Goal: Task Accomplishment & Management: Manage account settings

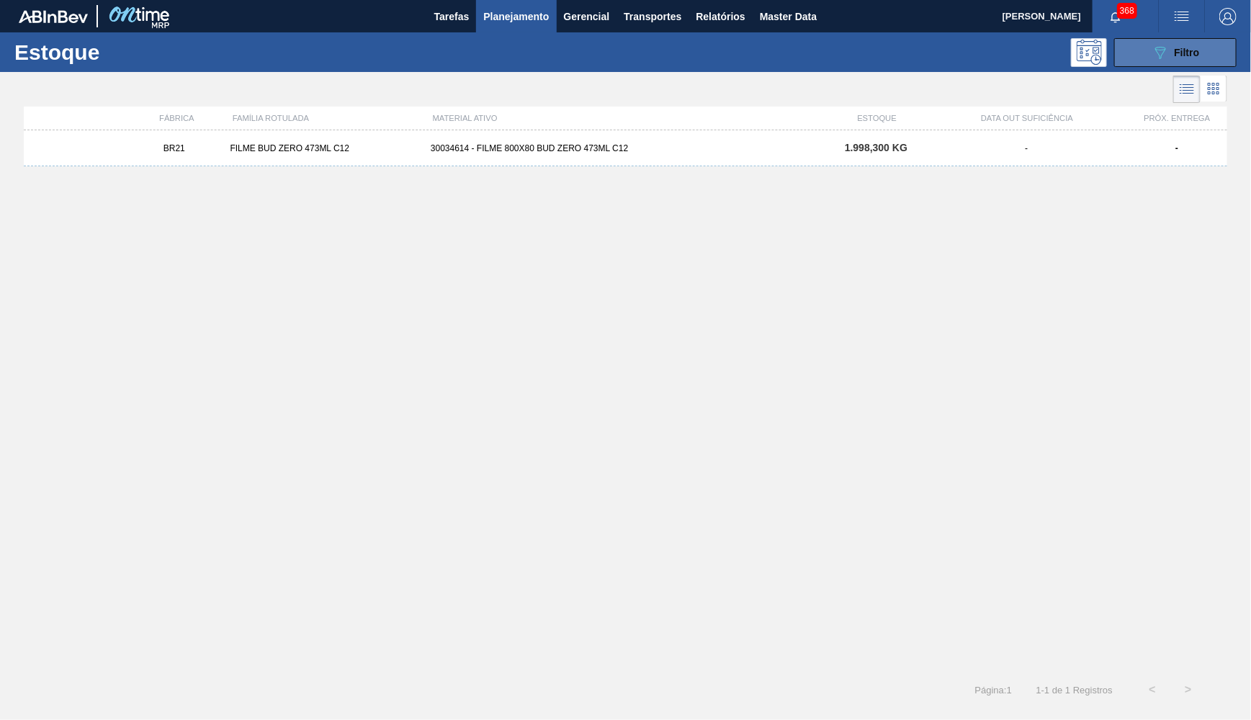
click at [1154, 60] on icon "089F7B8B-B2A5-4AFE-B5C0-19BA573D28AC" at bounding box center [1160, 52] width 17 height 17
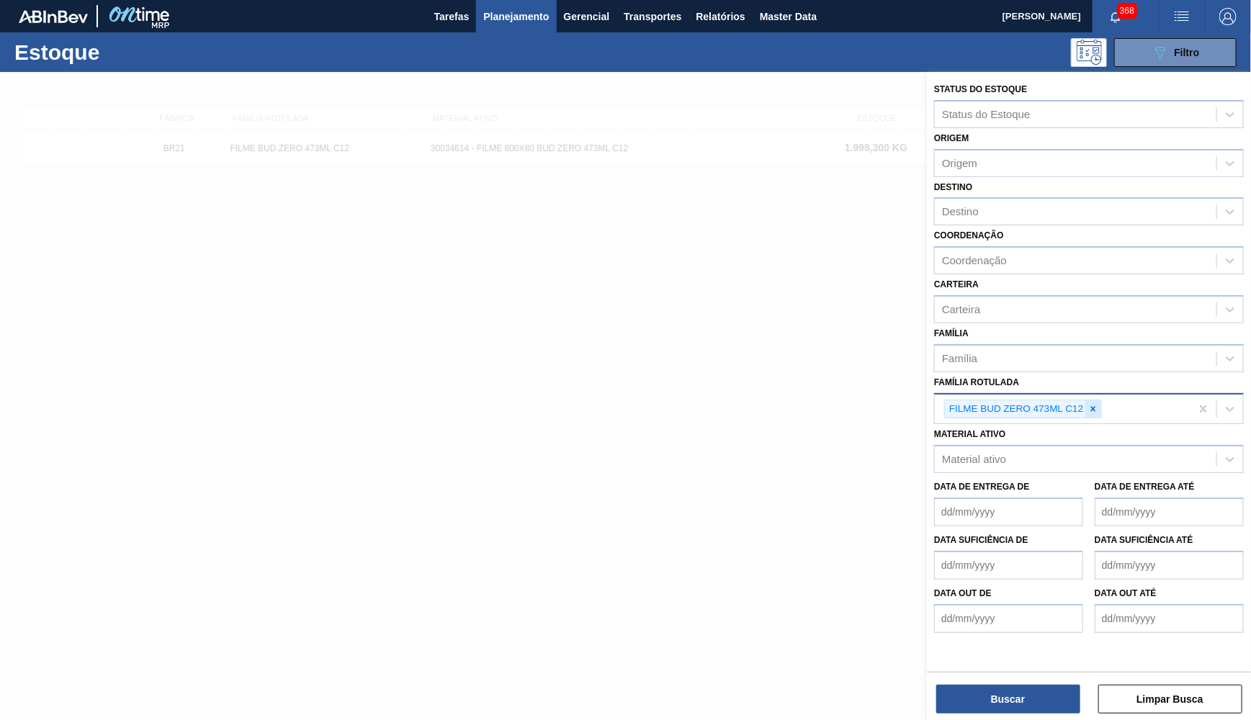
click at [1096, 401] on div at bounding box center [1094, 410] width 16 height 18
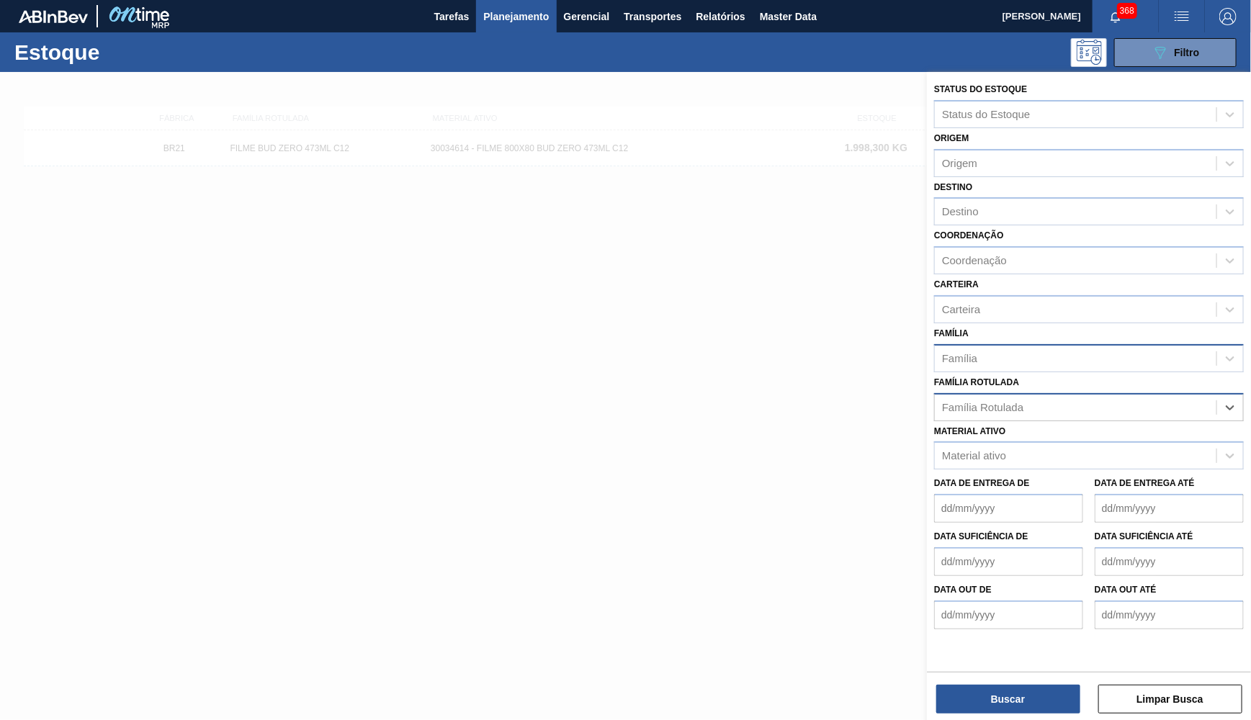
click at [1037, 348] on div "Família" at bounding box center [1076, 358] width 282 height 21
type input "CORONA 600"
click at [1020, 344] on div "CORONA 600" at bounding box center [1089, 358] width 310 height 28
click at [996, 421] on div "Material ativo Material ativo" at bounding box center [1089, 445] width 310 height 49
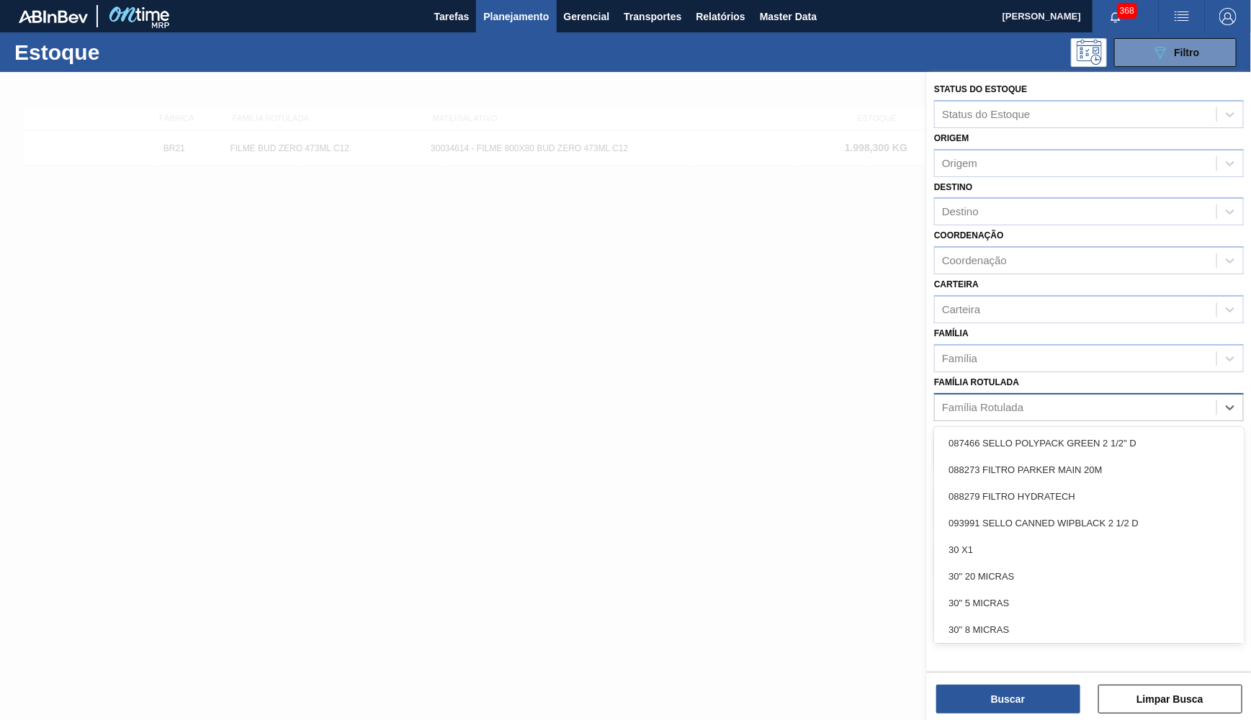
click at [984, 397] on div "Família Rotulada" at bounding box center [1089, 407] width 310 height 28
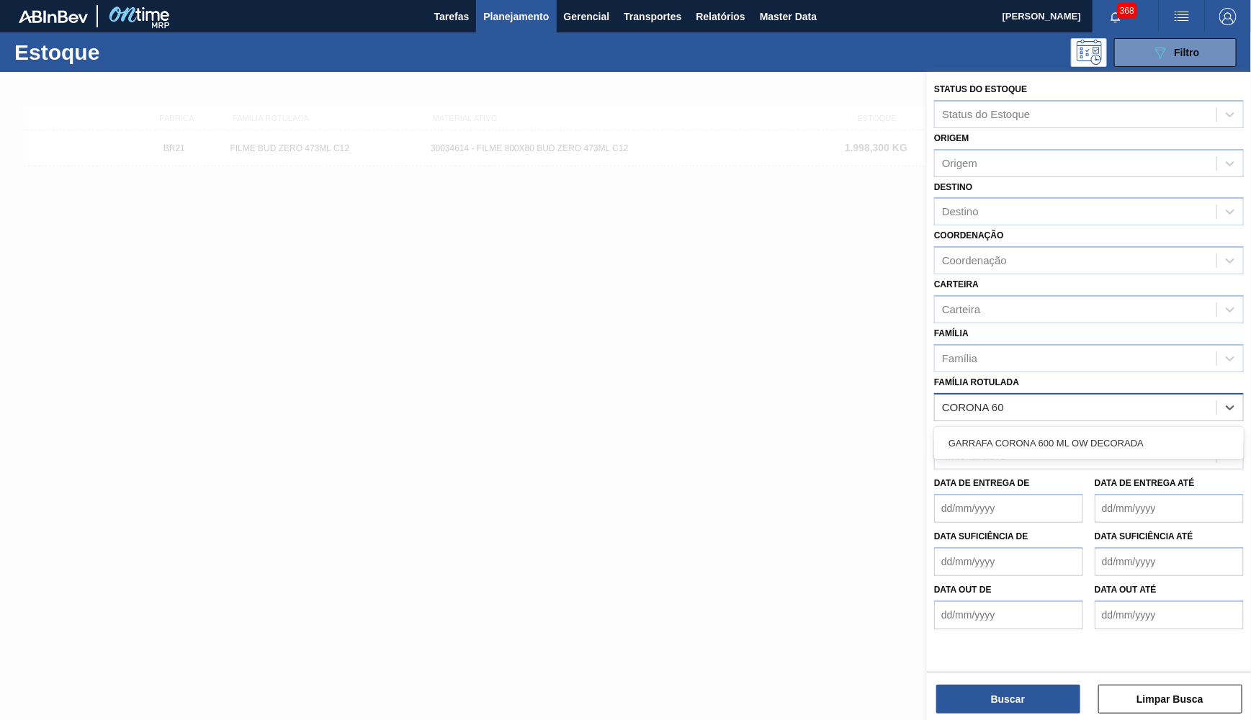
type Rotulada "CORONA 600"
click at [990, 430] on div "GARRAFA CORONA 600 ML OW DECORADA" at bounding box center [1089, 443] width 310 height 27
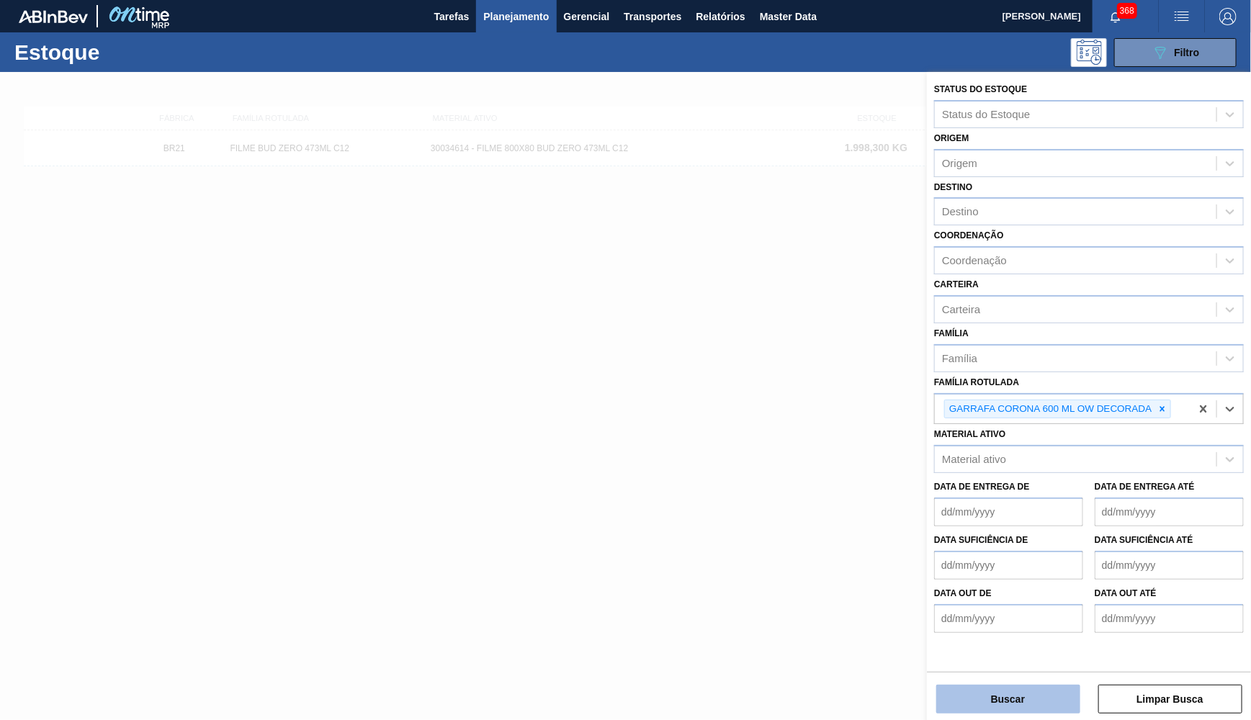
click at [1008, 694] on button "Buscar" at bounding box center [1008, 699] width 144 height 29
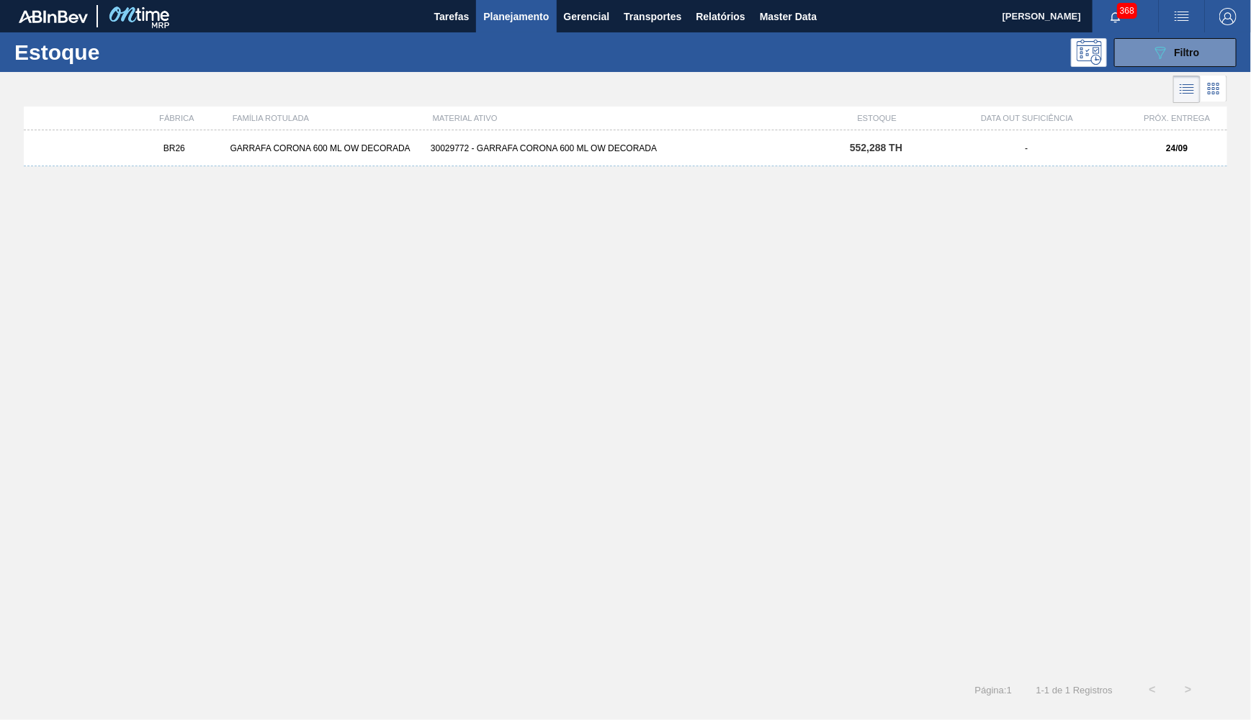
click at [687, 160] on div "BR26 GARRAFA CORONA 600 ML OW DECORADA 30029772 - GARRAFA CORONA 600 ML OW DECO…" at bounding box center [626, 148] width 1204 height 36
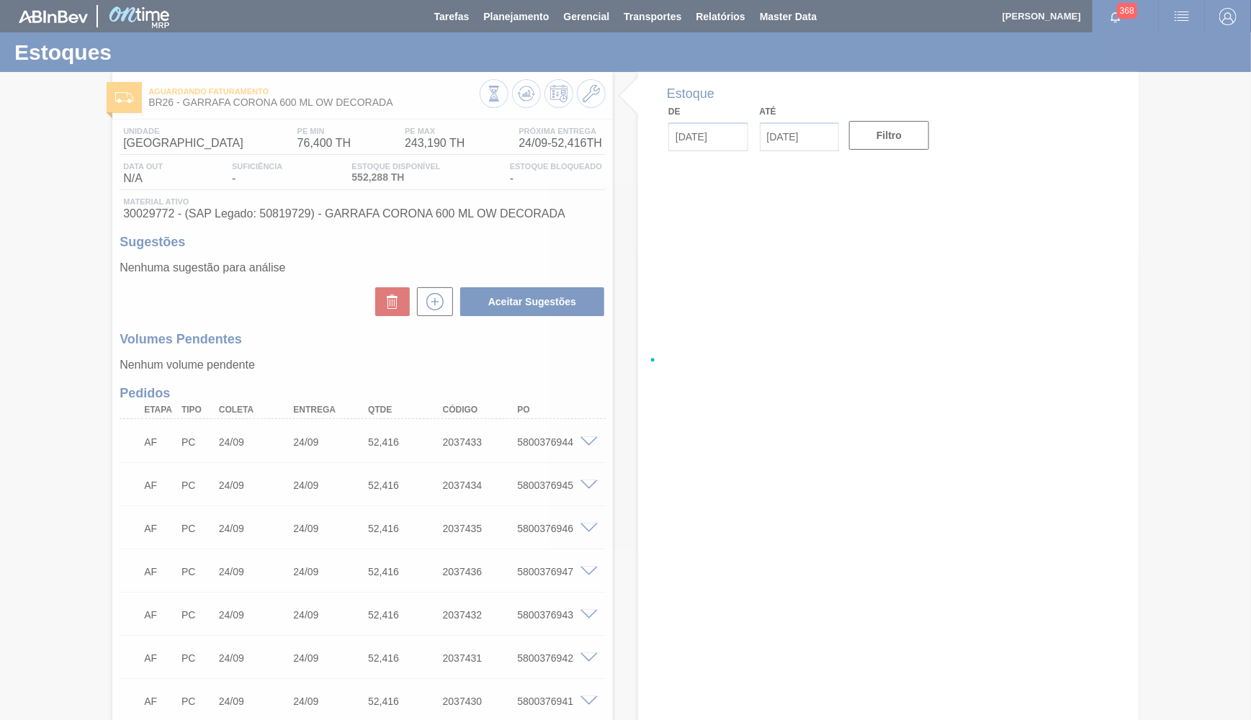
type input "[DATE]"
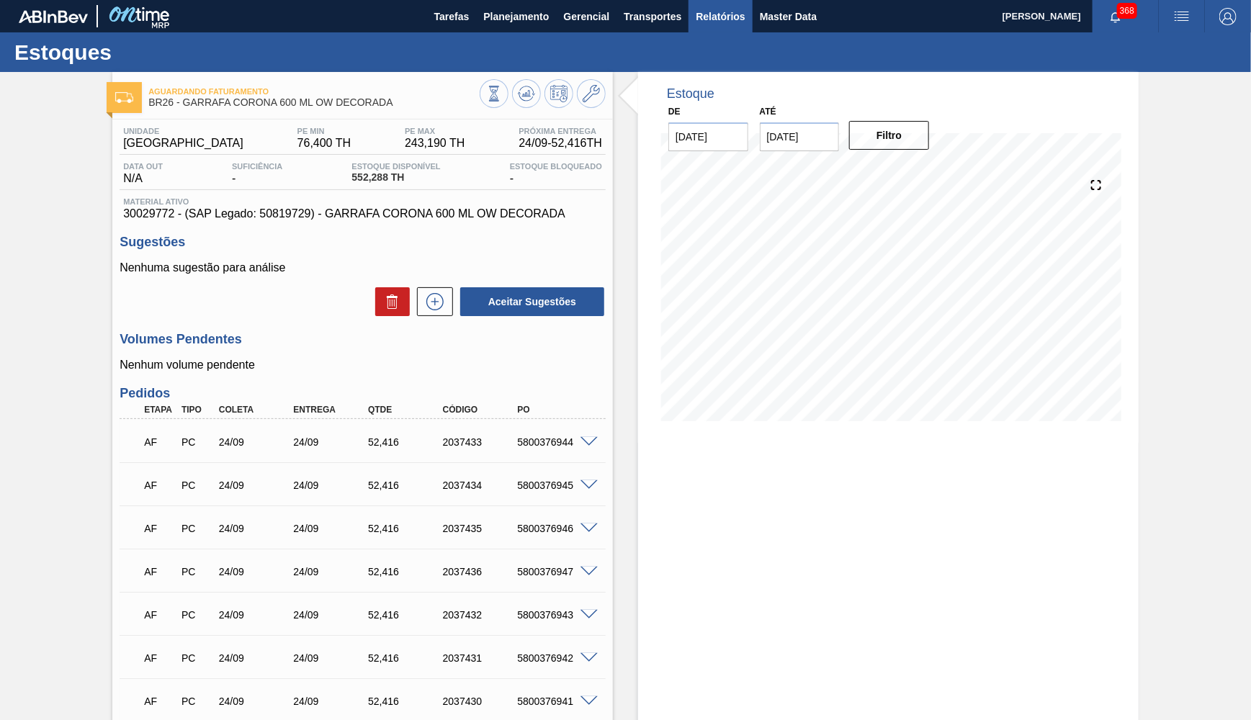
click at [724, 14] on span "Relatórios" at bounding box center [720, 16] width 49 height 17
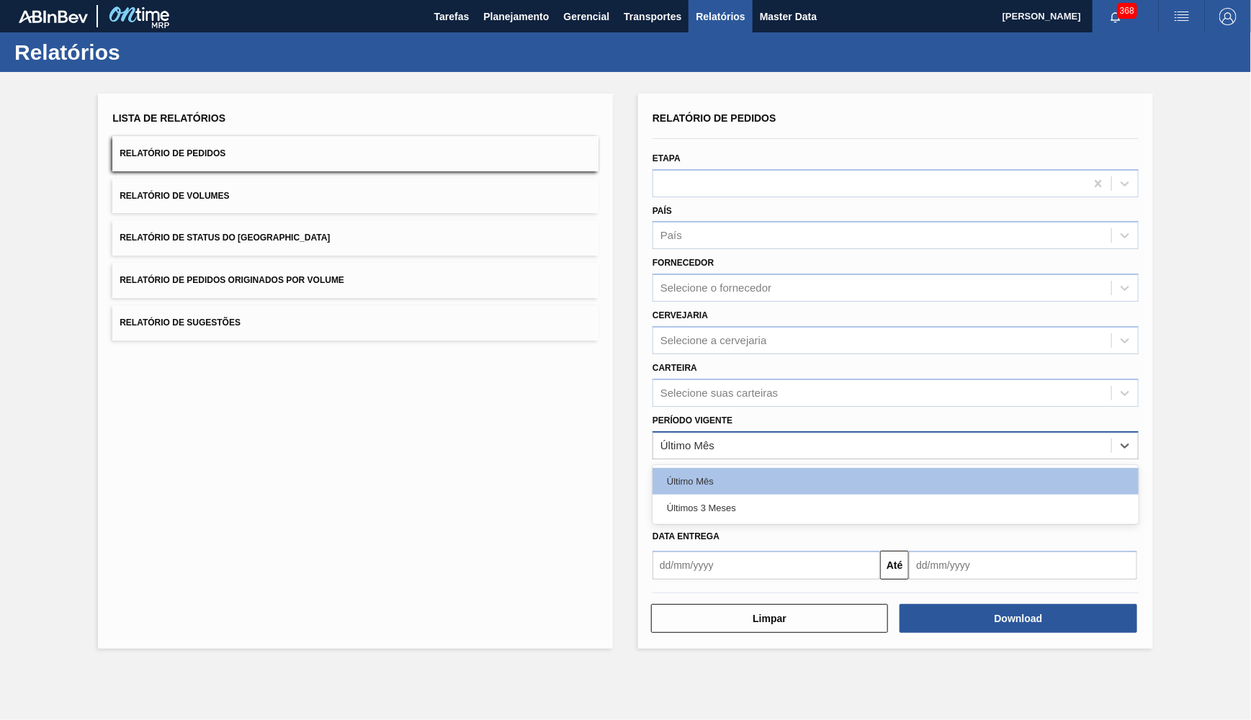
click at [700, 439] on div "Último Mês" at bounding box center [688, 445] width 54 height 12
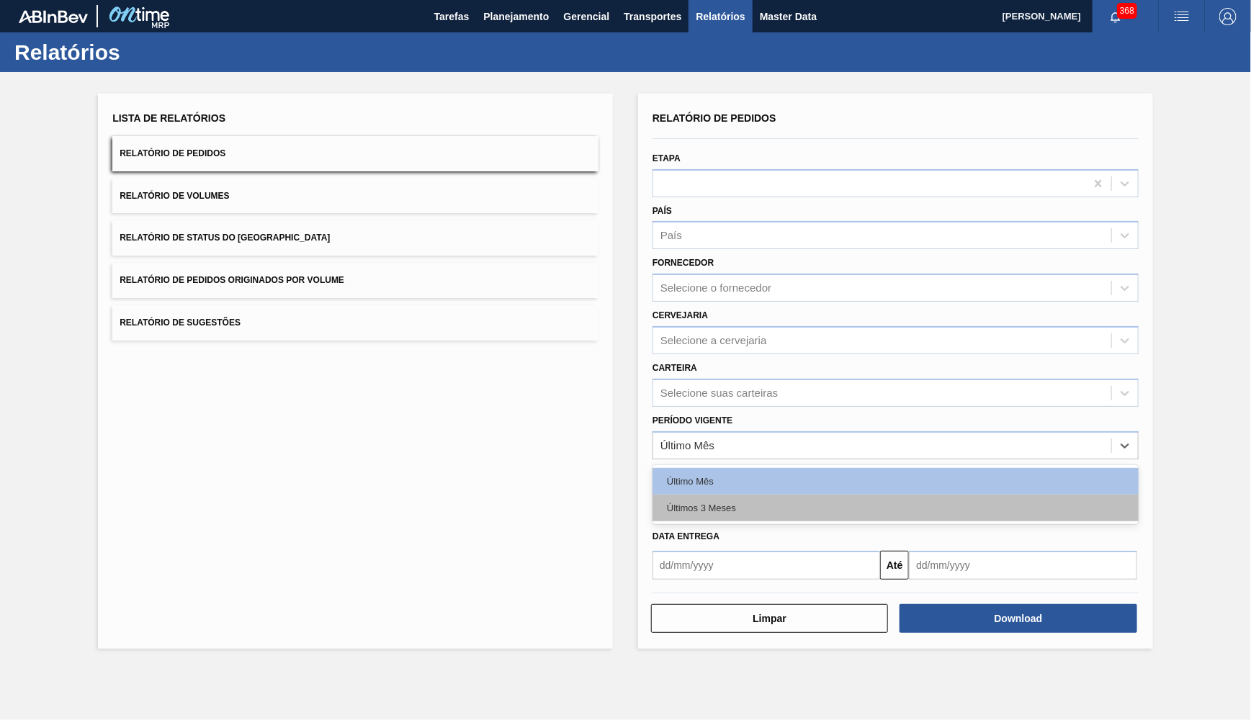
click at [680, 495] on div "Últimos 3 Meses" at bounding box center [896, 508] width 486 height 27
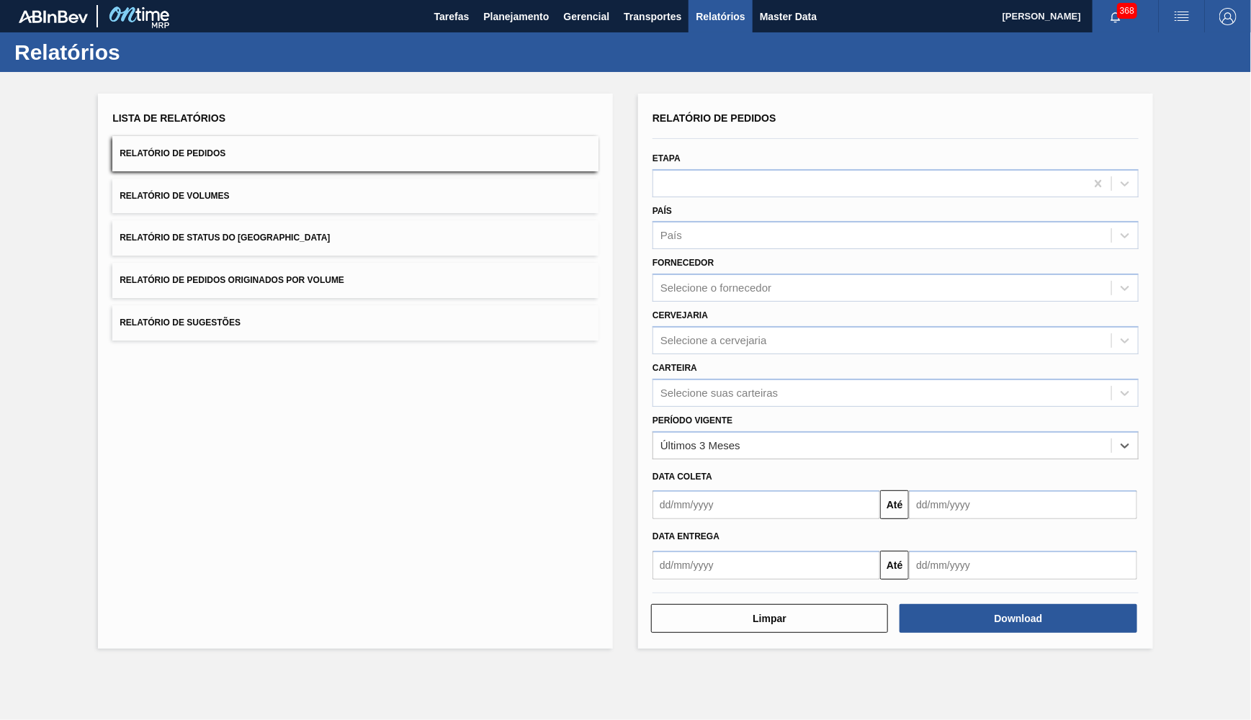
click at [694, 354] on div "Carteira Selecione suas carteiras" at bounding box center [896, 380] width 498 height 53
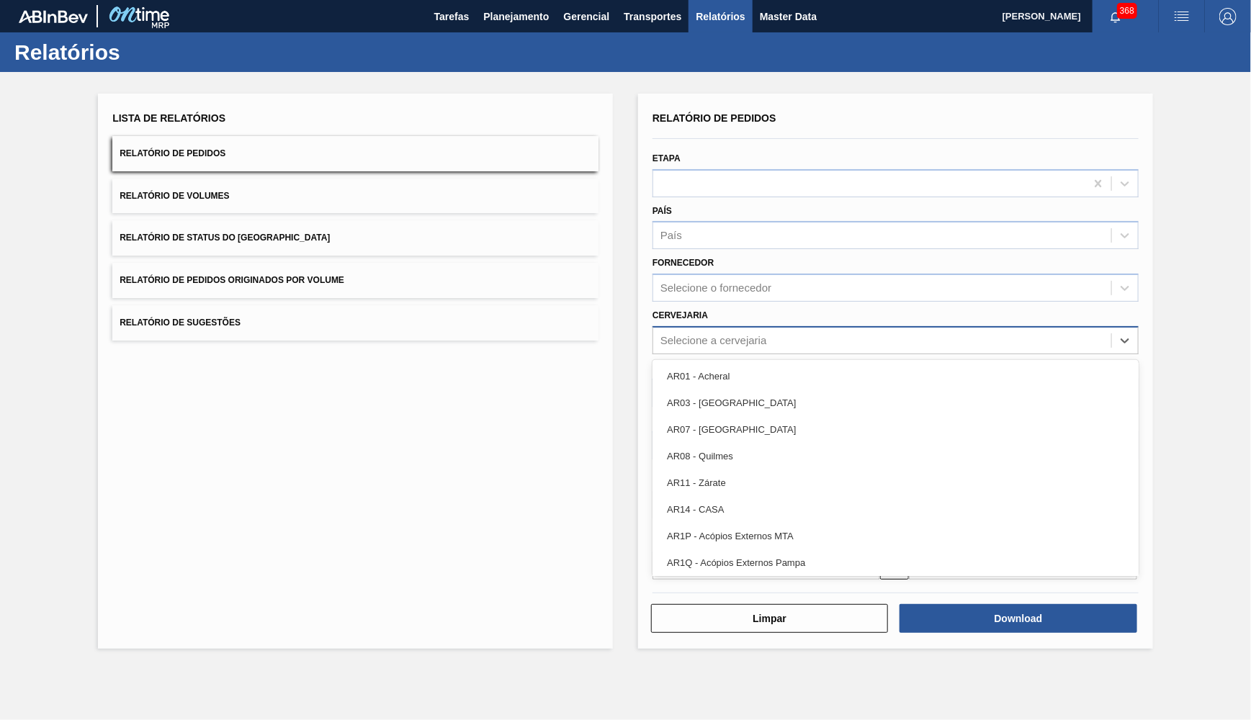
click at [694, 334] on div "Selecione a cervejaria" at bounding box center [882, 340] width 458 height 21
type input "26"
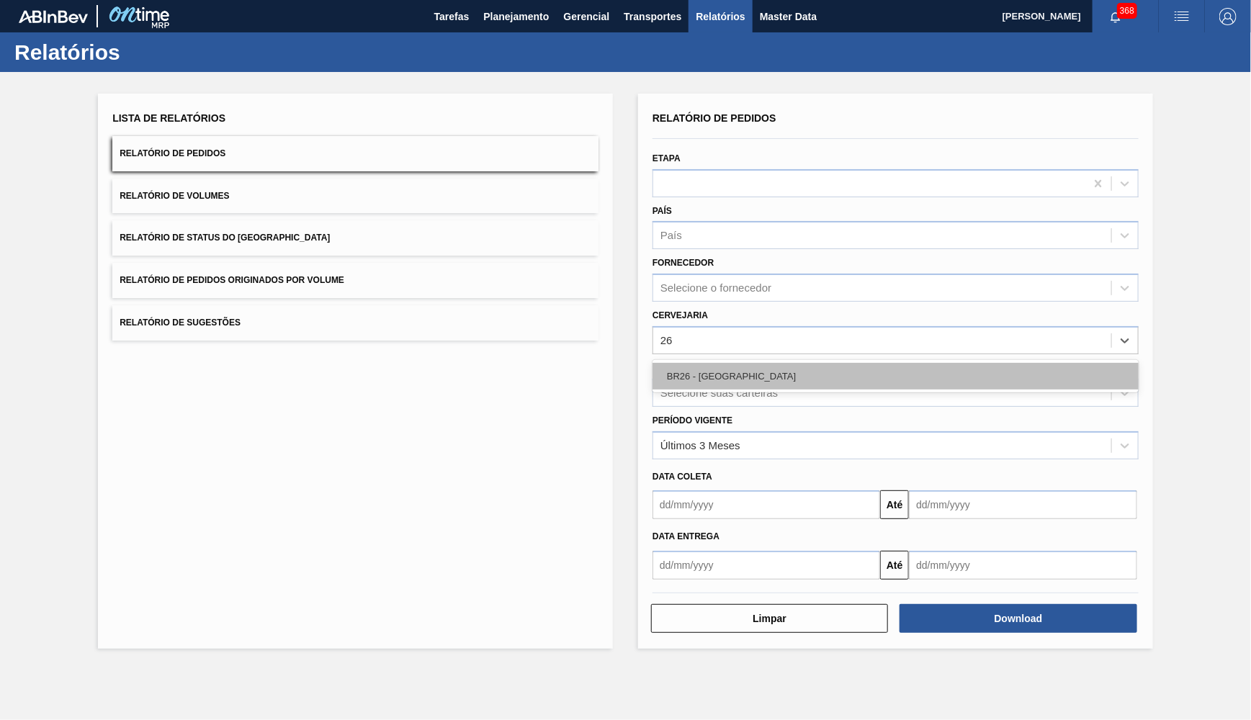
click at [817, 364] on div "BR26 - [GEOGRAPHIC_DATA]" at bounding box center [896, 376] width 486 height 27
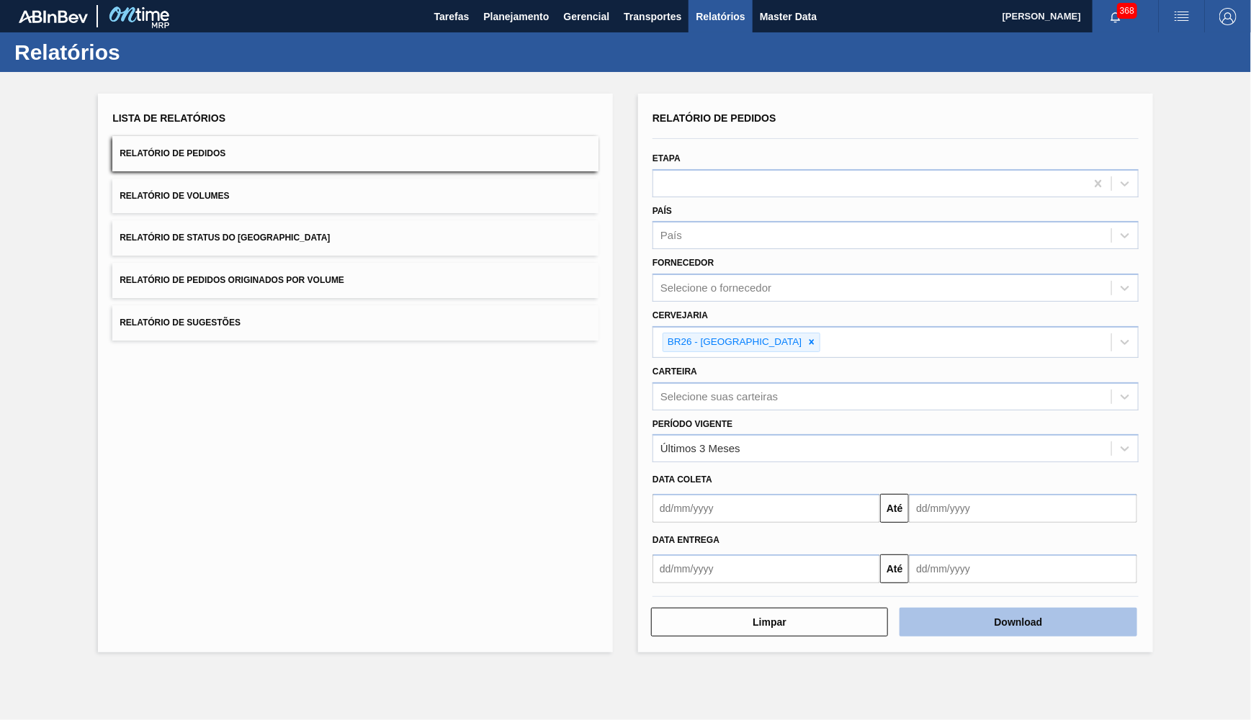
click at [1105, 608] on button "Download" at bounding box center [1018, 622] width 237 height 29
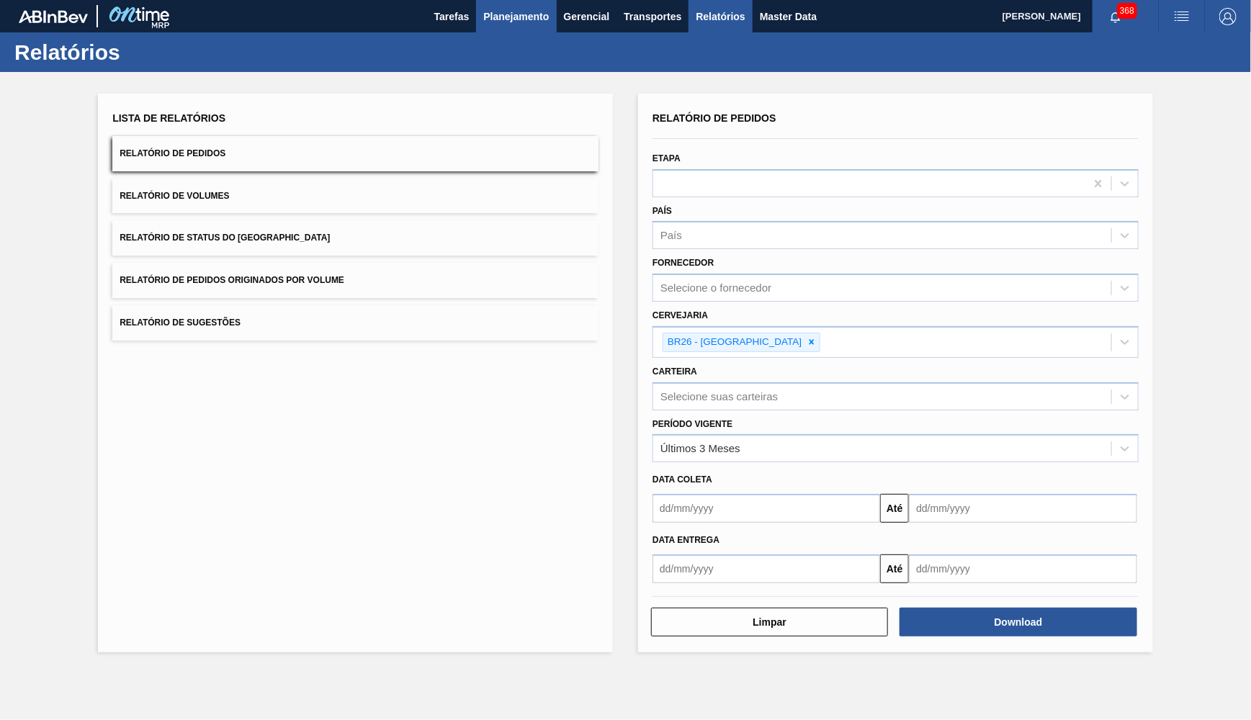
click at [522, 19] on span "Planejamento" at bounding box center [516, 16] width 66 height 17
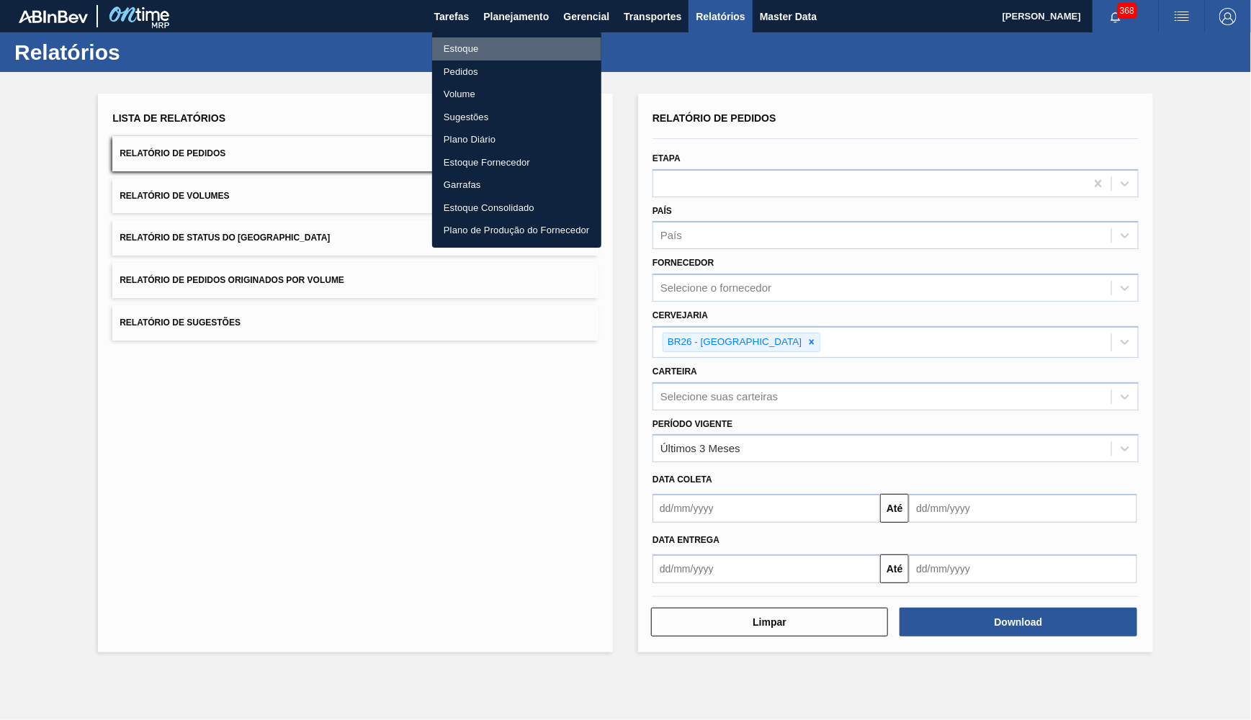
click at [485, 50] on li "Estoque" at bounding box center [516, 48] width 169 height 23
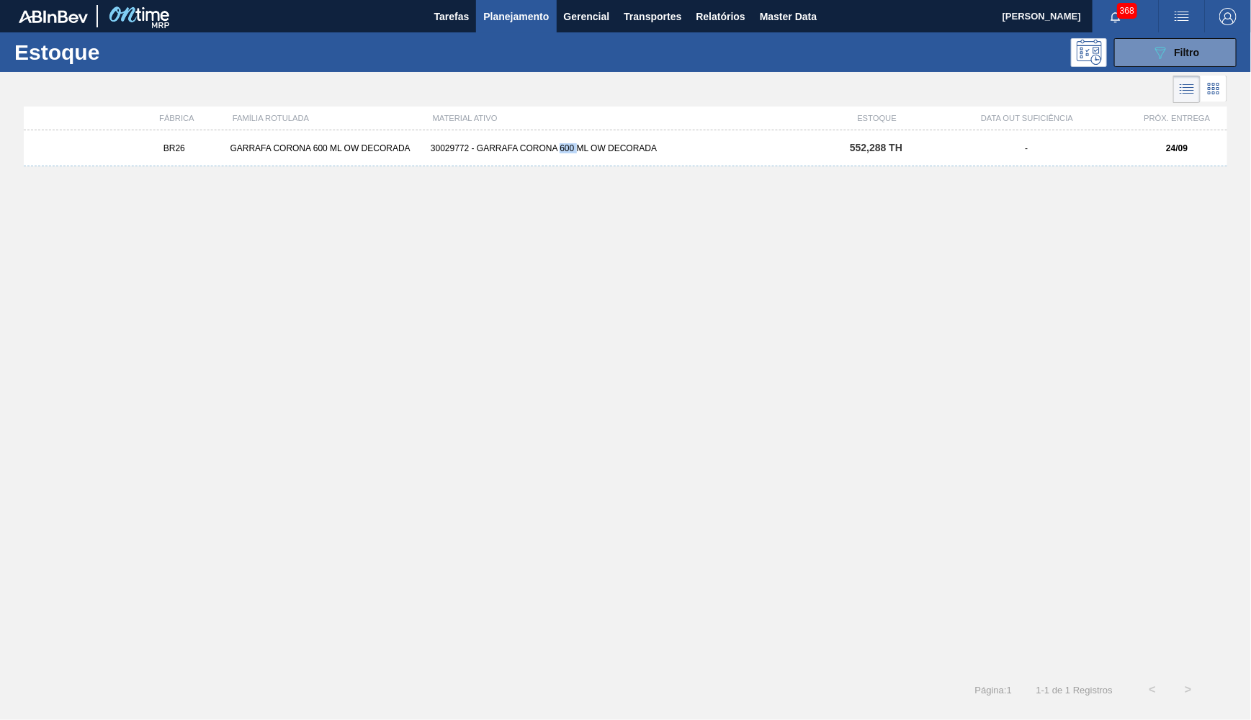
click at [571, 164] on div "BR26 GARRAFA CORONA 600 ML OW DECORADA 30029772 - GARRAFA CORONA 600 ML OW DECO…" at bounding box center [626, 148] width 1204 height 36
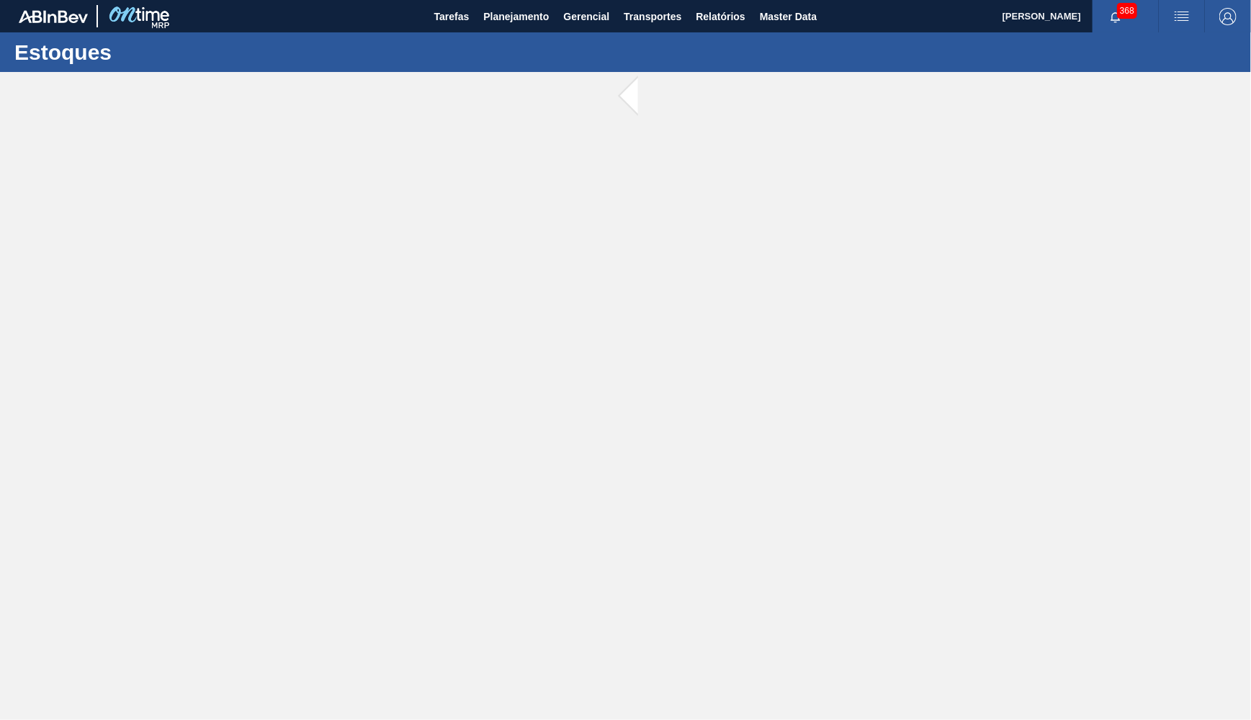
click at [485, 162] on main "Tarefas Planejamento Gerencial Transportes Relatórios Master Data [PERSON_NAME]…" at bounding box center [625, 360] width 1251 height 720
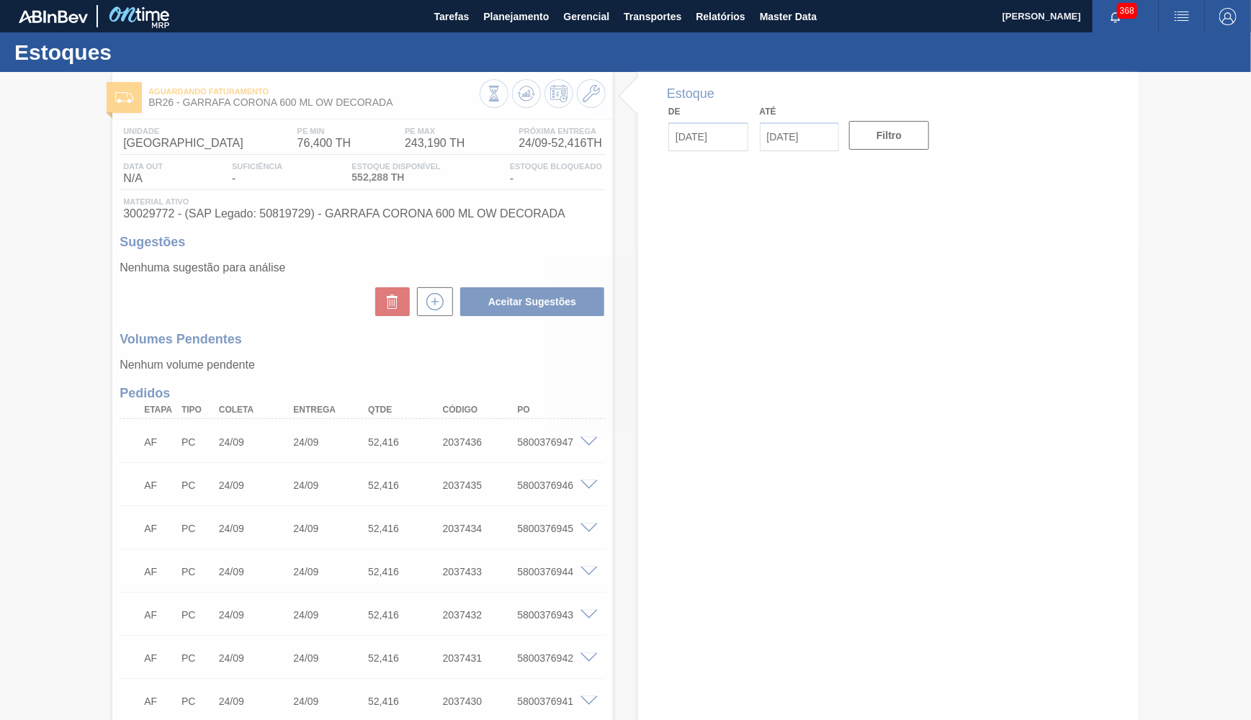
type input "[DATE]"
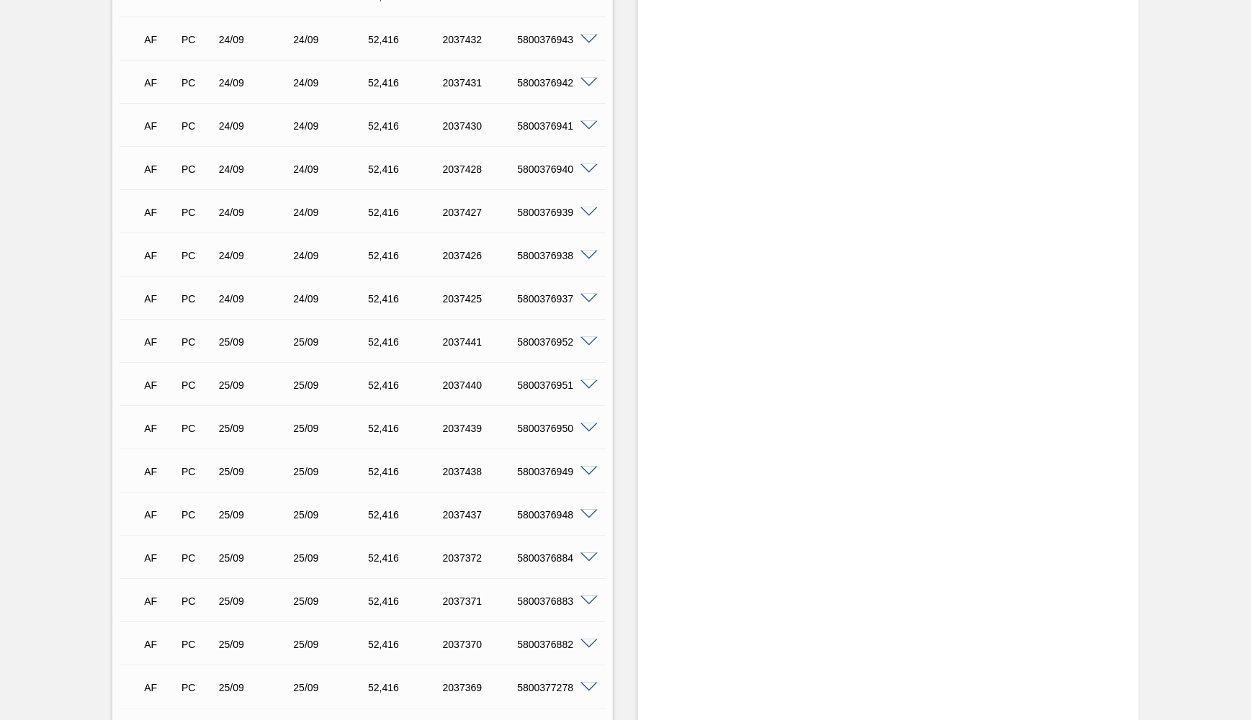
scroll to position [583, 0]
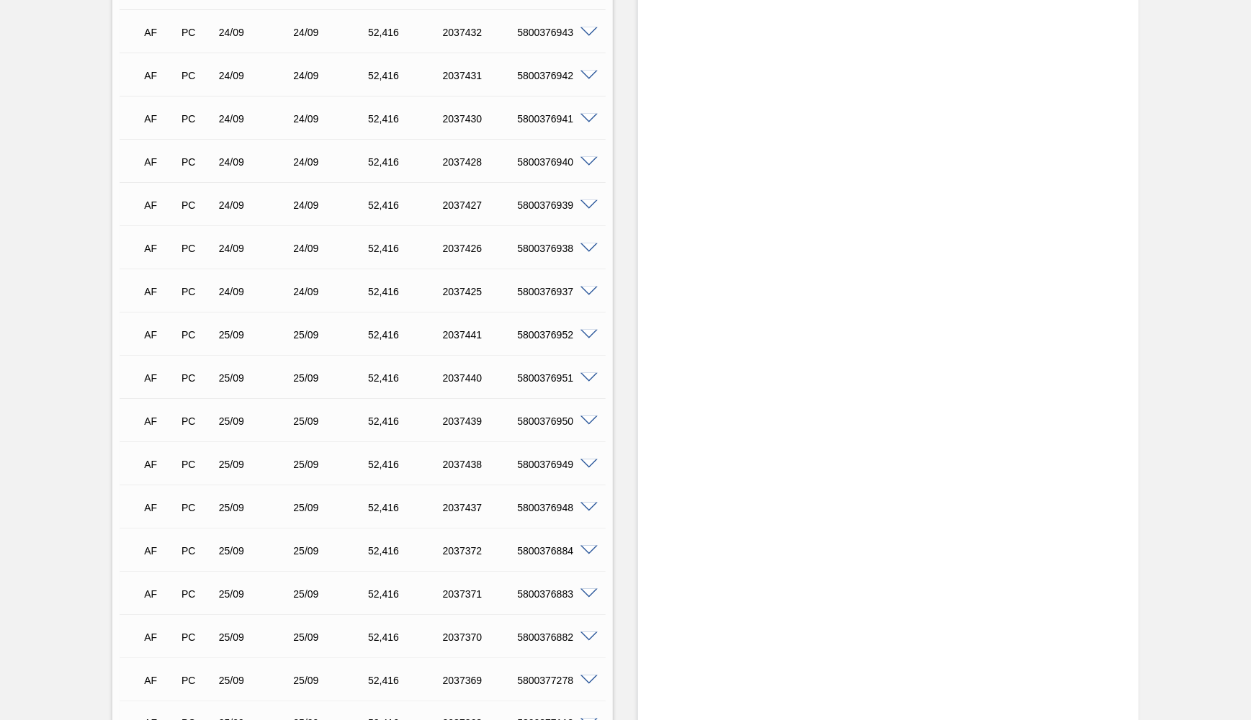
click at [309, 286] on div "24/09" at bounding box center [331, 292] width 83 height 12
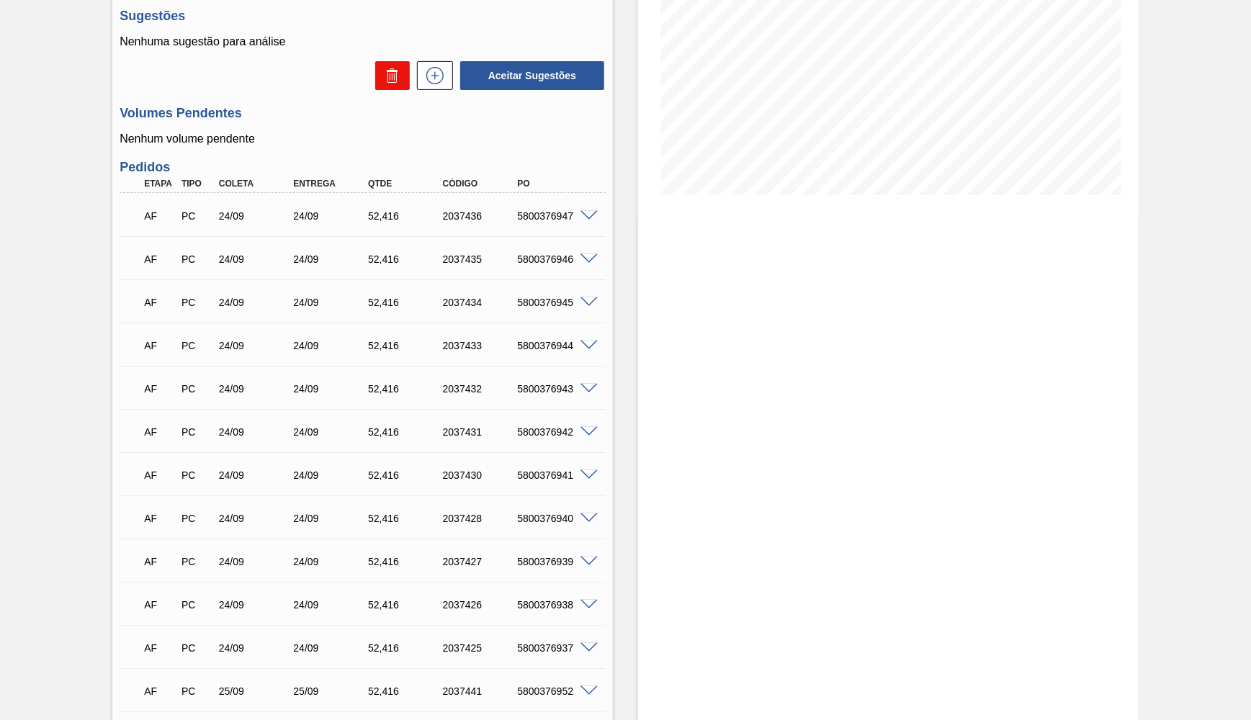
scroll to position [0, 0]
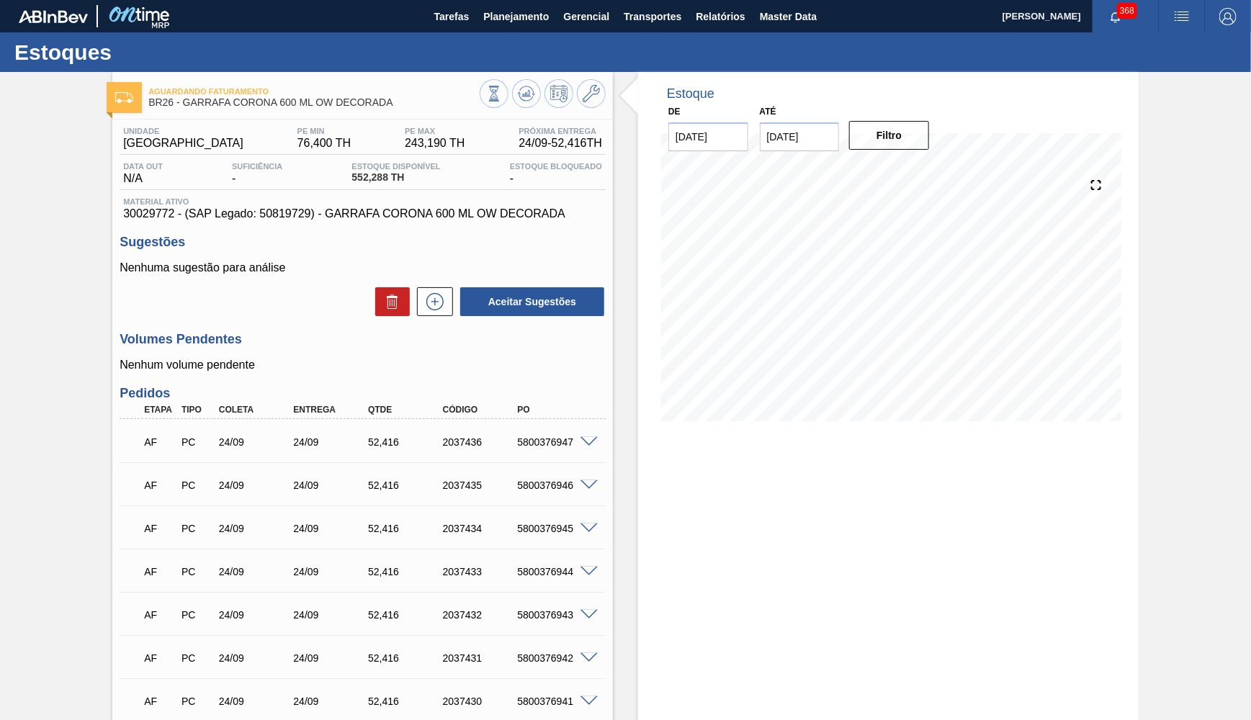
click at [350, 210] on span "30029772 - (SAP Legado: 50819729) - GARRAFA CORONA 600 ML OW DECORADA" at bounding box center [362, 213] width 479 height 13
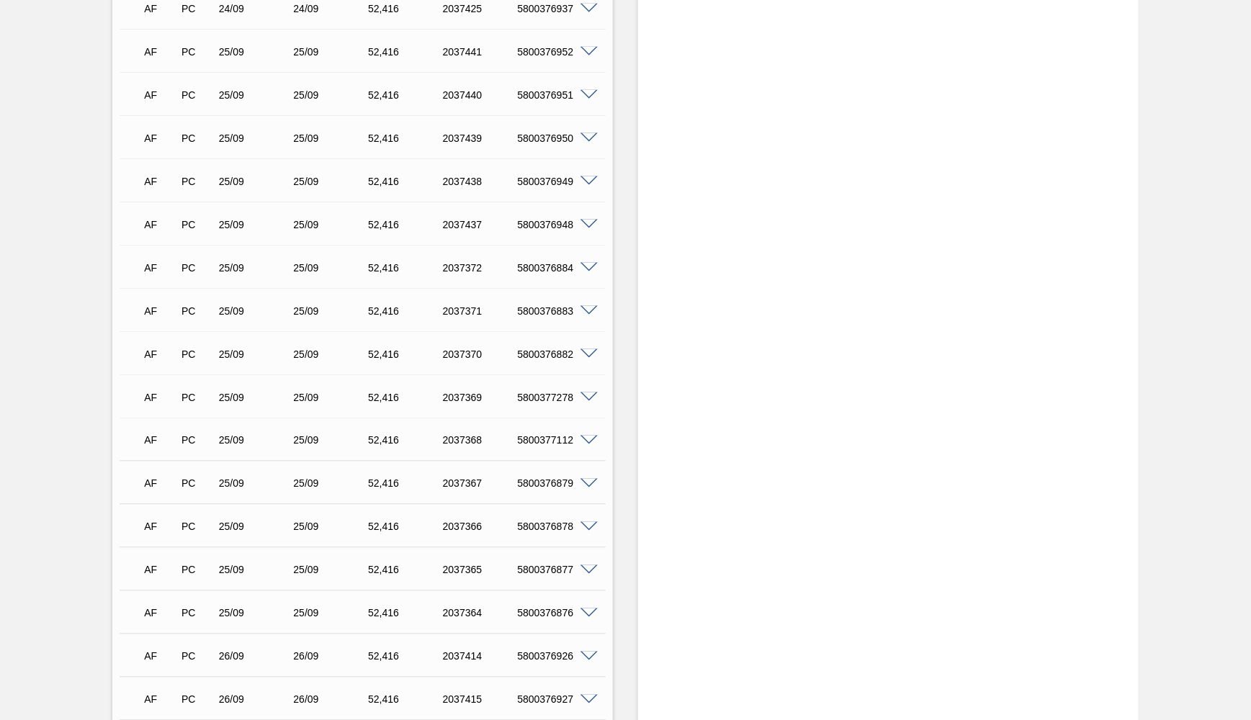
scroll to position [867, 0]
click at [588, 478] on span at bounding box center [589, 483] width 17 height 11
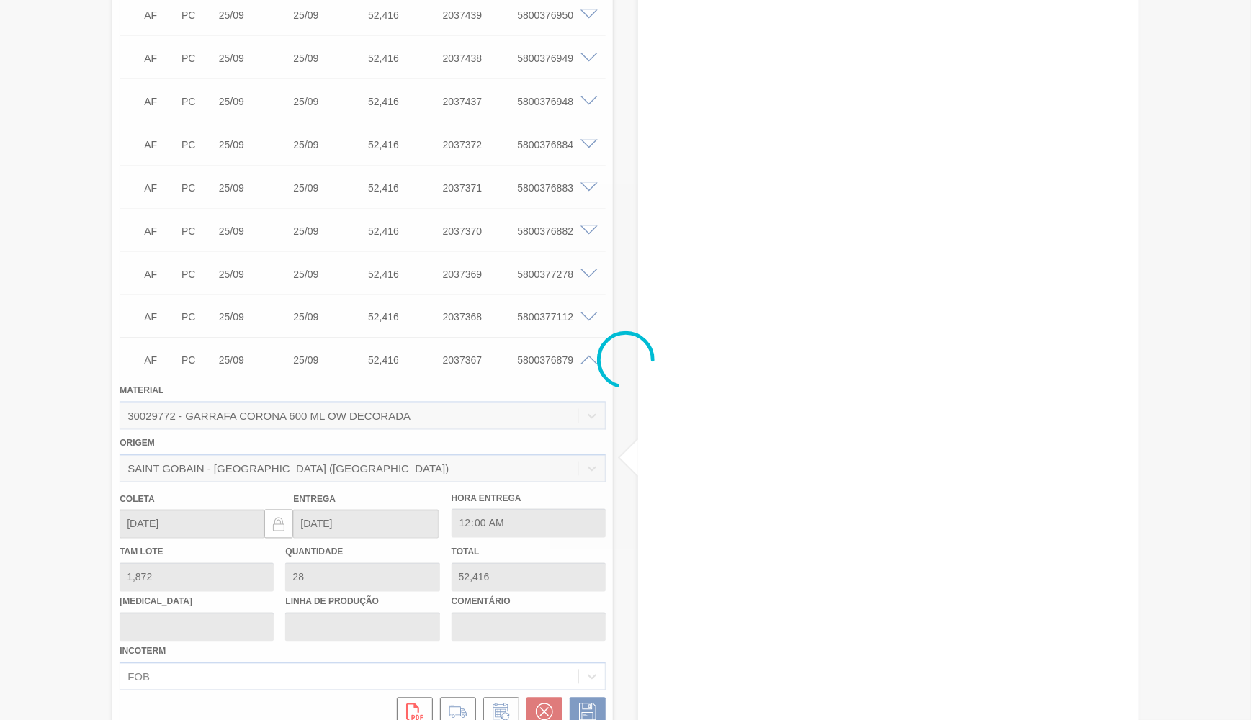
scroll to position [993, 0]
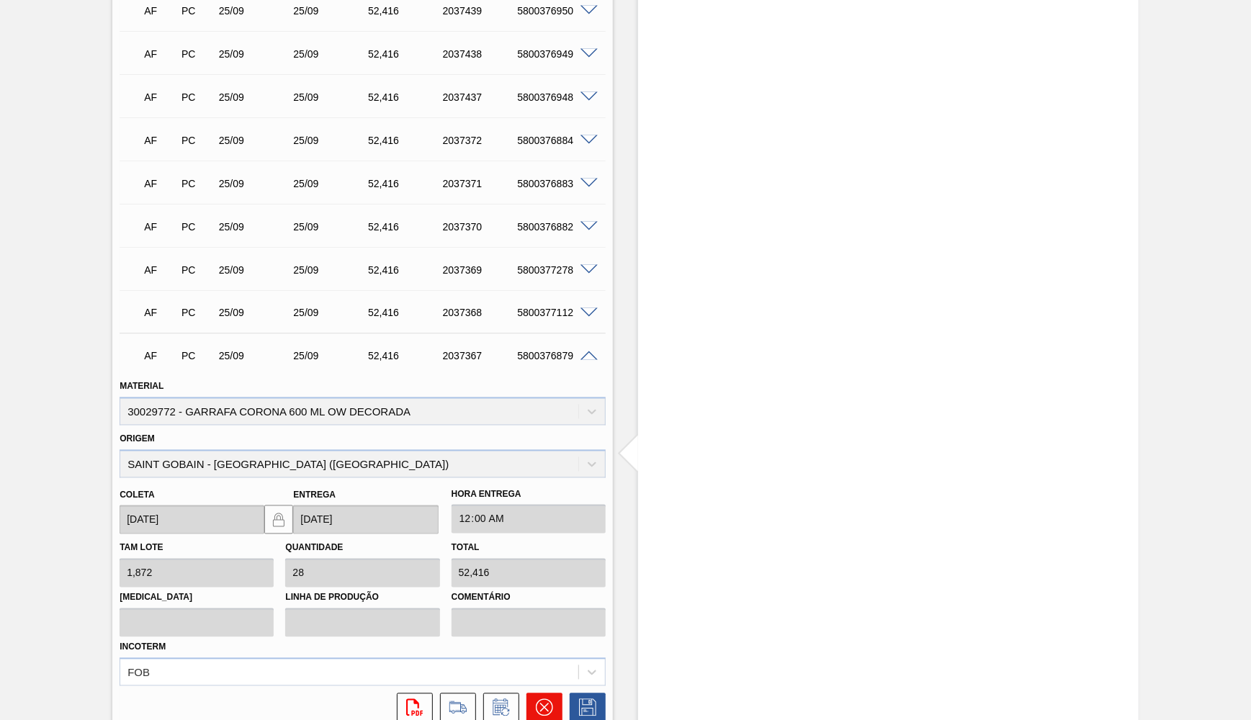
click at [543, 697] on button at bounding box center [545, 708] width 36 height 29
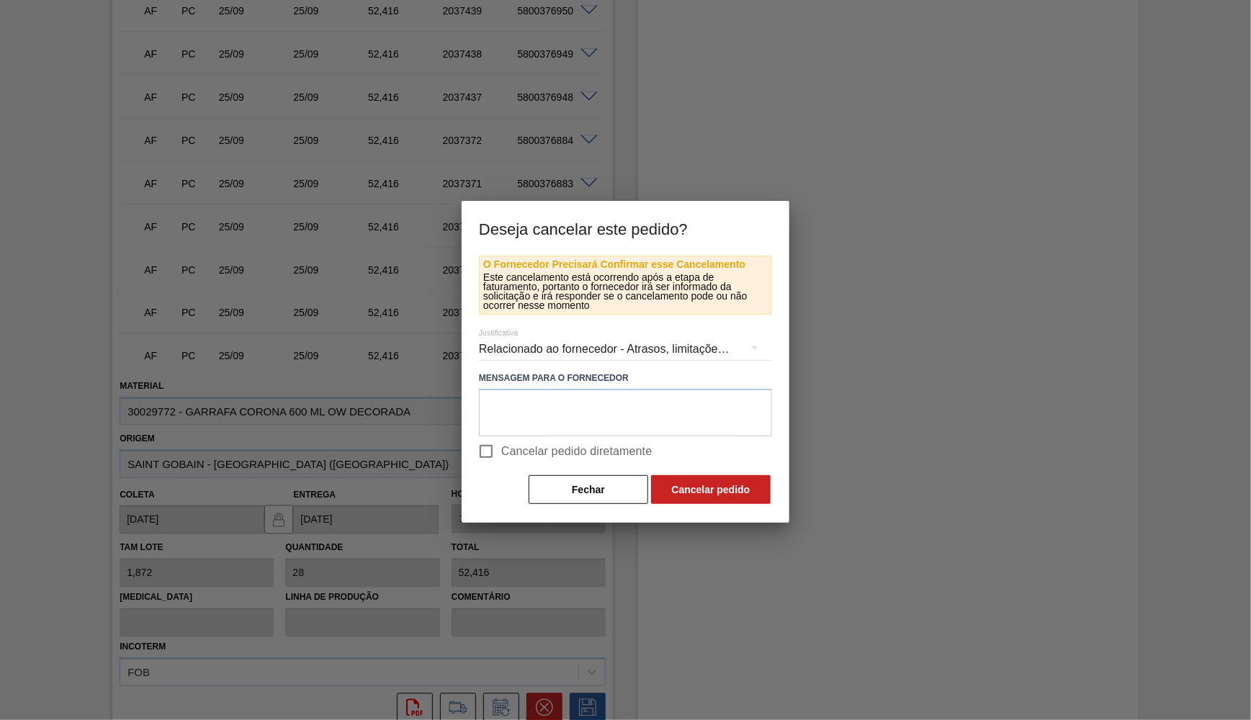
click at [544, 439] on label "Cancelar pedido diretamente" at bounding box center [562, 452] width 182 height 30
click at [501, 439] on input "Cancelar pedido diretamente" at bounding box center [486, 452] width 30 height 30
checkbox input "true"
click at [557, 348] on div "Relacionado ao fornecedor - Atrasos, limitações de capacidade, etc." at bounding box center [625, 349] width 293 height 40
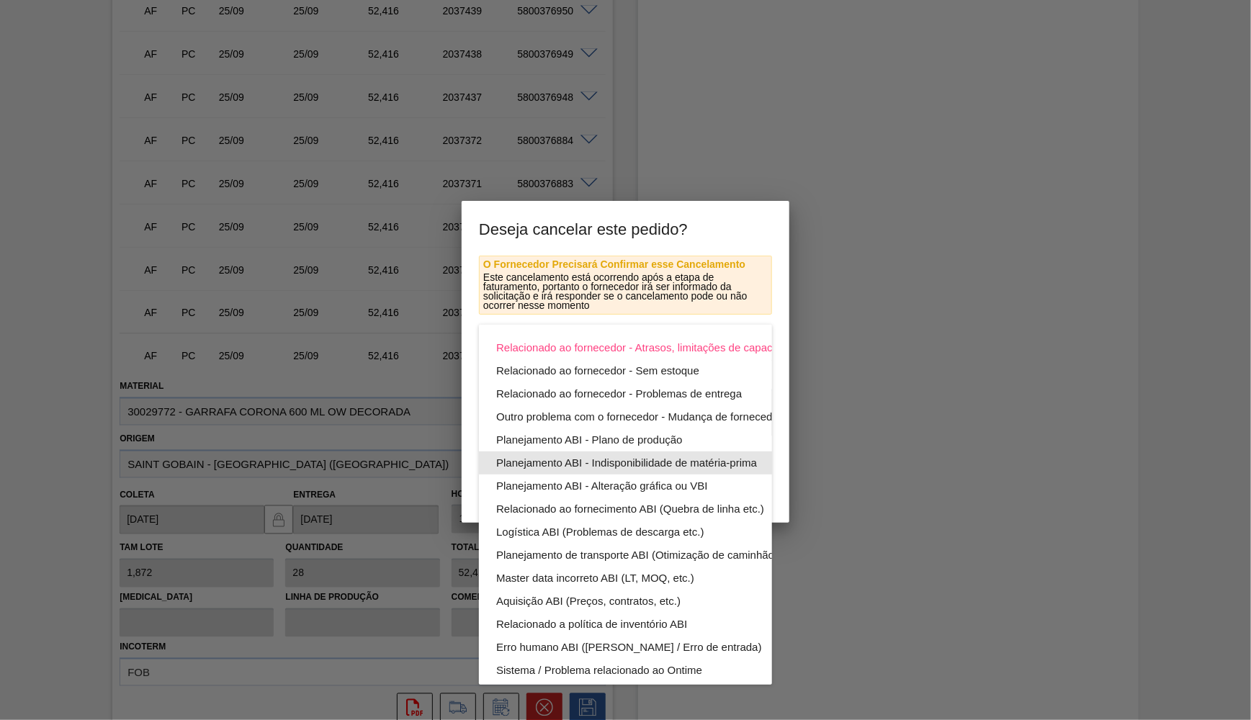
scroll to position [77, 0]
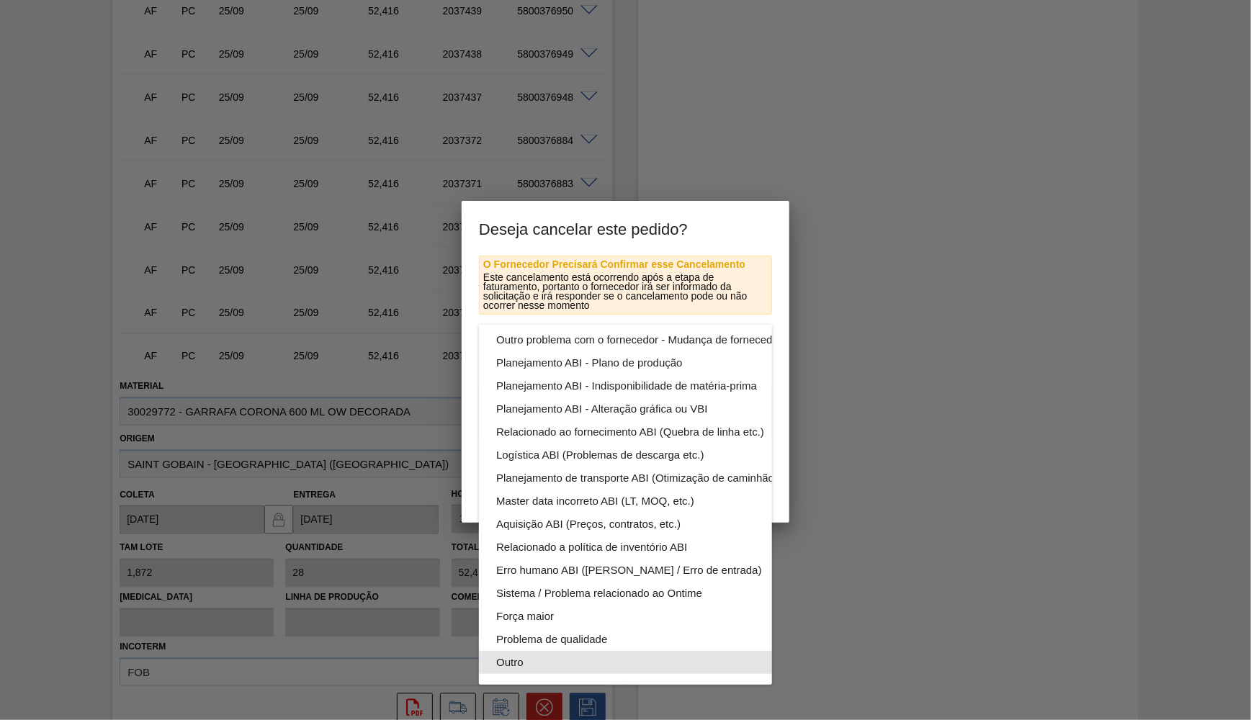
click at [522, 669] on div "Outro" at bounding box center [659, 662] width 326 height 23
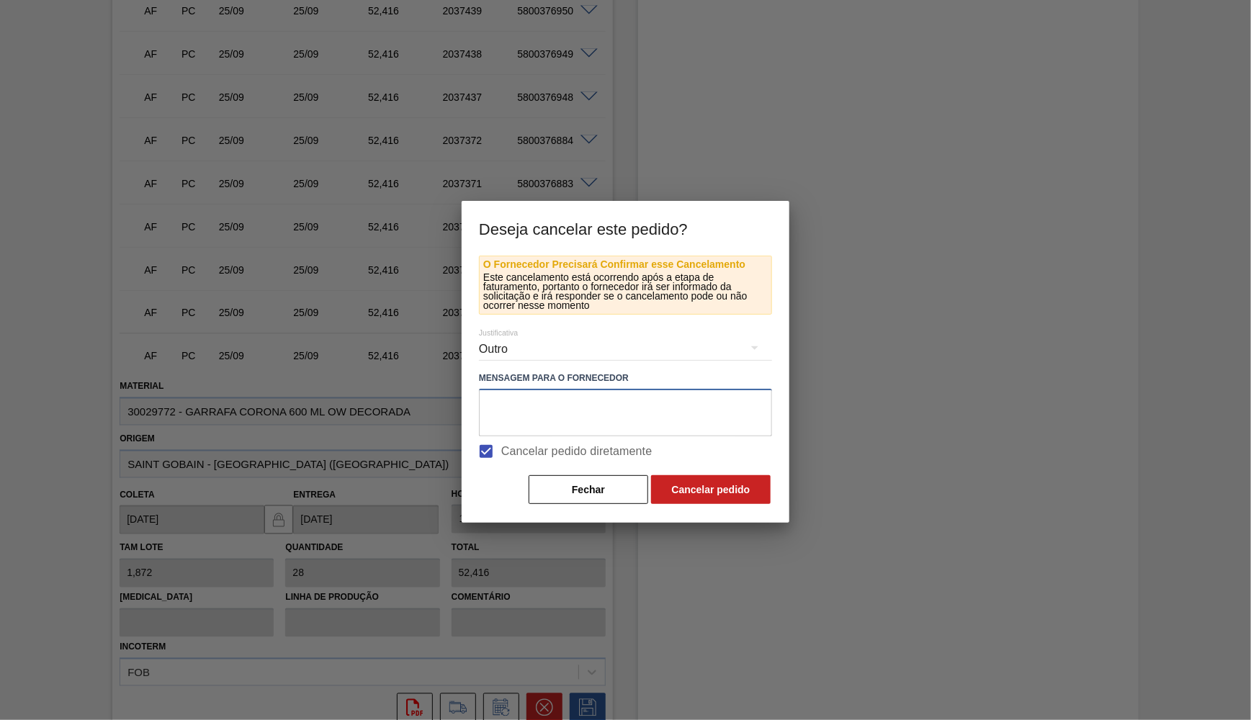
click at [550, 407] on textarea at bounding box center [625, 413] width 293 height 48
type textarea "Ajuste conforme disp fornecedor"
click at [754, 493] on button "Cancelar pedido" at bounding box center [711, 489] width 120 height 29
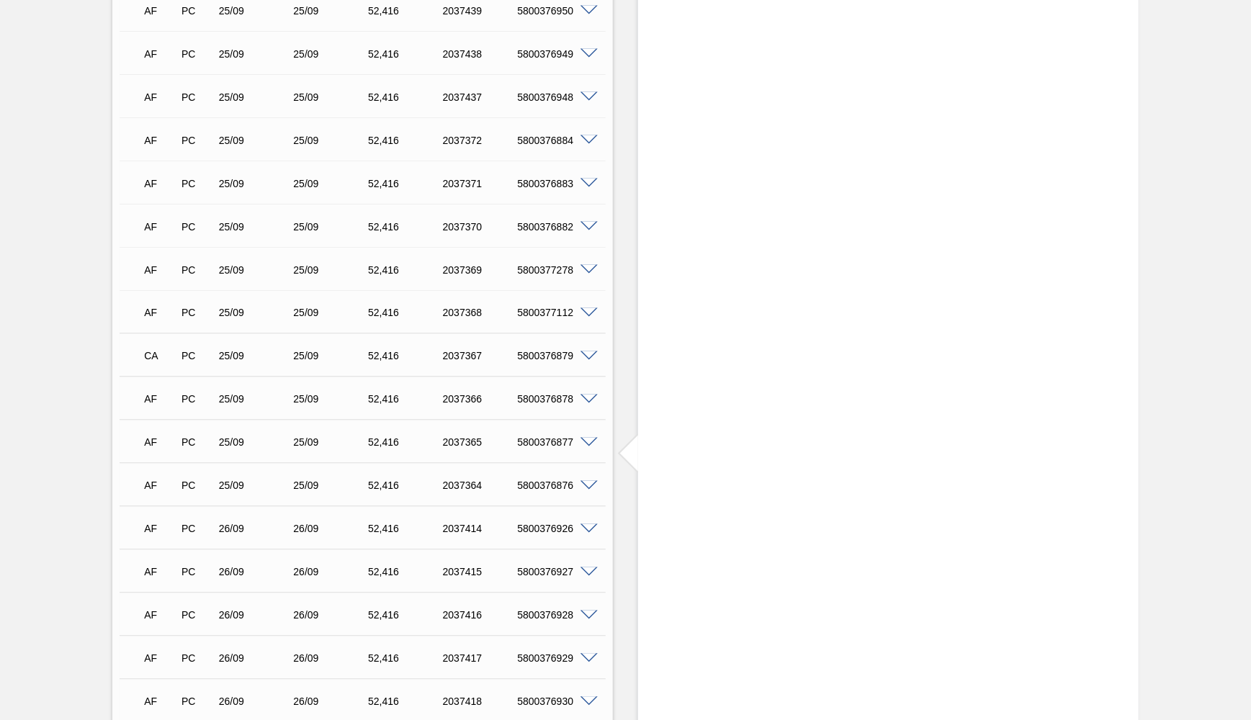
click at [589, 395] on span at bounding box center [589, 400] width 17 height 11
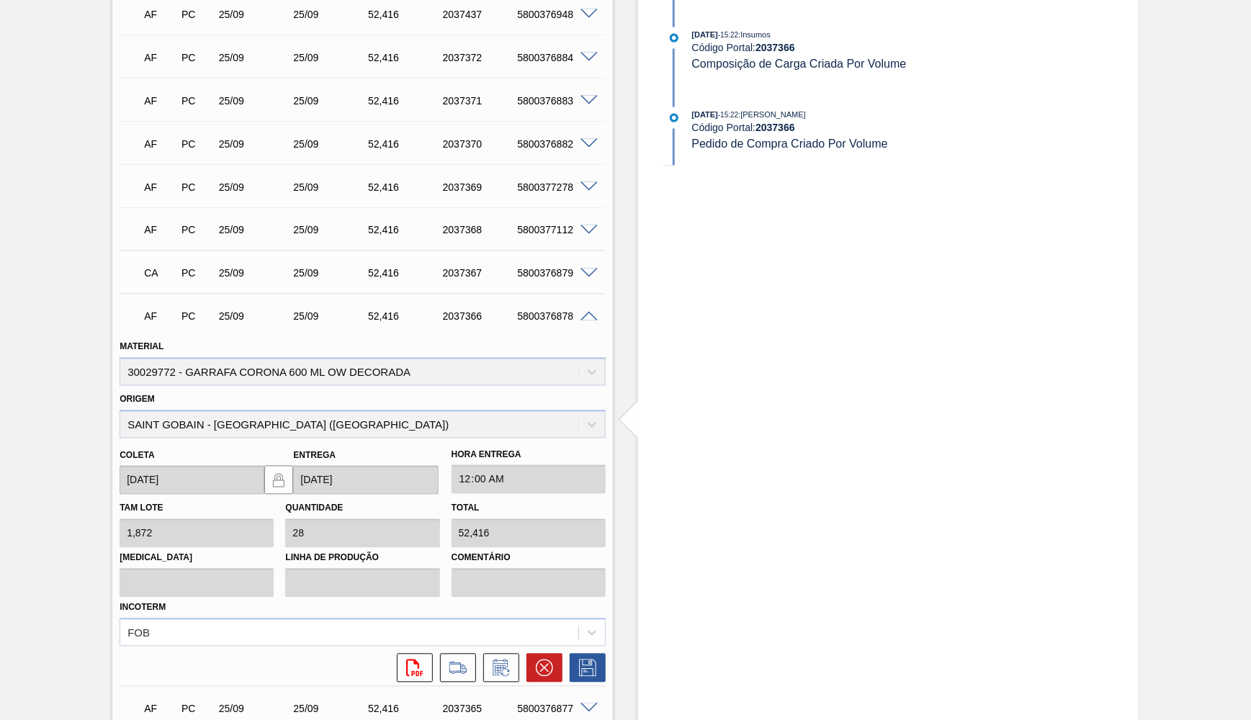
scroll to position [1077, 0]
click at [555, 653] on button at bounding box center [545, 667] width 36 height 29
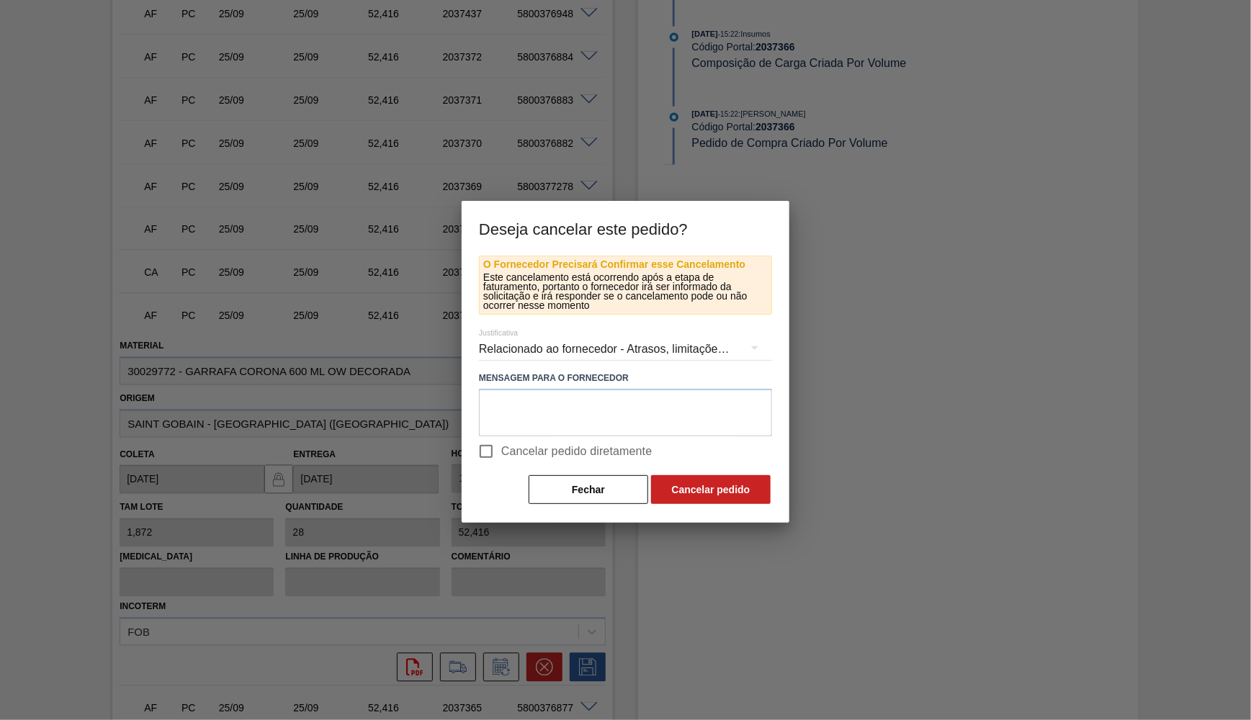
click at [522, 448] on span "Cancelar pedido diretamente" at bounding box center [576, 451] width 151 height 17
click at [501, 448] on input "Cancelar pedido diretamente" at bounding box center [486, 452] width 30 height 30
click at [533, 351] on div "Relacionado ao fornecedor - Atrasos, limitações de capacidade, etc." at bounding box center [625, 349] width 293 height 40
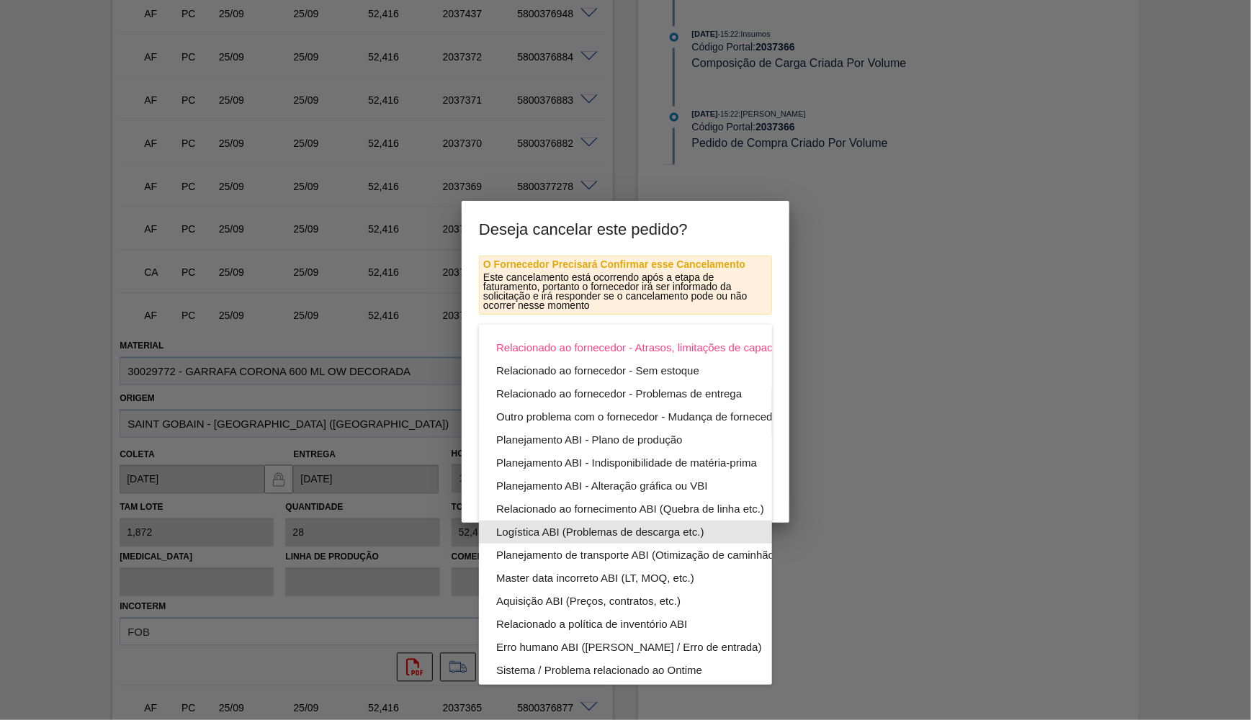
scroll to position [77, 0]
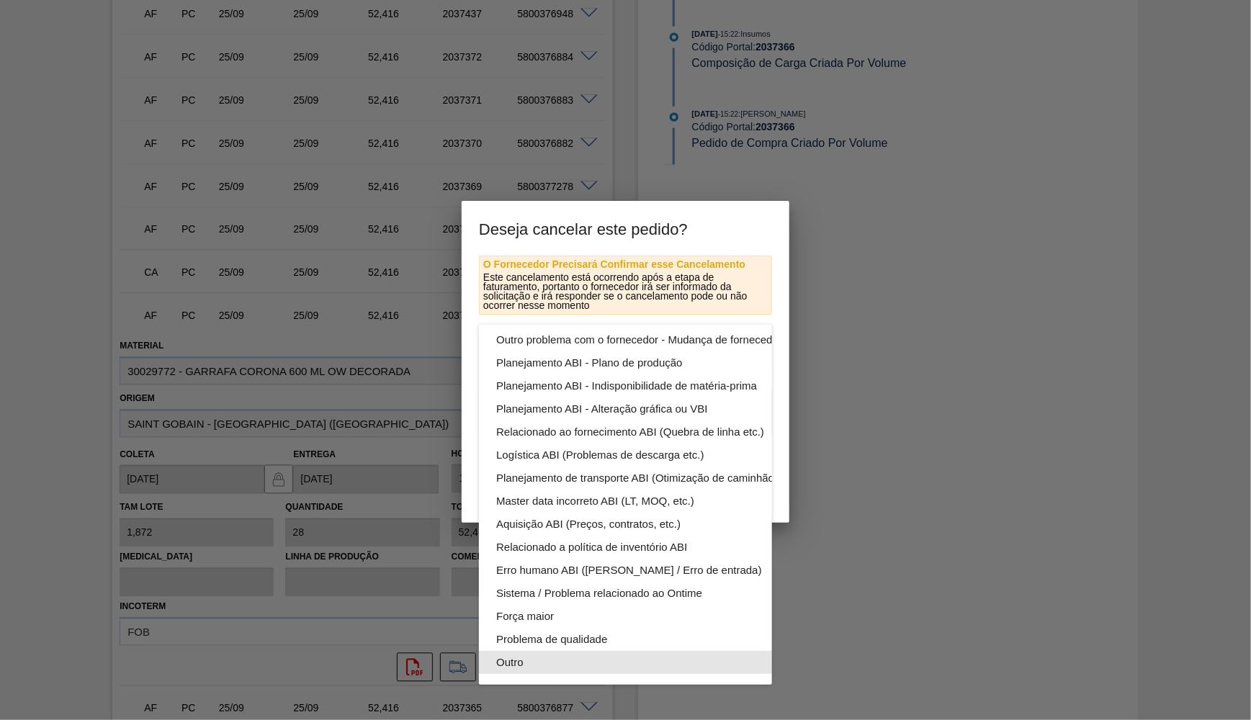
click at [519, 664] on div "Outro" at bounding box center [659, 662] width 326 height 23
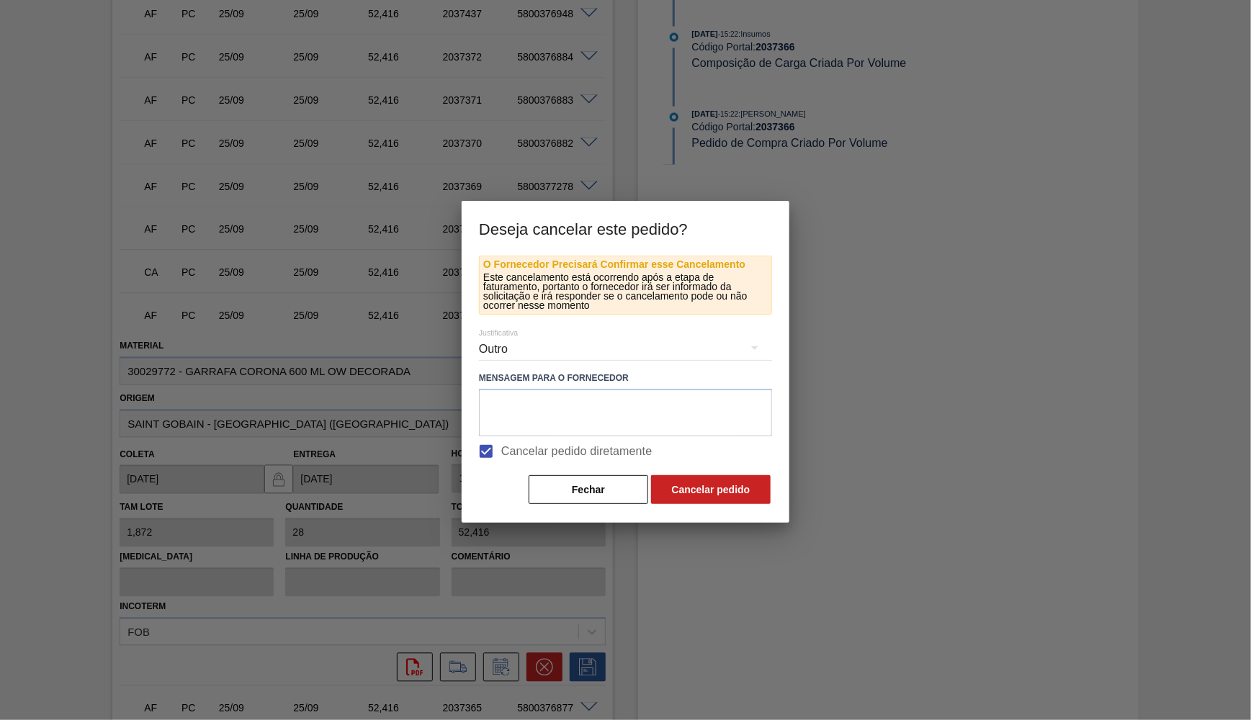
click at [553, 451] on span "Cancelar pedido diretamente" at bounding box center [576, 451] width 151 height 17
click at [501, 451] on input "Cancelar pedido diretamente" at bounding box center [486, 452] width 30 height 30
click at [547, 446] on span "Cancelar pedido diretamente" at bounding box center [576, 451] width 151 height 17
click at [501, 446] on input "Cancelar pedido diretamente" at bounding box center [486, 452] width 30 height 30
checkbox input "true"
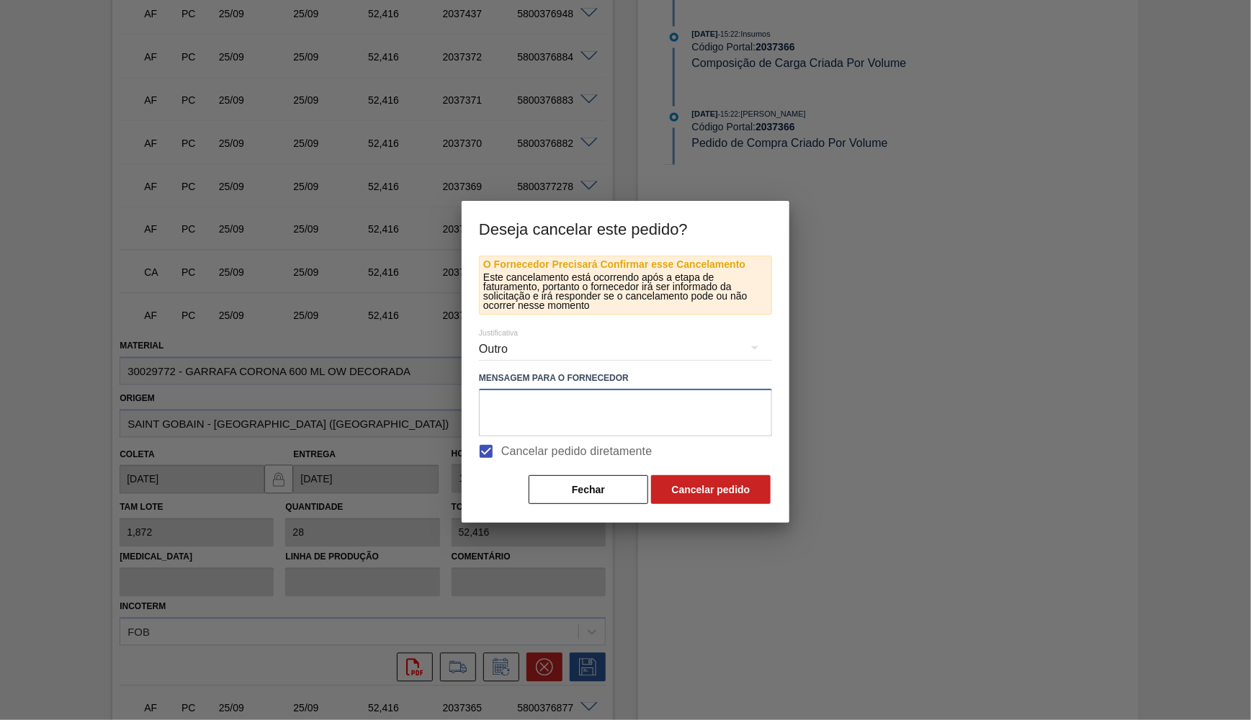
click at [542, 407] on textarea at bounding box center [625, 413] width 293 height 48
type textarea "a"
type textarea "Ajuste conforme disp fornecedor"
click at [727, 500] on div "Fechar Cancelar pedido" at bounding box center [625, 490] width 293 height 32
click at [719, 490] on button "Cancelar pedido" at bounding box center [711, 489] width 120 height 29
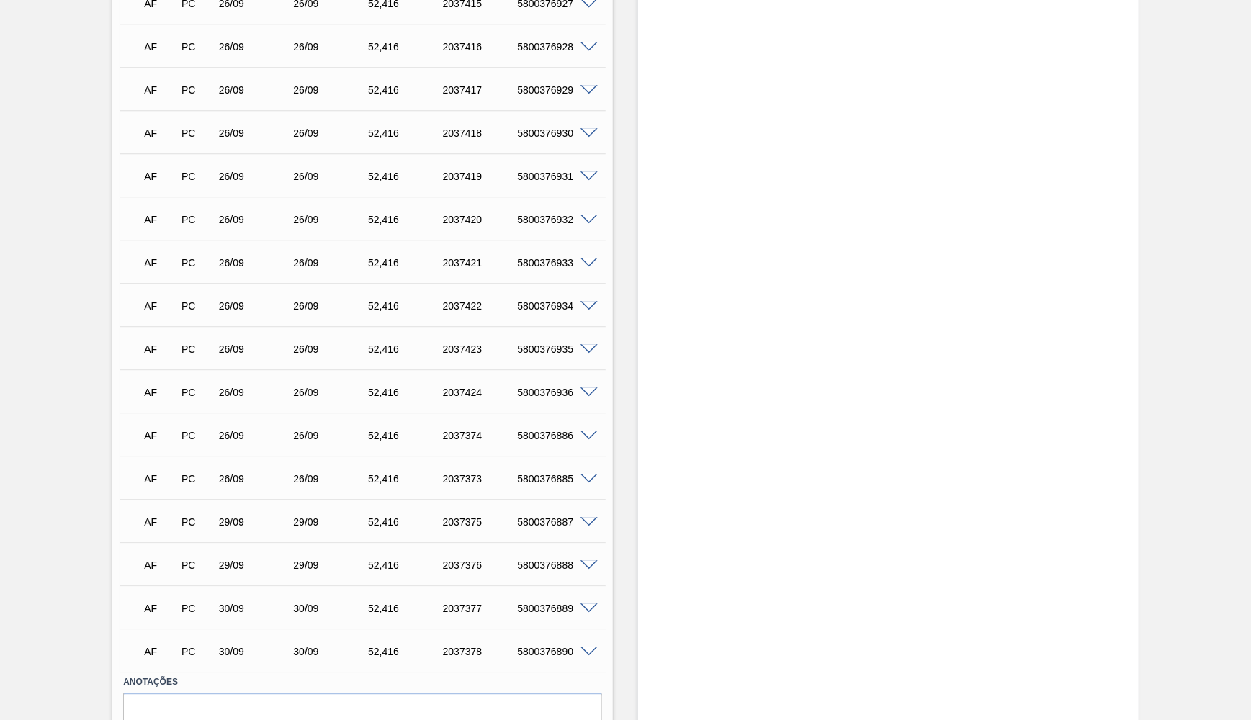
scroll to position [1564, 0]
drag, startPoint x: 212, startPoint y: 468, endPoint x: 248, endPoint y: 471, distance: 36.2
click at [248, 472] on div "26/09" at bounding box center [247, 478] width 75 height 12
drag, startPoint x: 212, startPoint y: 421, endPoint x: 238, endPoint y: 424, distance: 26.1
click at [238, 424] on div "AF PC 26/09 26/09 52,[PHONE_NUMBER] 5800376886" at bounding box center [359, 433] width 448 height 29
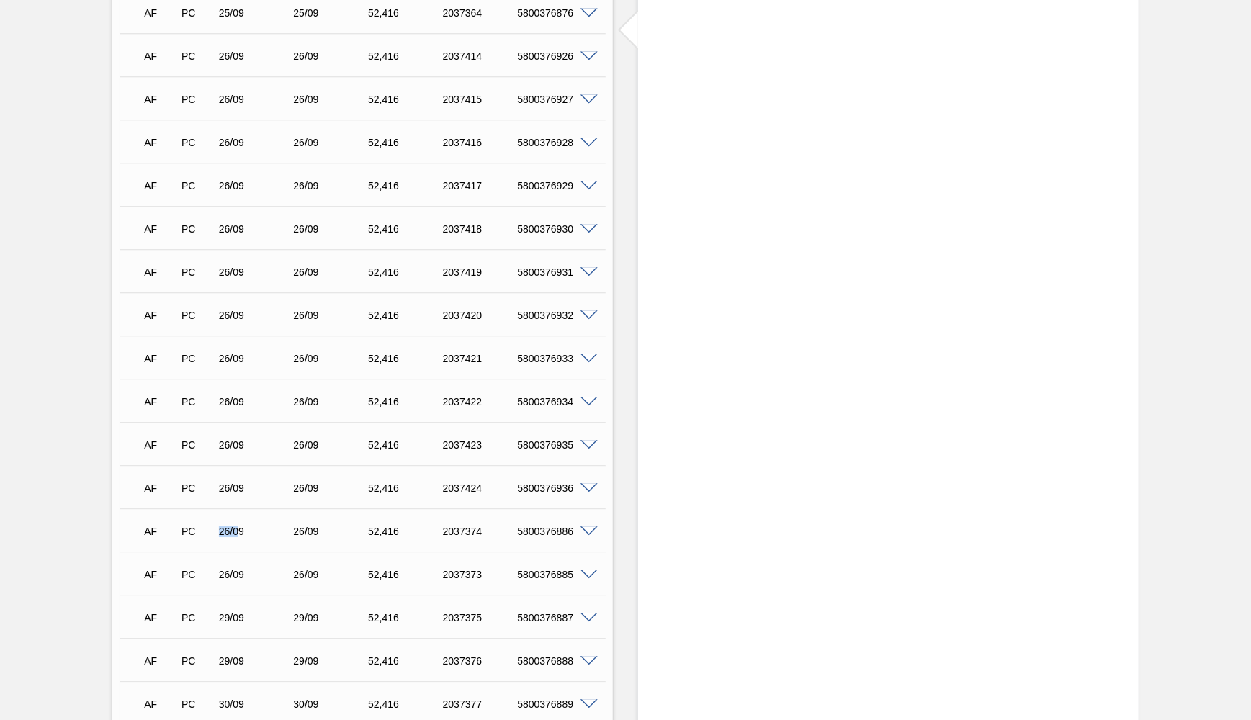
scroll to position [1468, 0]
click at [586, 568] on span at bounding box center [589, 573] width 17 height 11
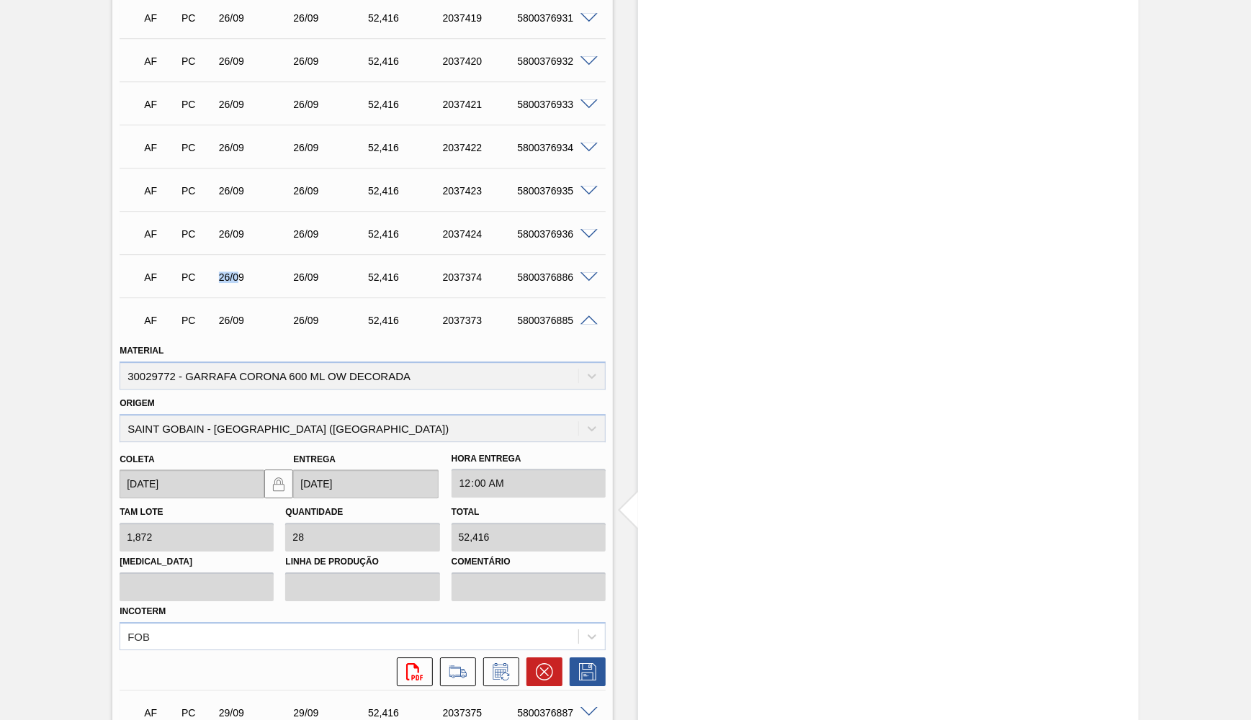
scroll to position [1780, 0]
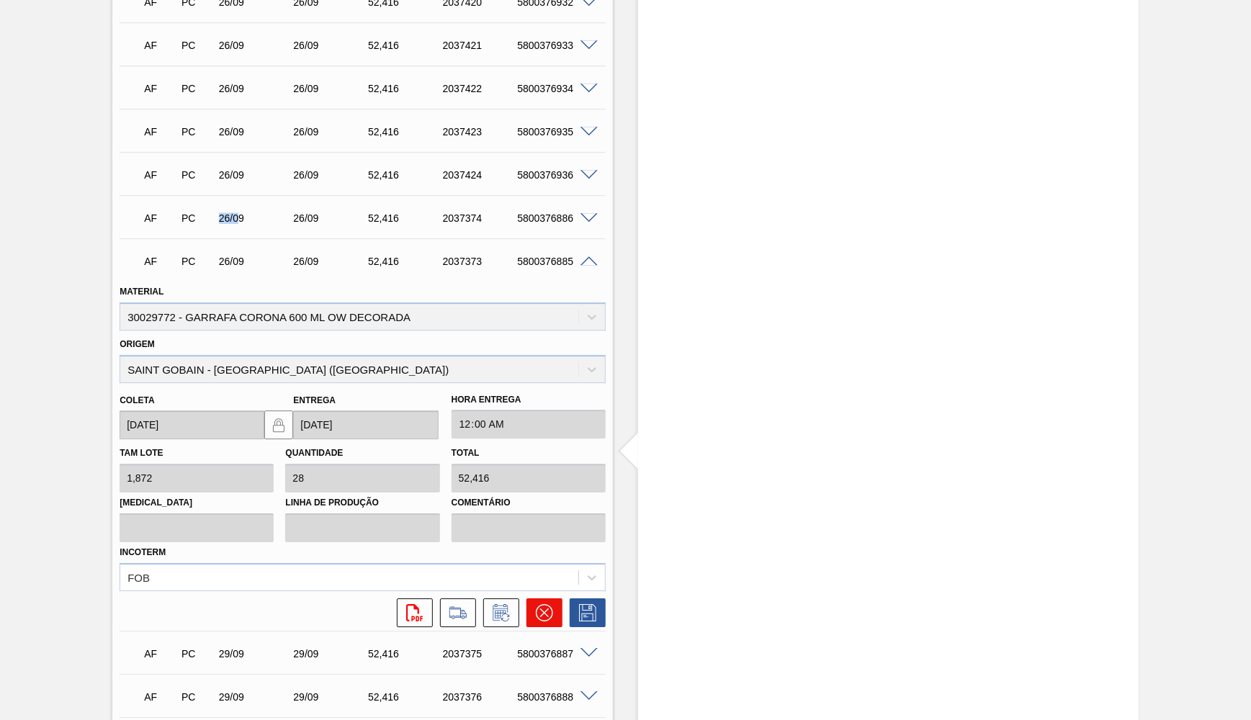
click at [552, 604] on icon at bounding box center [544, 612] width 17 height 17
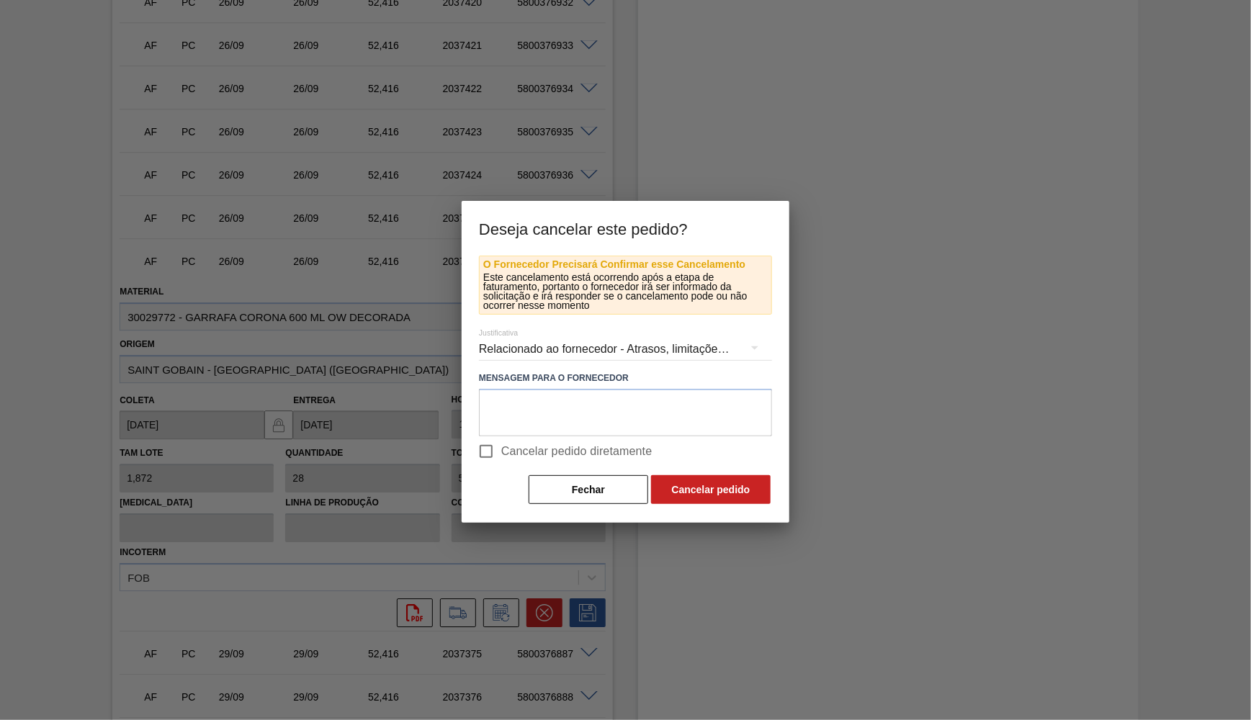
click at [563, 439] on label "Cancelar pedido diretamente" at bounding box center [562, 452] width 182 height 30
click at [501, 439] on input "Cancelar pedido diretamente" at bounding box center [486, 452] width 30 height 30
checkbox input "true"
click at [568, 346] on div "Relacionado ao fornecedor - Atrasos, limitações de capacidade, etc." at bounding box center [625, 349] width 293 height 40
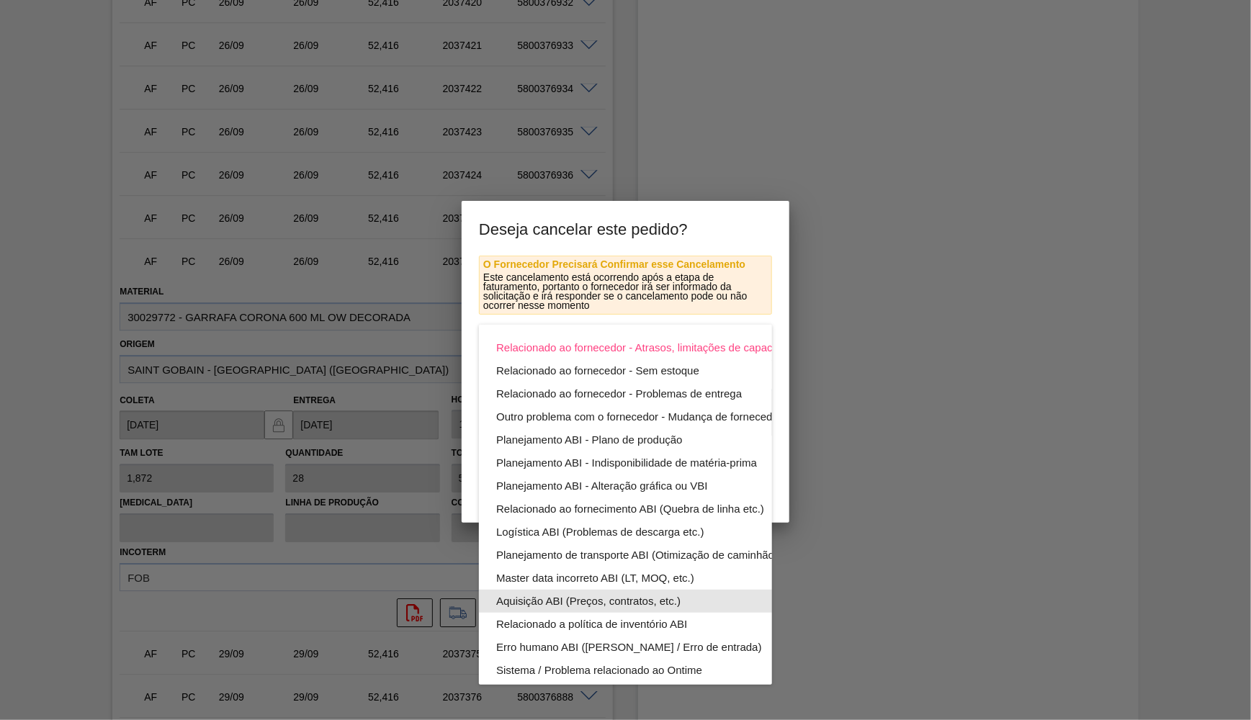
scroll to position [77, 0]
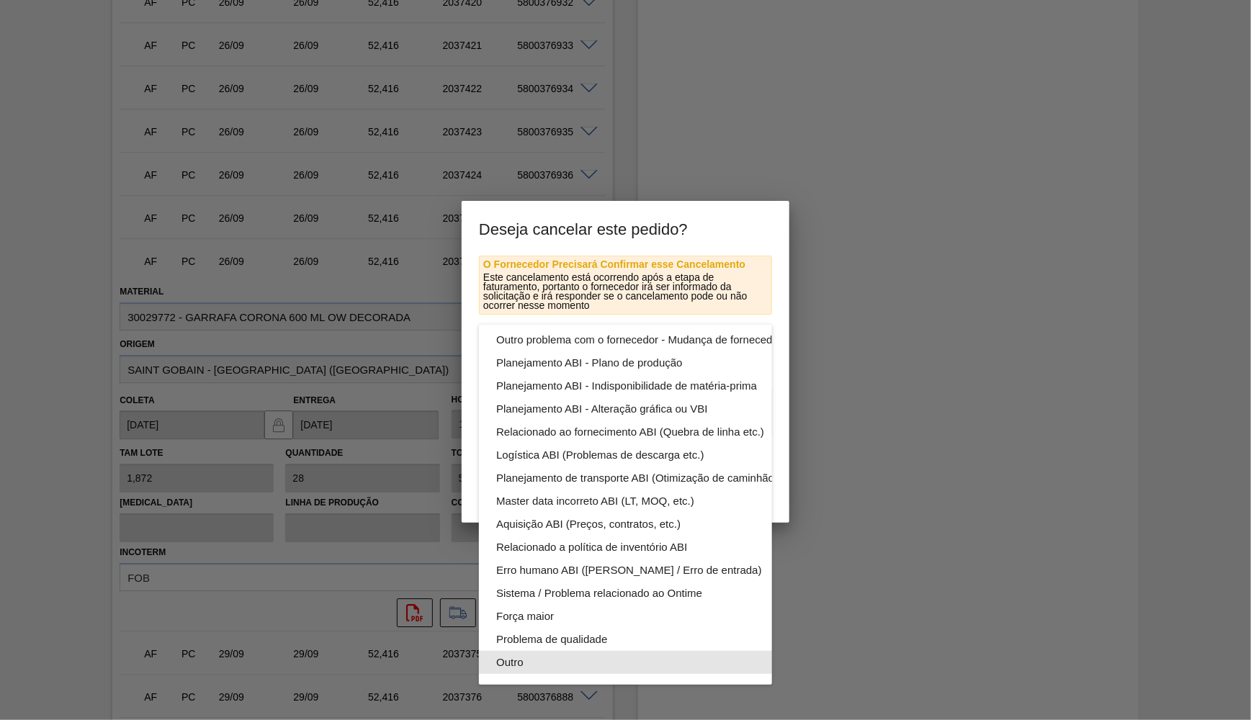
click at [540, 658] on div "Outro" at bounding box center [659, 662] width 326 height 23
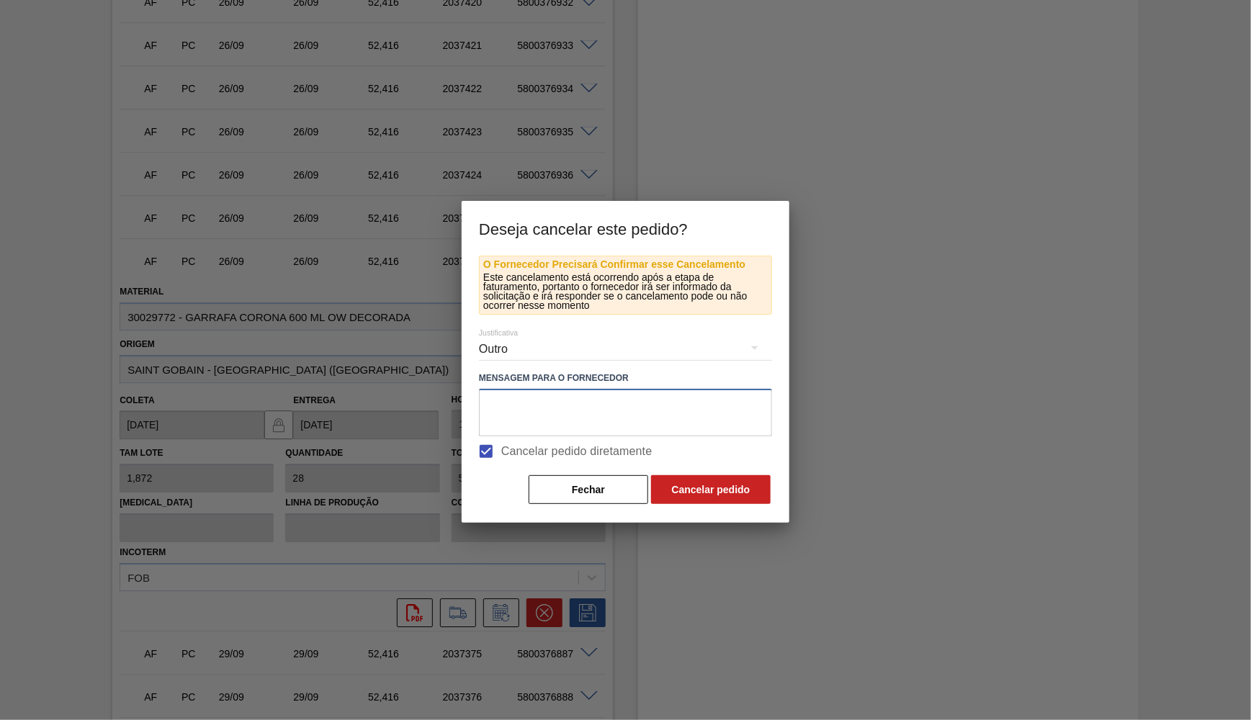
click at [540, 426] on textarea at bounding box center [625, 413] width 293 height 48
type textarea "a"
type textarea "Ajuste conforme disp fornecedor"
click at [701, 480] on button "Cancelar pedido" at bounding box center [711, 489] width 120 height 29
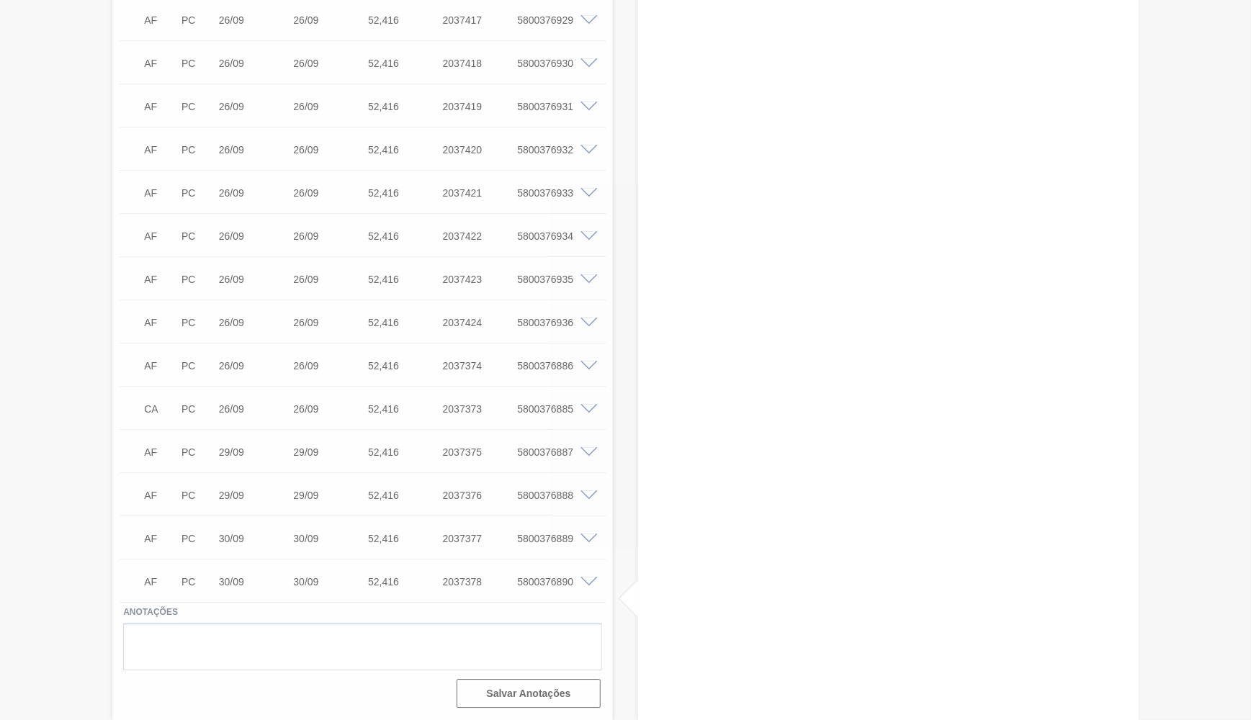
scroll to position [1624, 0]
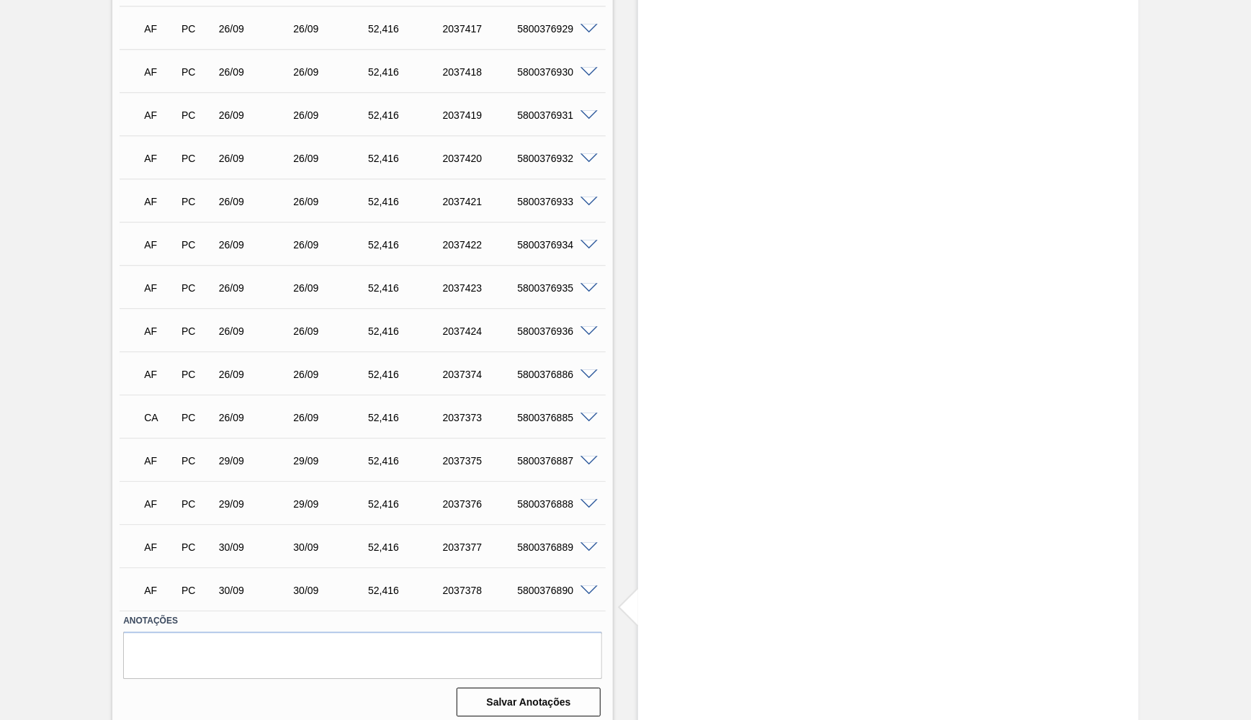
click at [591, 370] on span at bounding box center [589, 375] width 17 height 11
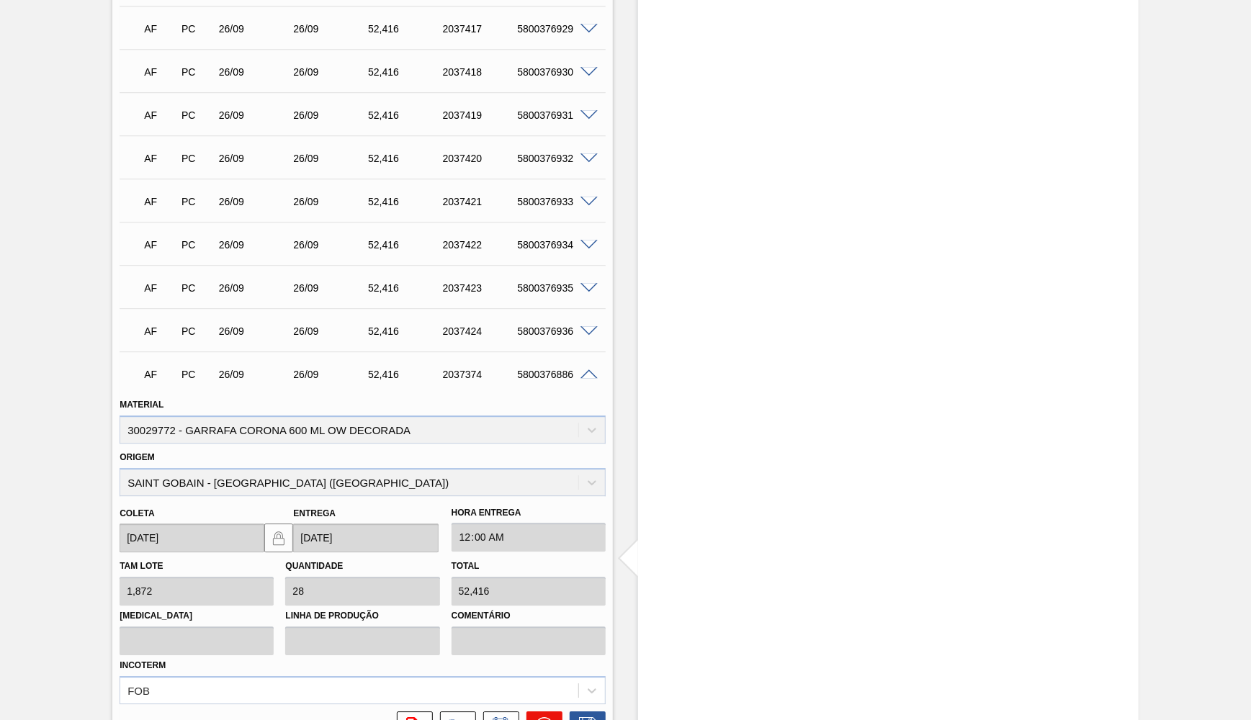
click at [551, 717] on icon at bounding box center [544, 725] width 17 height 17
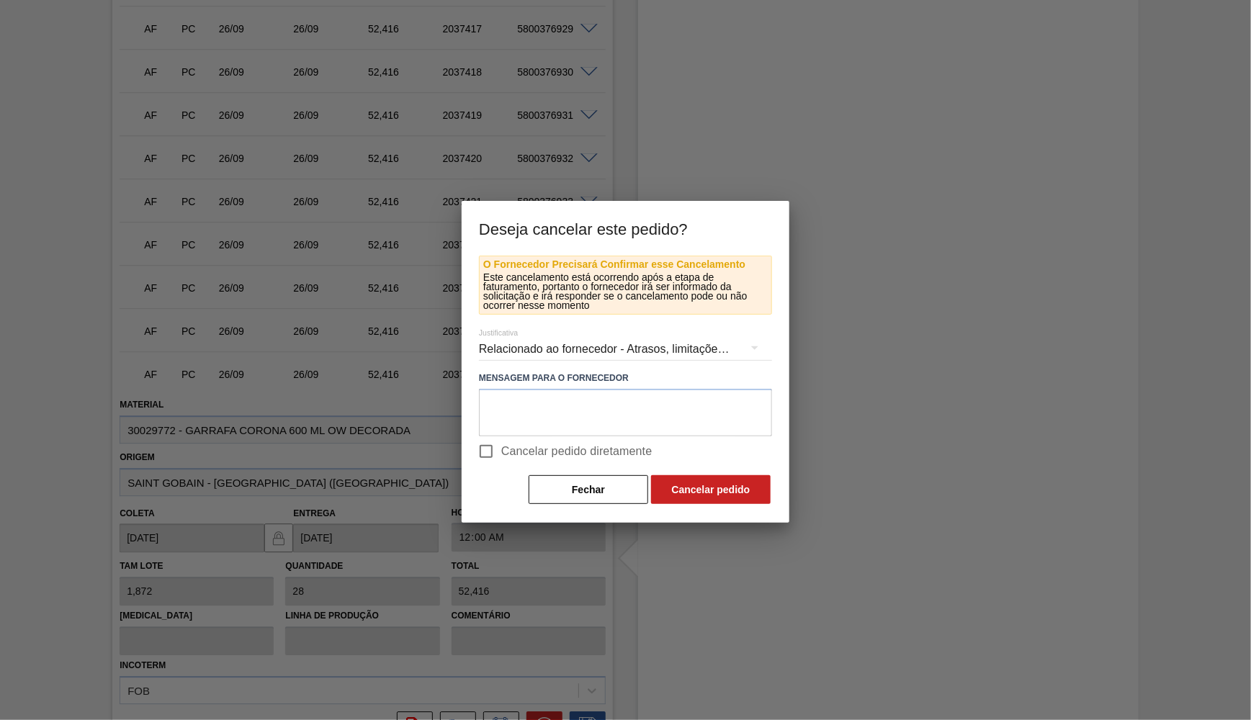
click at [558, 441] on label "Cancelar pedido diretamente" at bounding box center [562, 452] width 182 height 30
click at [501, 441] on input "Cancelar pedido diretamente" at bounding box center [486, 452] width 30 height 30
checkbox input "true"
click at [560, 347] on div "Relacionado ao fornecedor - Atrasos, limitações de capacidade, etc." at bounding box center [625, 349] width 293 height 40
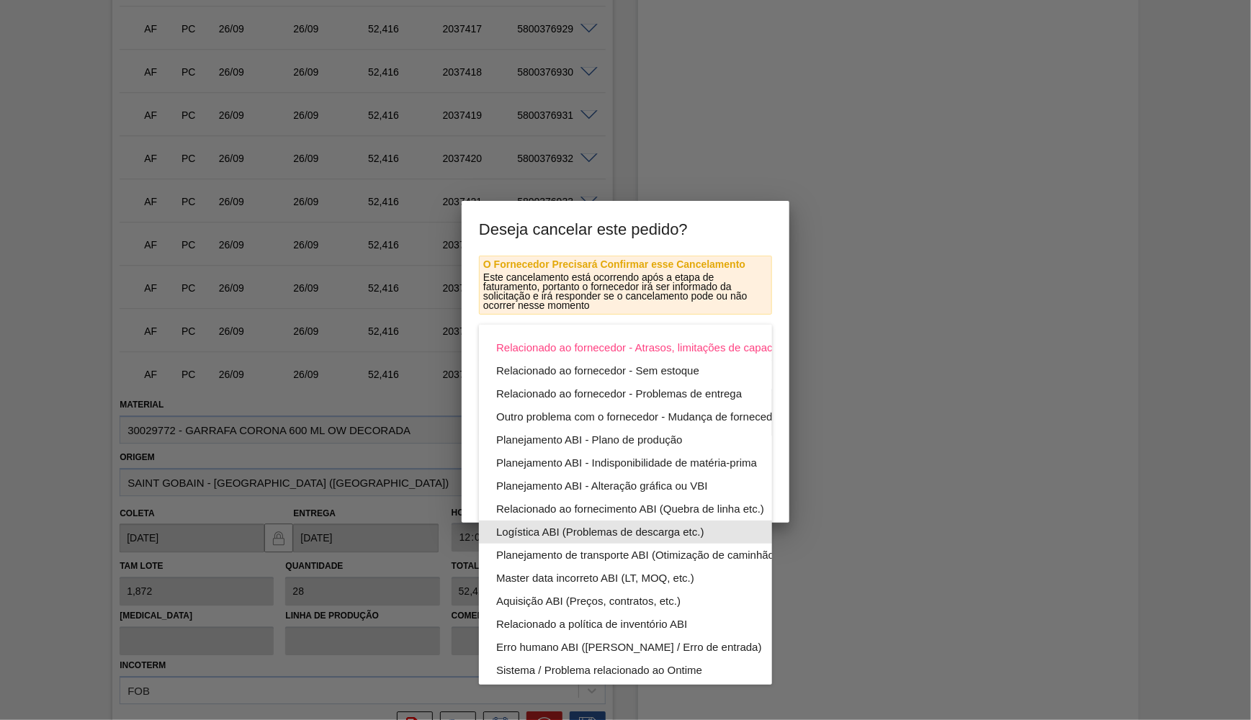
scroll to position [77, 0]
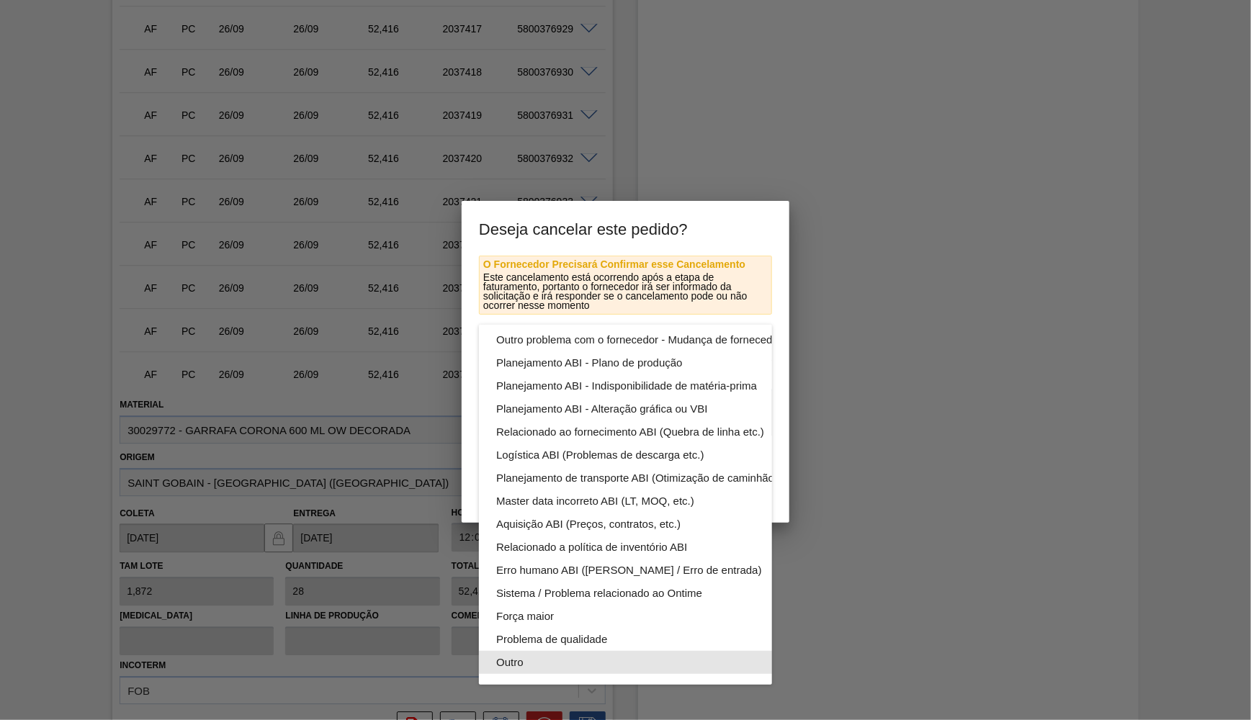
click at [527, 662] on div "Outro" at bounding box center [659, 662] width 326 height 23
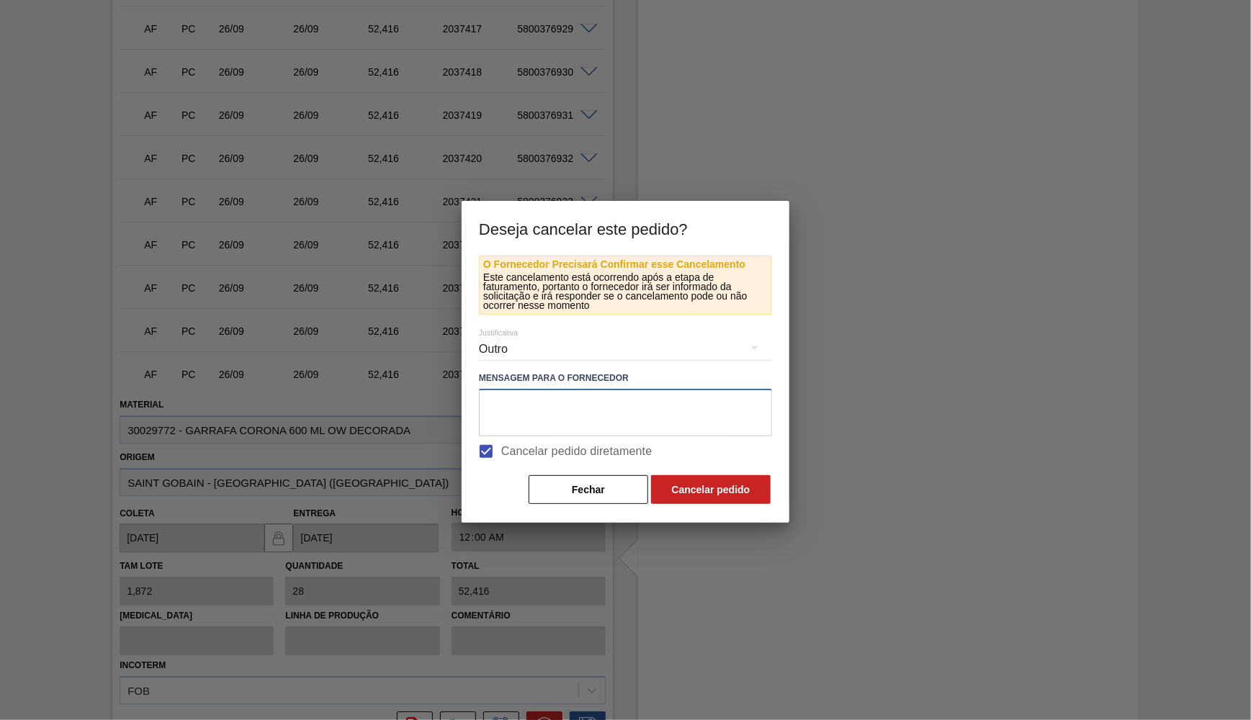
click at [528, 416] on textarea at bounding box center [625, 413] width 293 height 48
type textarea "ajuste conforme disp fornecedor"
click at [709, 479] on button "Cancelar pedido" at bounding box center [711, 489] width 120 height 29
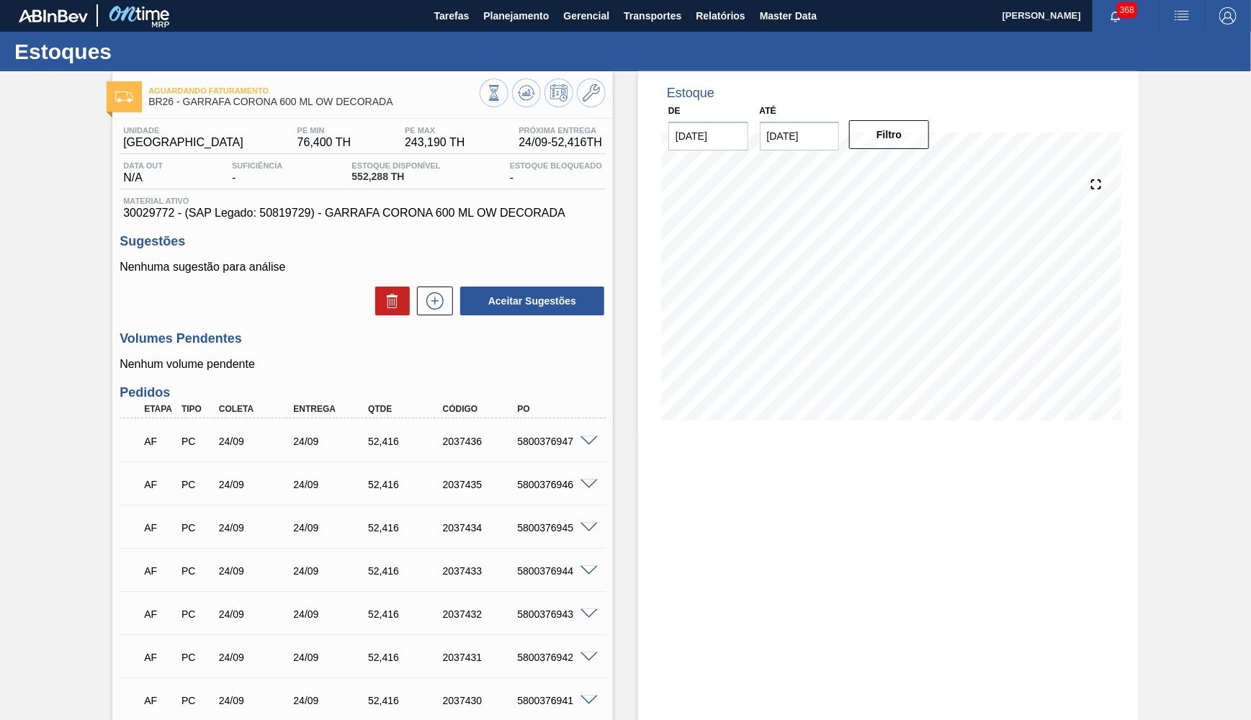
scroll to position [0, 0]
click at [526, 104] on button at bounding box center [526, 93] width 29 height 29
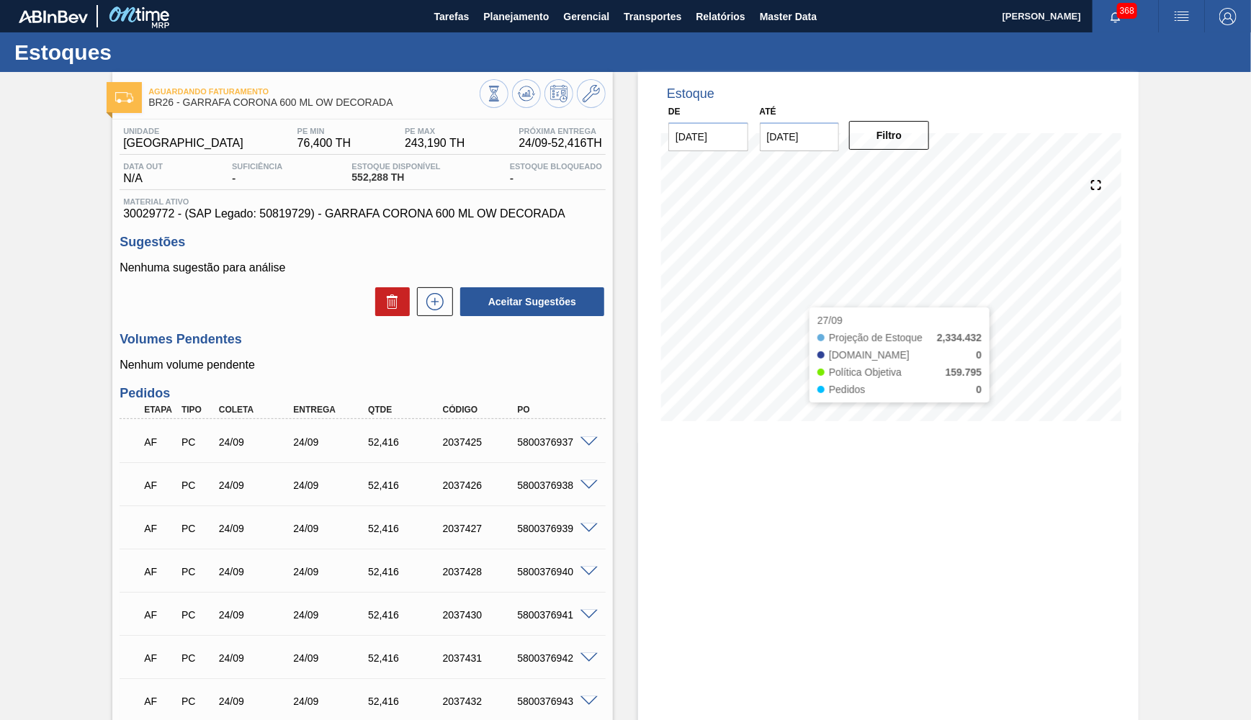
click at [740, 135] on div "Estoque De [DATE] Até [DATE] Filtro 27/09 Projeção de Estoque 2,334.432 [DOMAIN…" at bounding box center [888, 257] width 501 height 371
click at [730, 18] on span "Relatórios" at bounding box center [720, 16] width 49 height 17
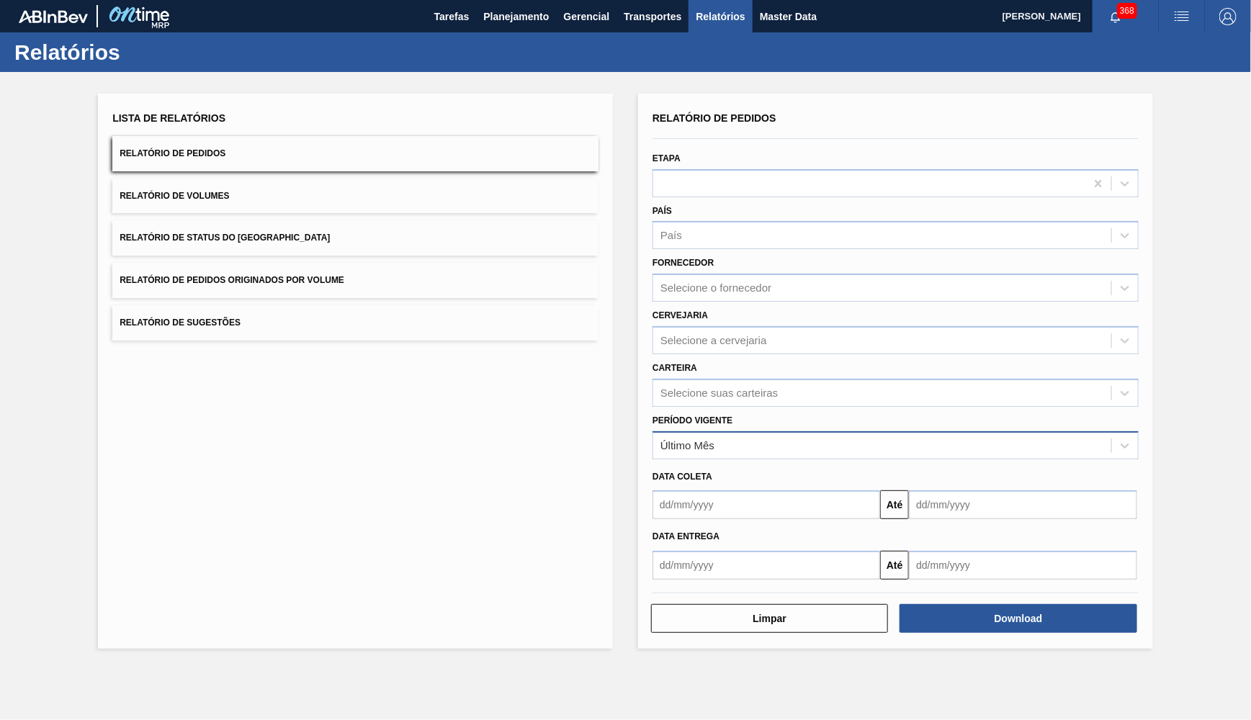
click at [734, 435] on div "Último Mês" at bounding box center [882, 445] width 458 height 21
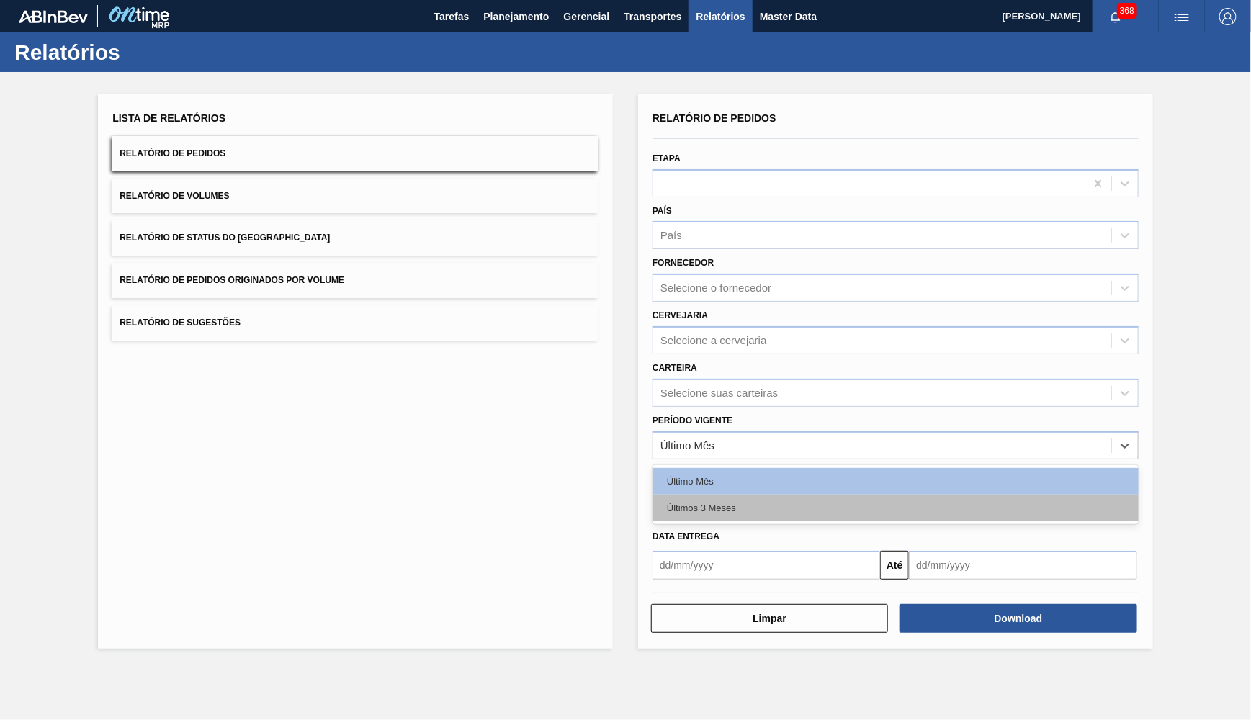
click at [709, 495] on div "Últimos 3 Meses" at bounding box center [896, 508] width 486 height 27
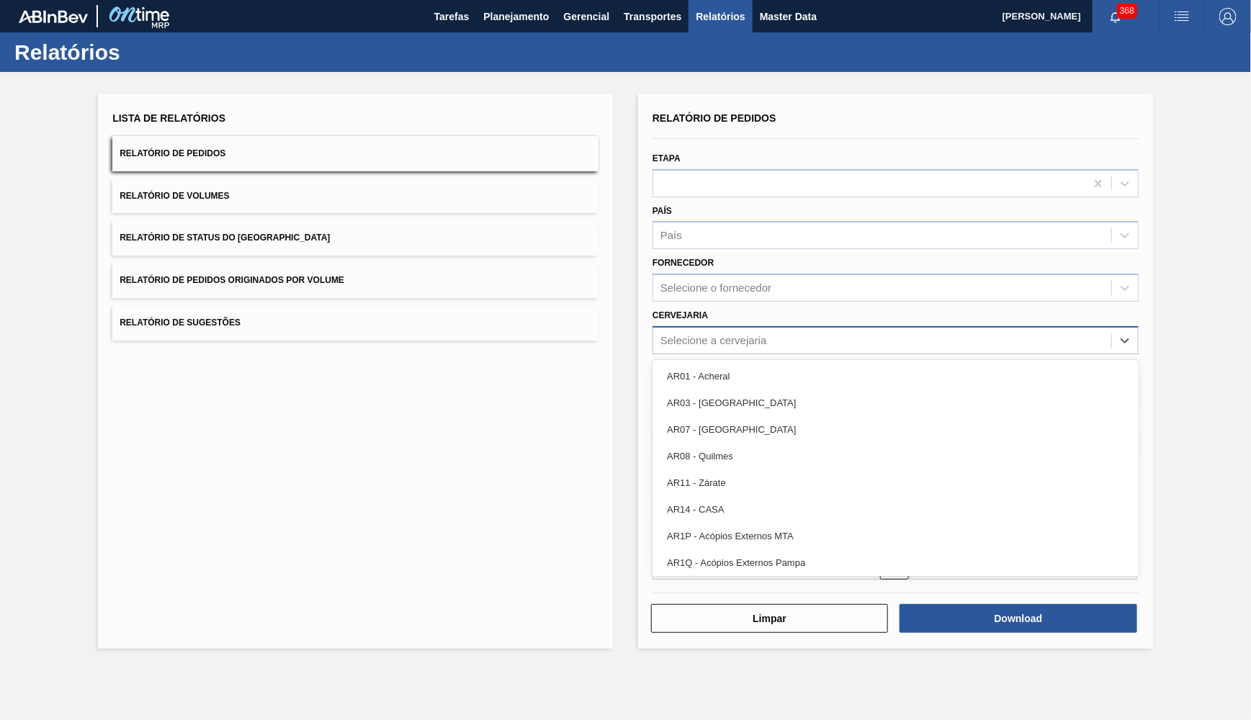
click at [704, 330] on div "Selecione a cervejaria" at bounding box center [882, 340] width 458 height 21
type input "26"
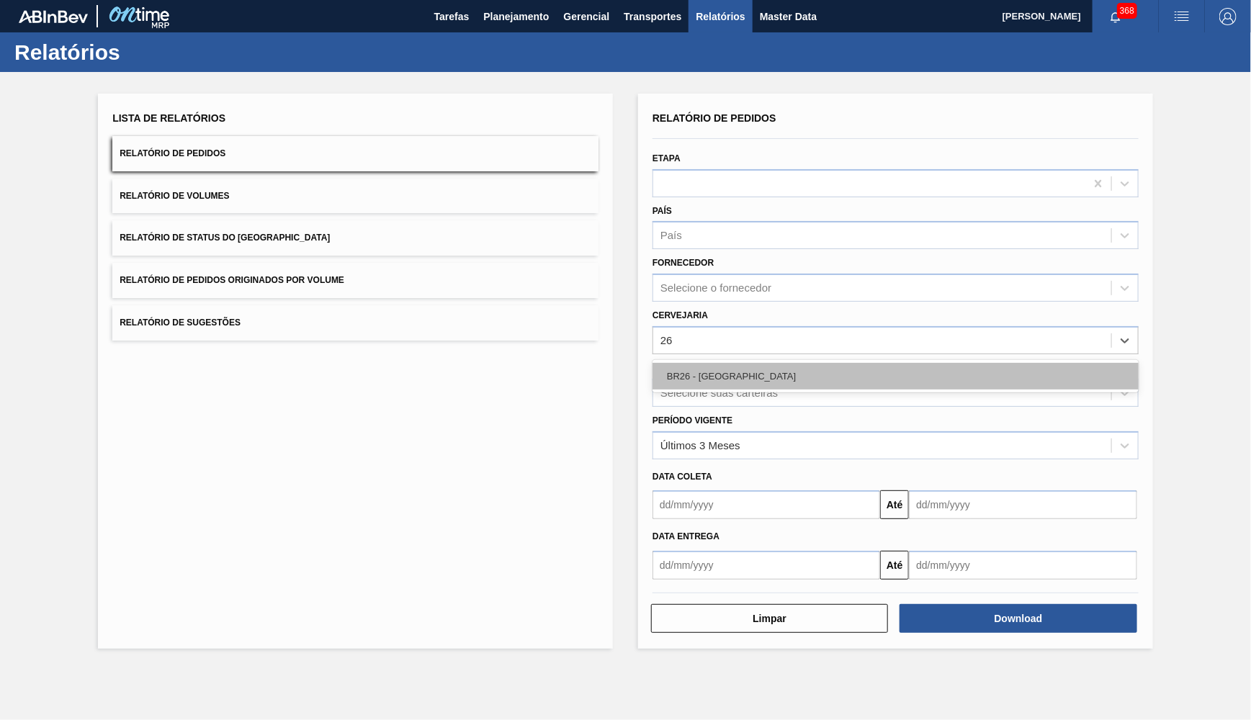
click at [772, 365] on div "BR26 - [GEOGRAPHIC_DATA]" at bounding box center [896, 376] width 486 height 27
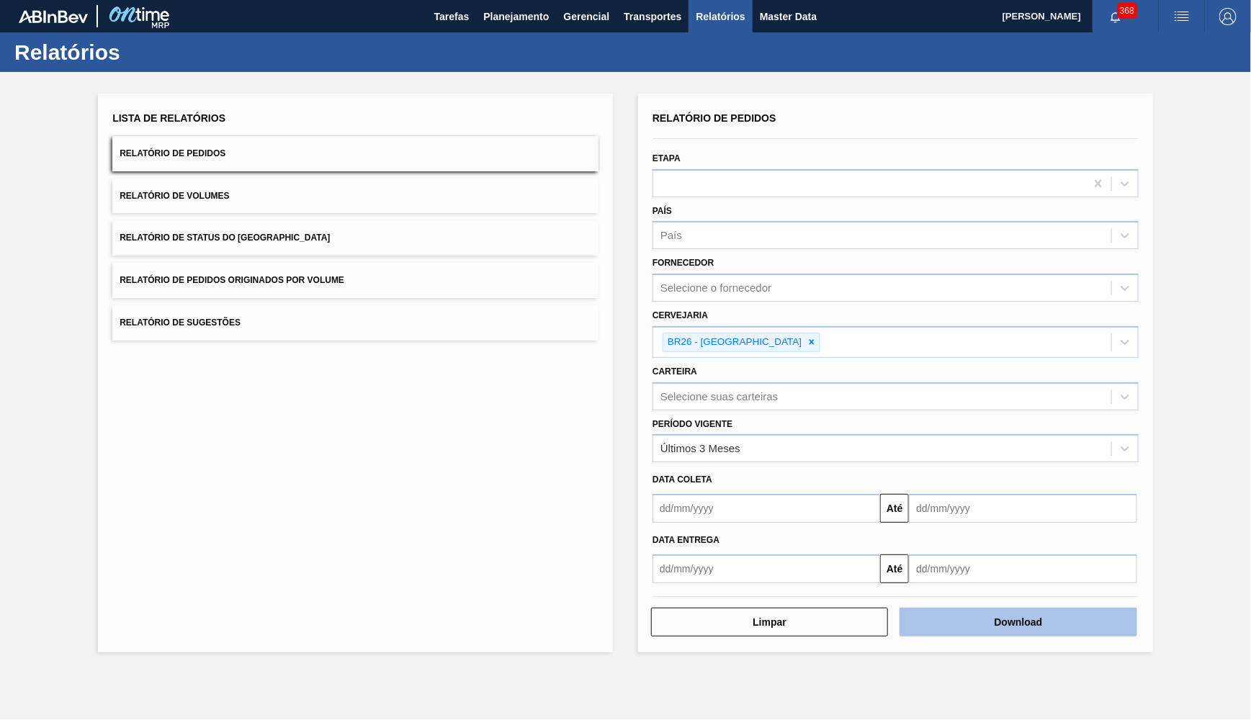
click at [1104, 608] on button "Download" at bounding box center [1018, 622] width 237 height 29
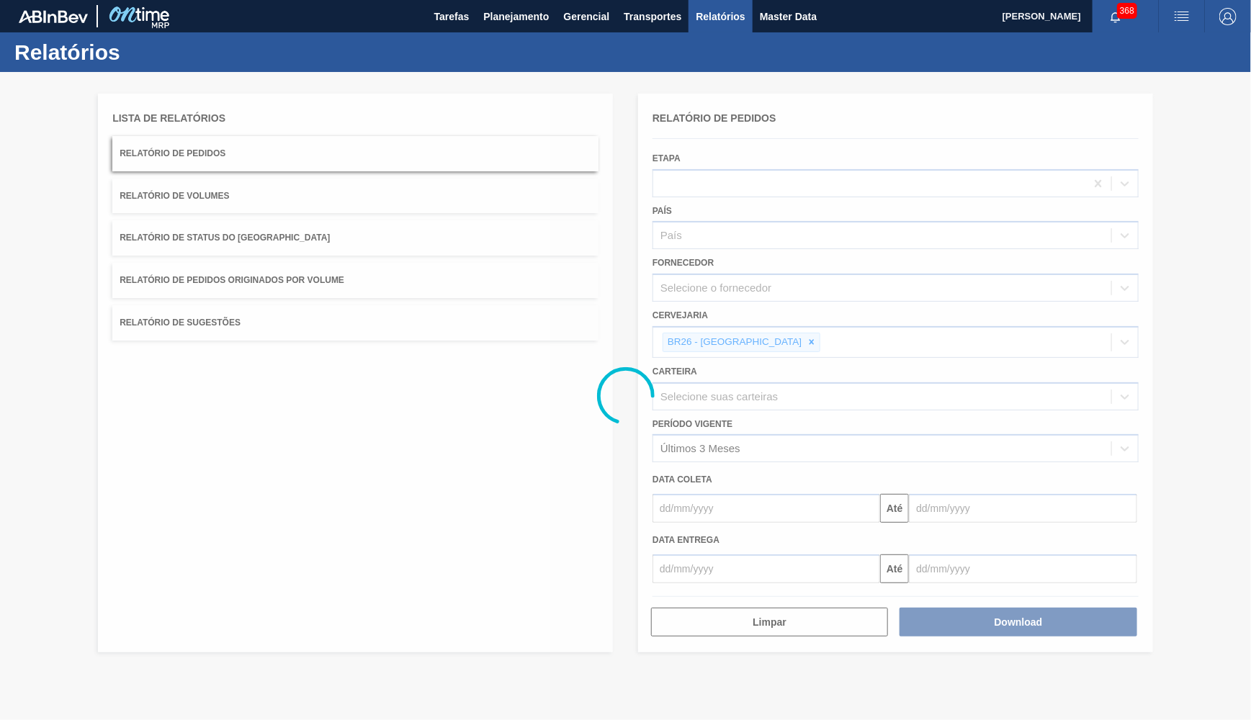
click at [627, 452] on div at bounding box center [625, 396] width 1251 height 648
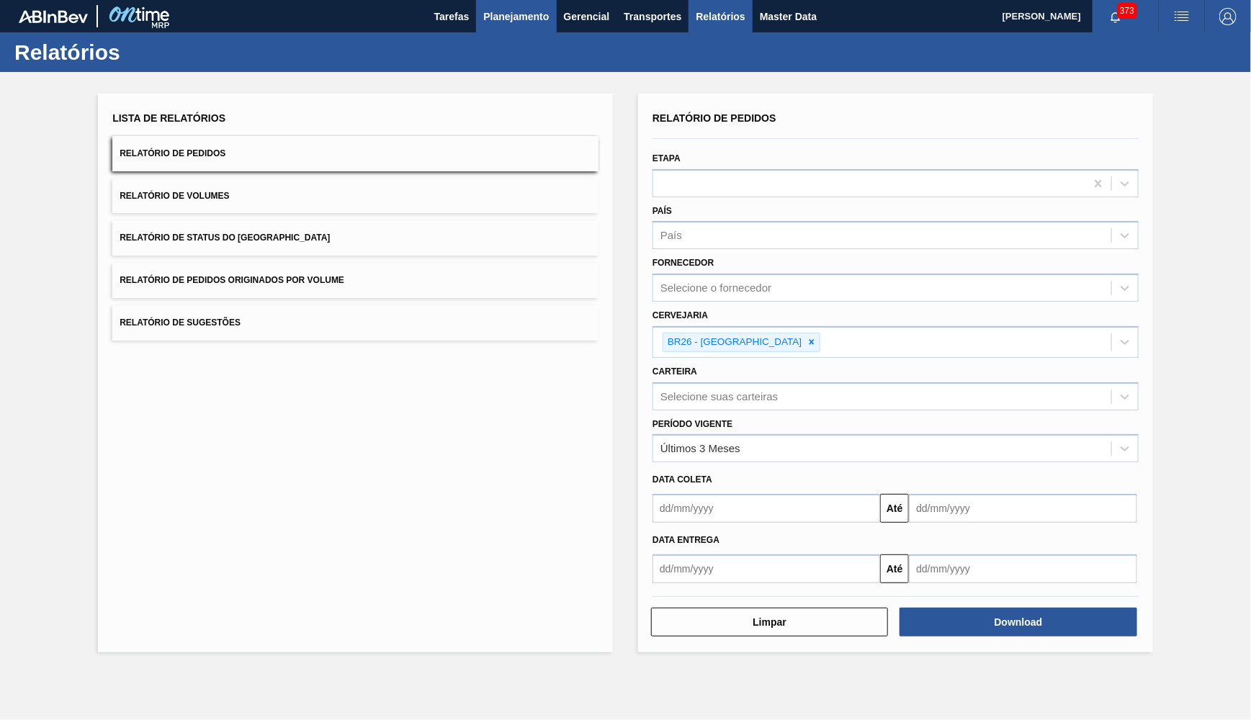
click at [511, 20] on span "Planejamento" at bounding box center [516, 16] width 66 height 17
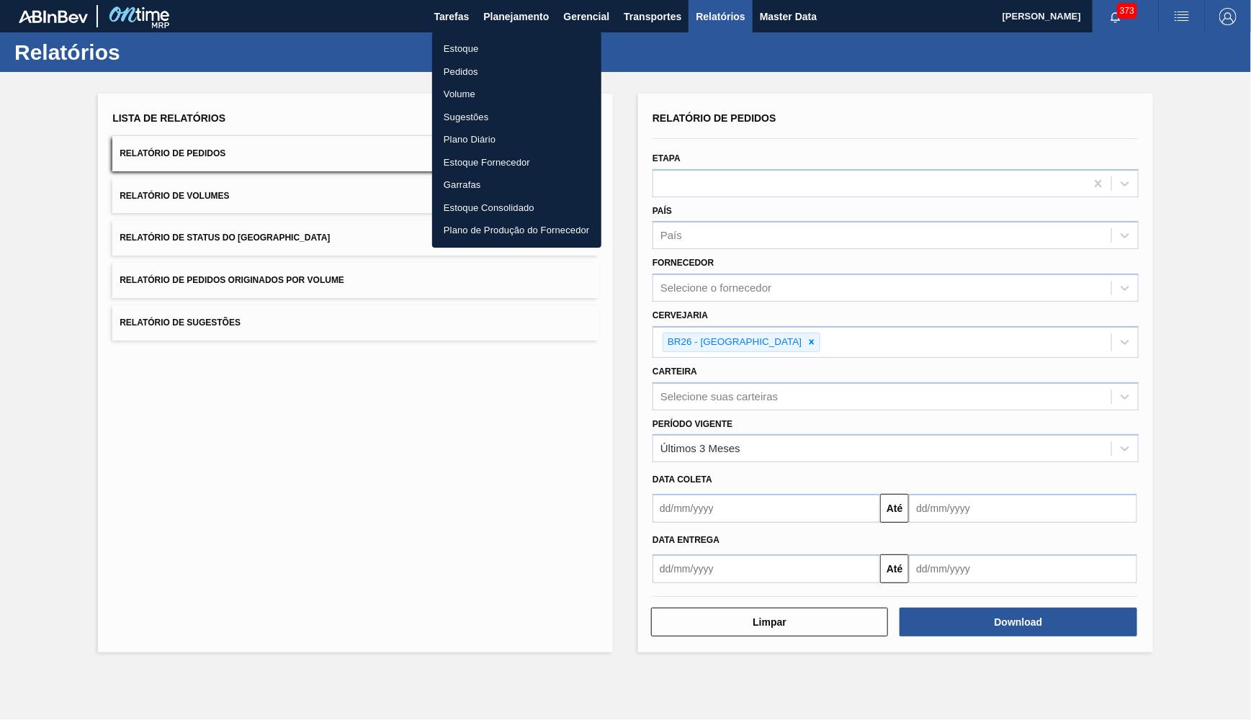
click at [489, 64] on li "Pedidos" at bounding box center [516, 72] width 169 height 23
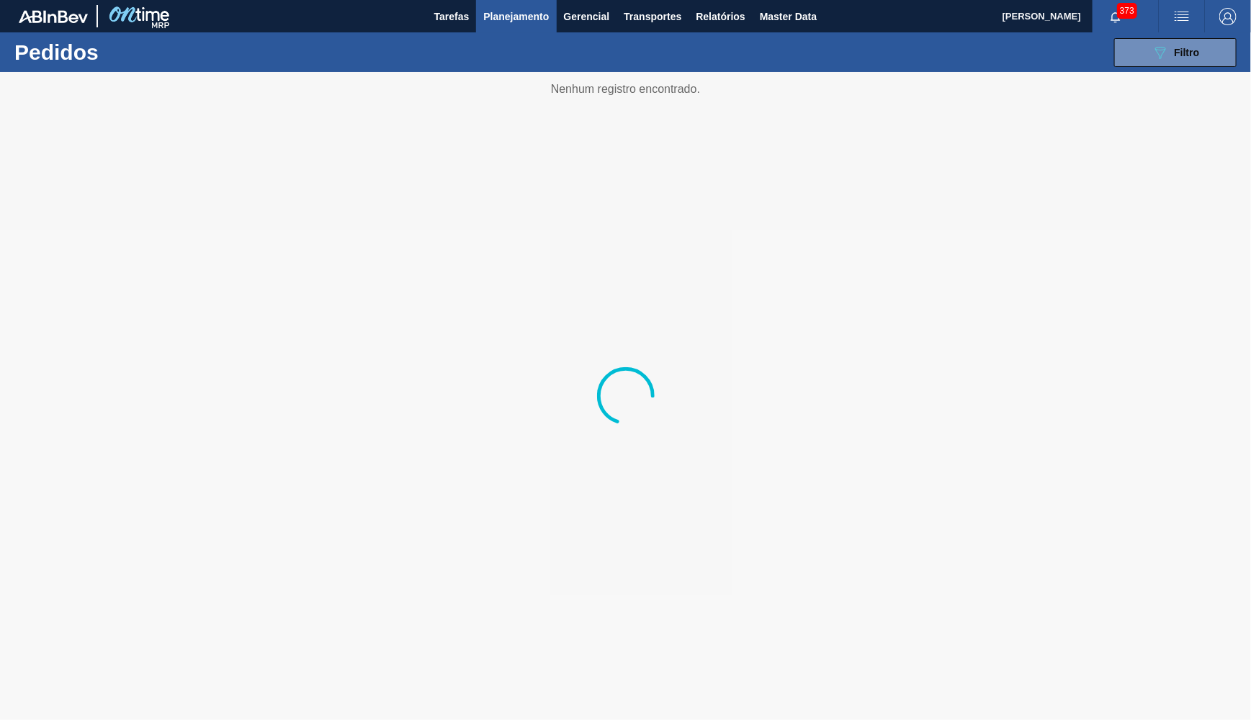
click at [1139, 70] on div "089F7B8B-B2A5-4AFE-B5C0-19BA573D28AC Filtro Código Pedido Portal Códido PO SAP …" at bounding box center [735, 52] width 1018 height 43
click at [1137, 58] on button "089F7B8B-B2A5-4AFE-B5C0-19BA573D28AC Filtro" at bounding box center [1175, 52] width 122 height 29
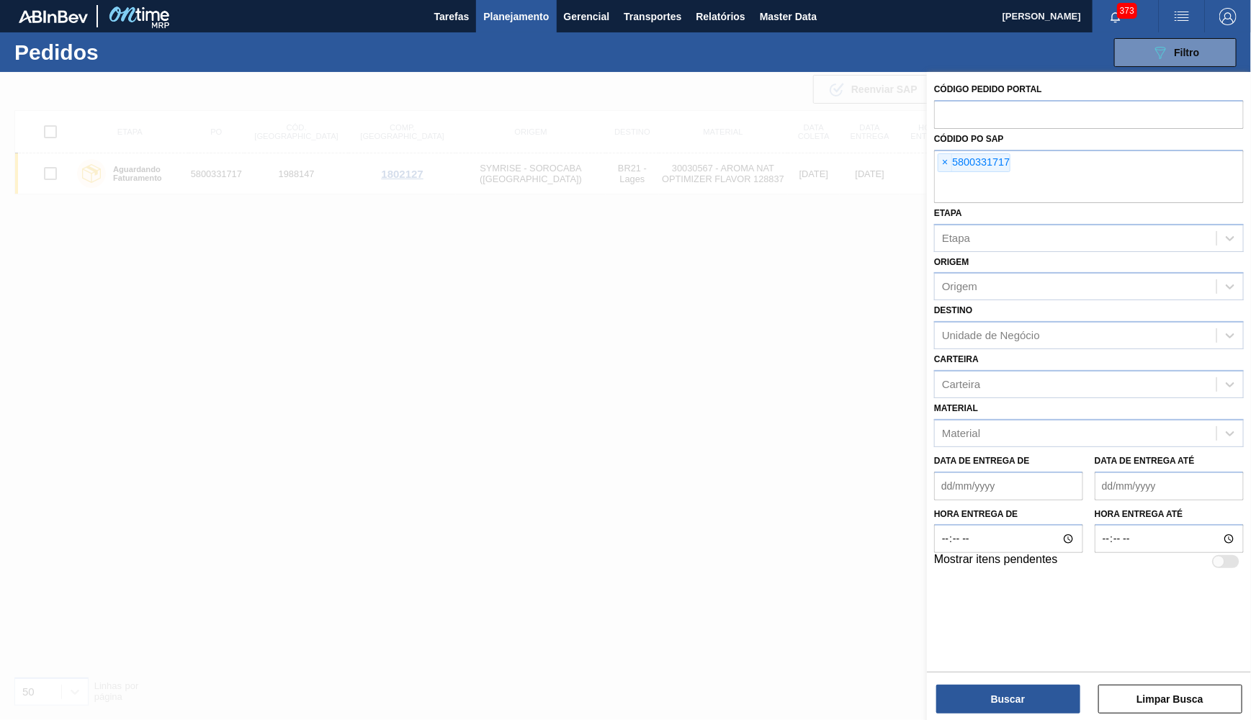
click at [944, 154] on span "×" at bounding box center [946, 162] width 14 height 17
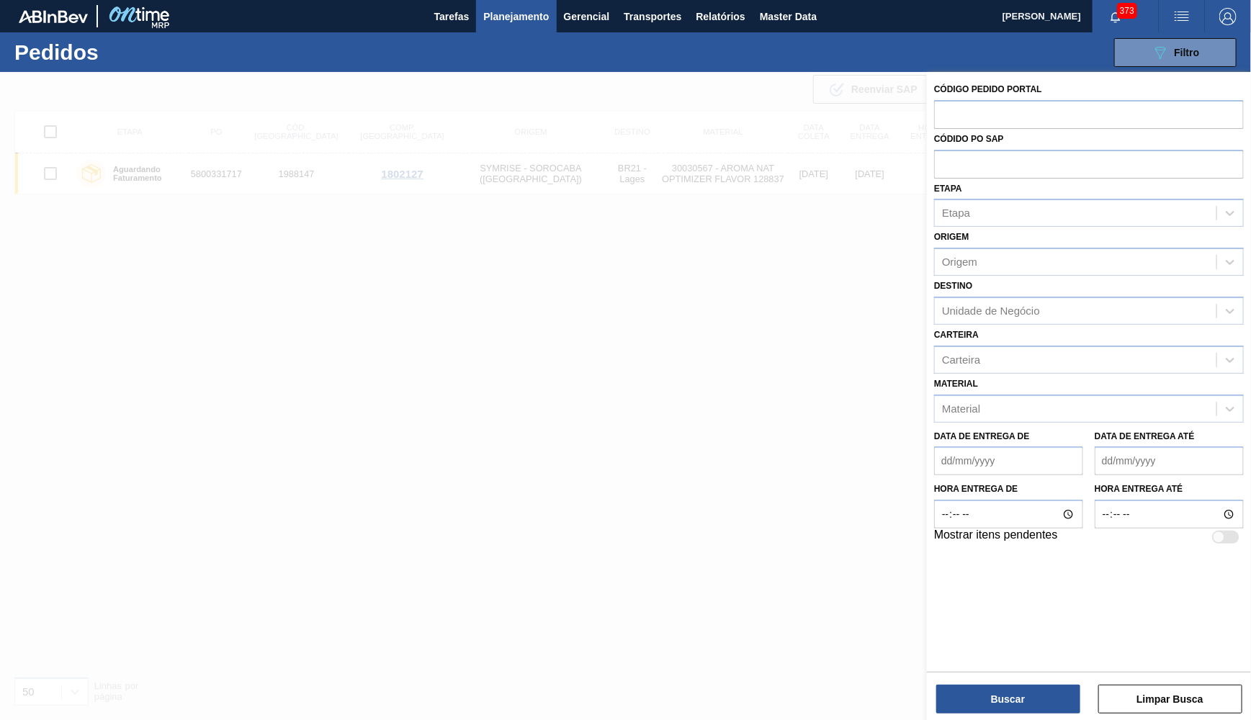
paste input "text"
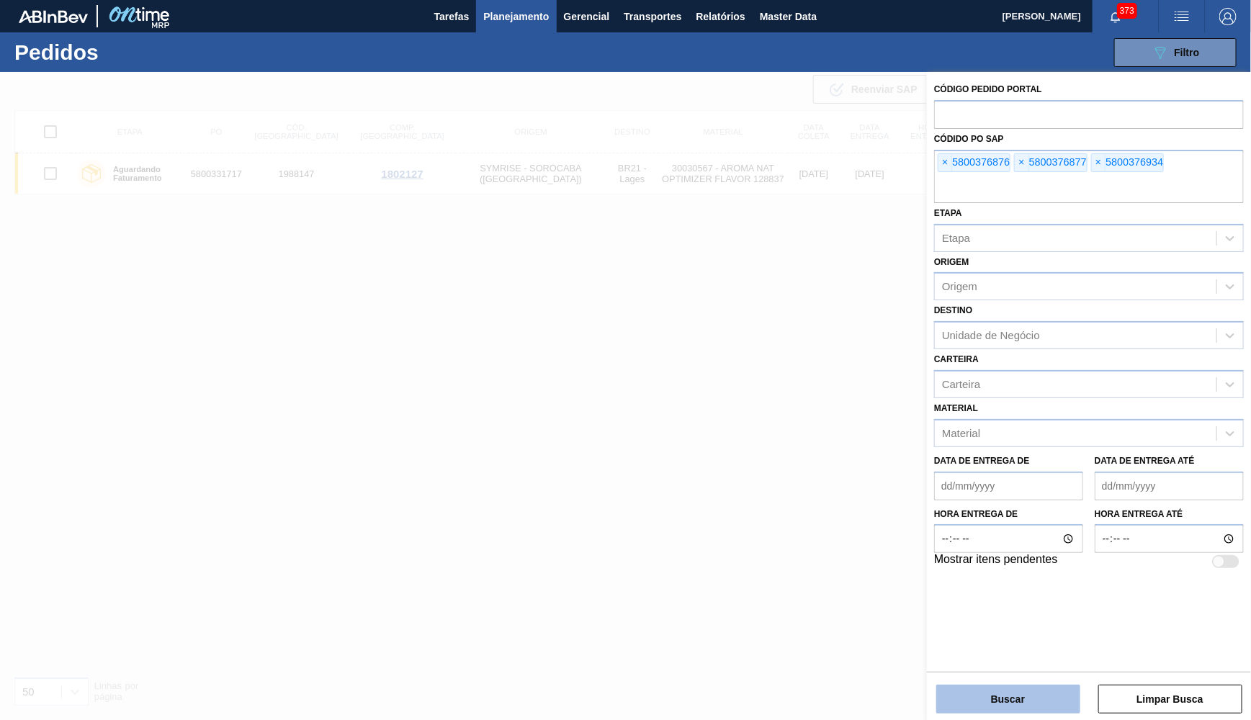
click at [958, 688] on button "Buscar" at bounding box center [1008, 699] width 144 height 29
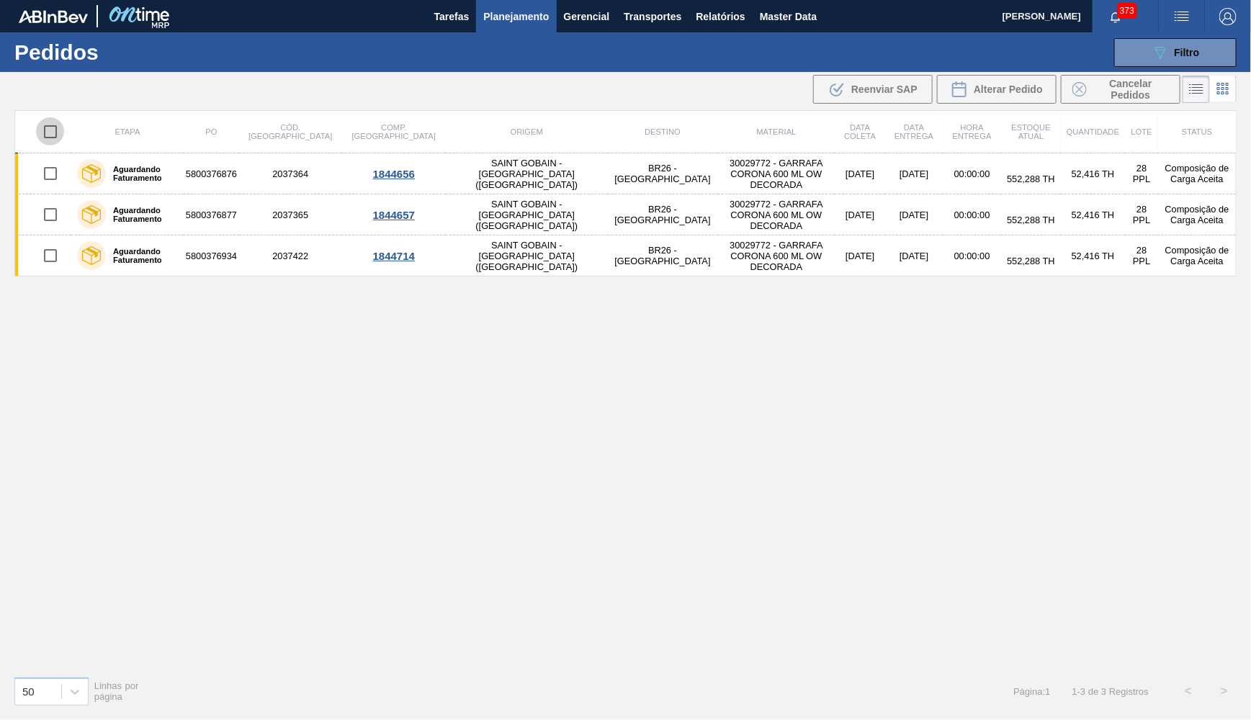
click at [48, 133] on input "checkbox" at bounding box center [50, 132] width 30 height 30
checkbox input "true"
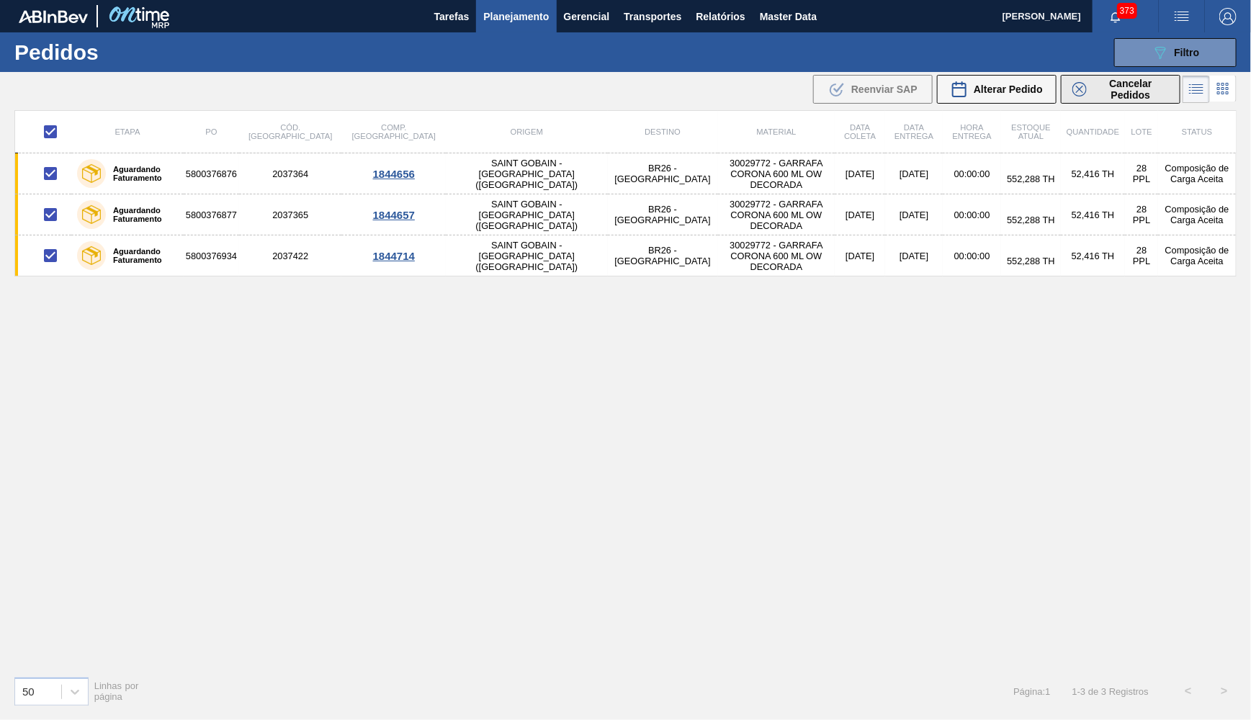
click at [1167, 76] on button "Cancelar Pedidos" at bounding box center [1121, 89] width 120 height 29
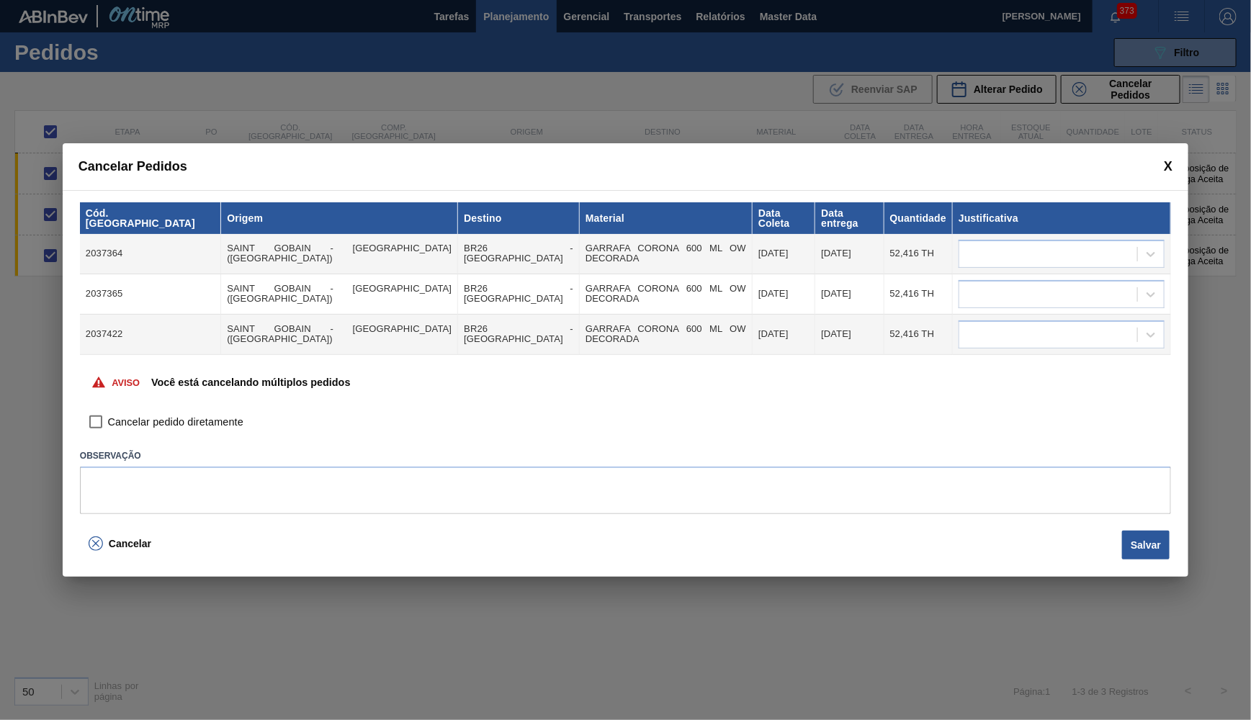
click at [163, 422] on label "Cancelar pedido diretamente" at bounding box center [164, 423] width 160 height 24
click at [108, 422] on input "Cancelar pedido diretamente" at bounding box center [96, 423] width 24 height 24
checkbox input "true"
click at [153, 467] on textarea at bounding box center [625, 491] width 1091 height 48
type textarea "Ajustando conforme disp do fornecedor"
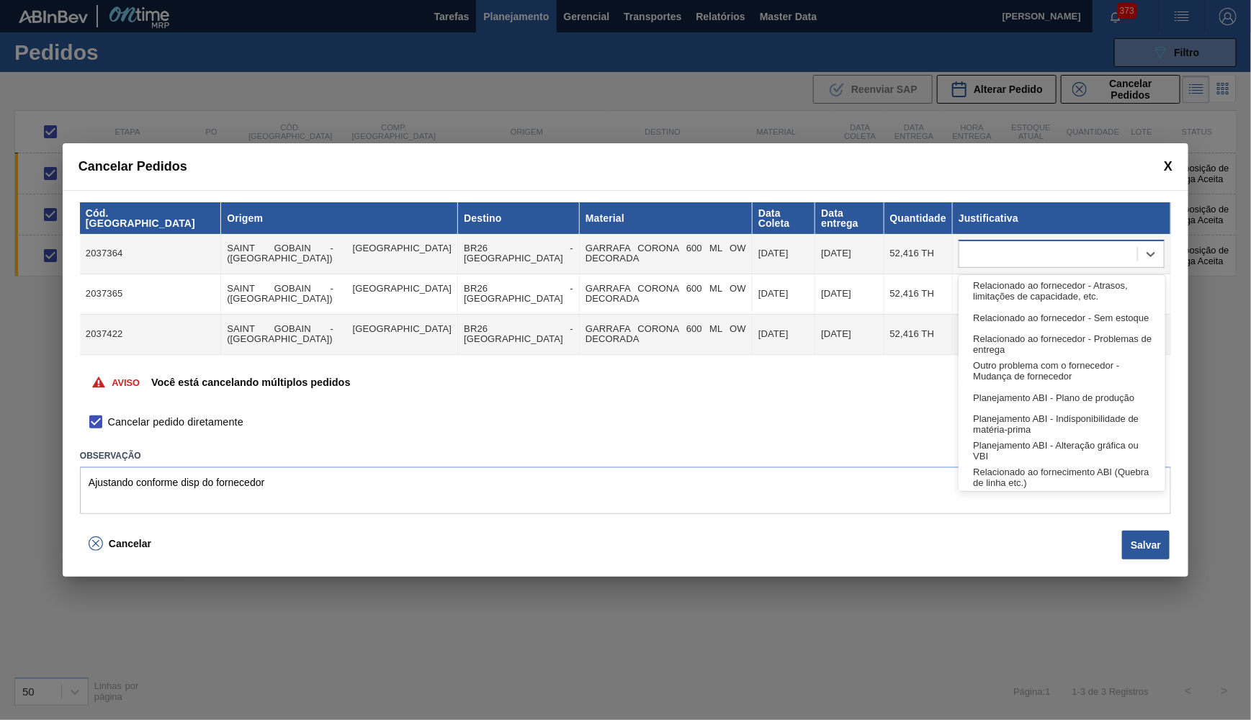
click at [1048, 263] on div at bounding box center [1049, 253] width 178 height 21
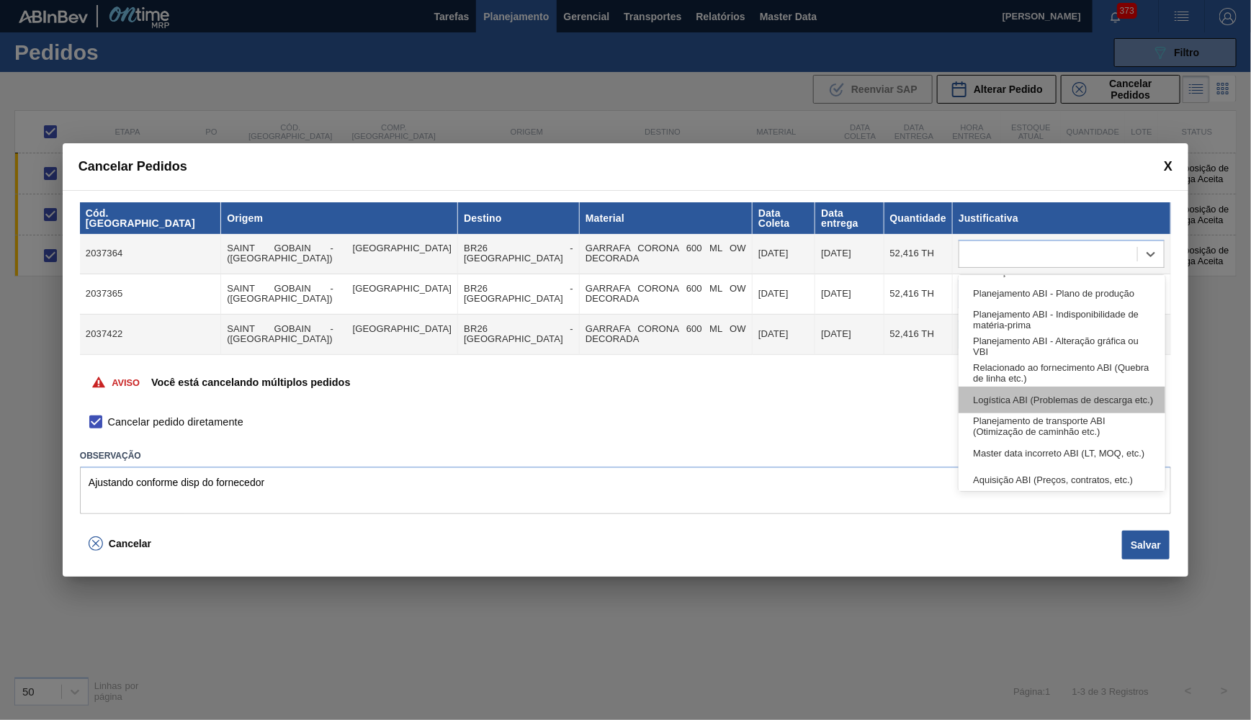
scroll to position [269, 0]
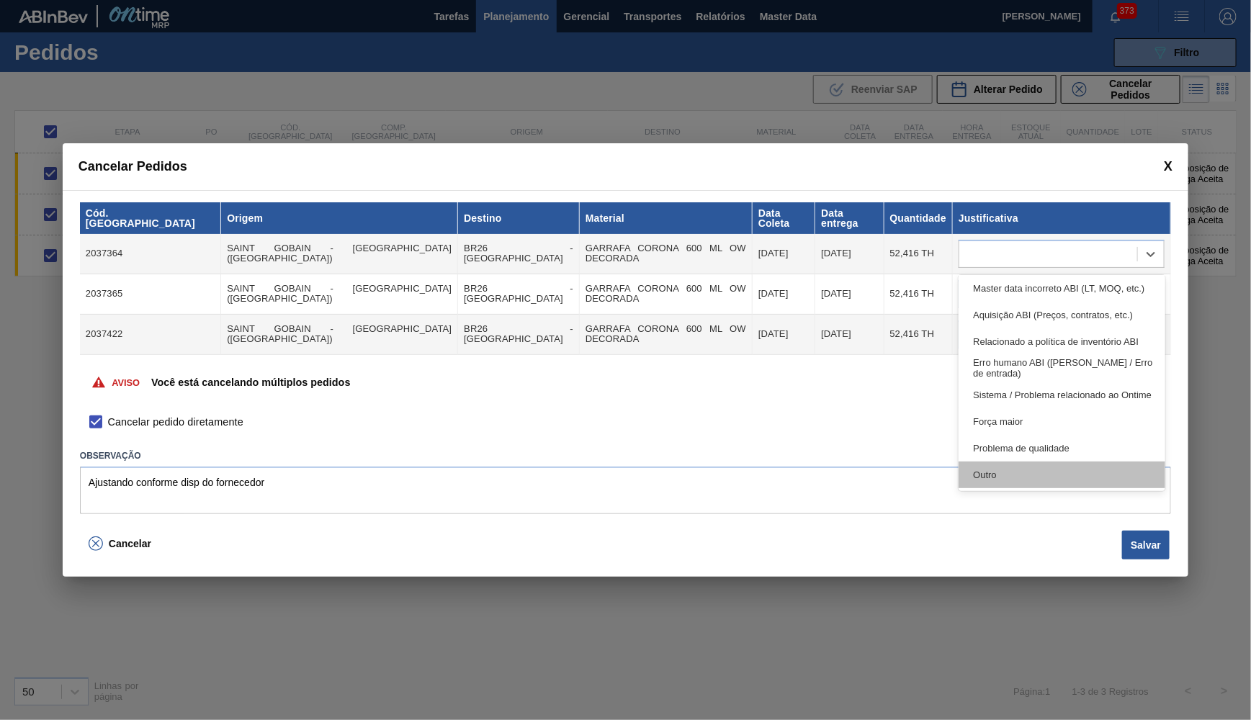
click at [984, 469] on div "Outro" at bounding box center [1062, 475] width 206 height 27
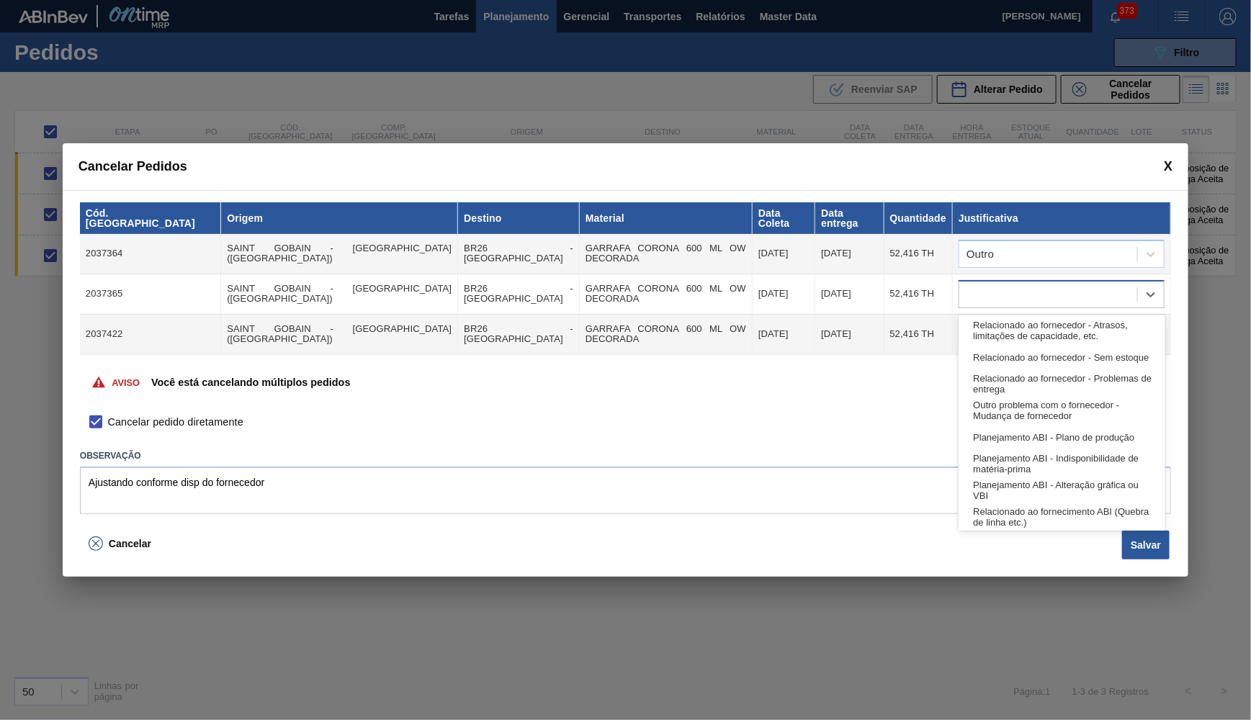
click at [1004, 303] on div at bounding box center [1049, 294] width 178 height 21
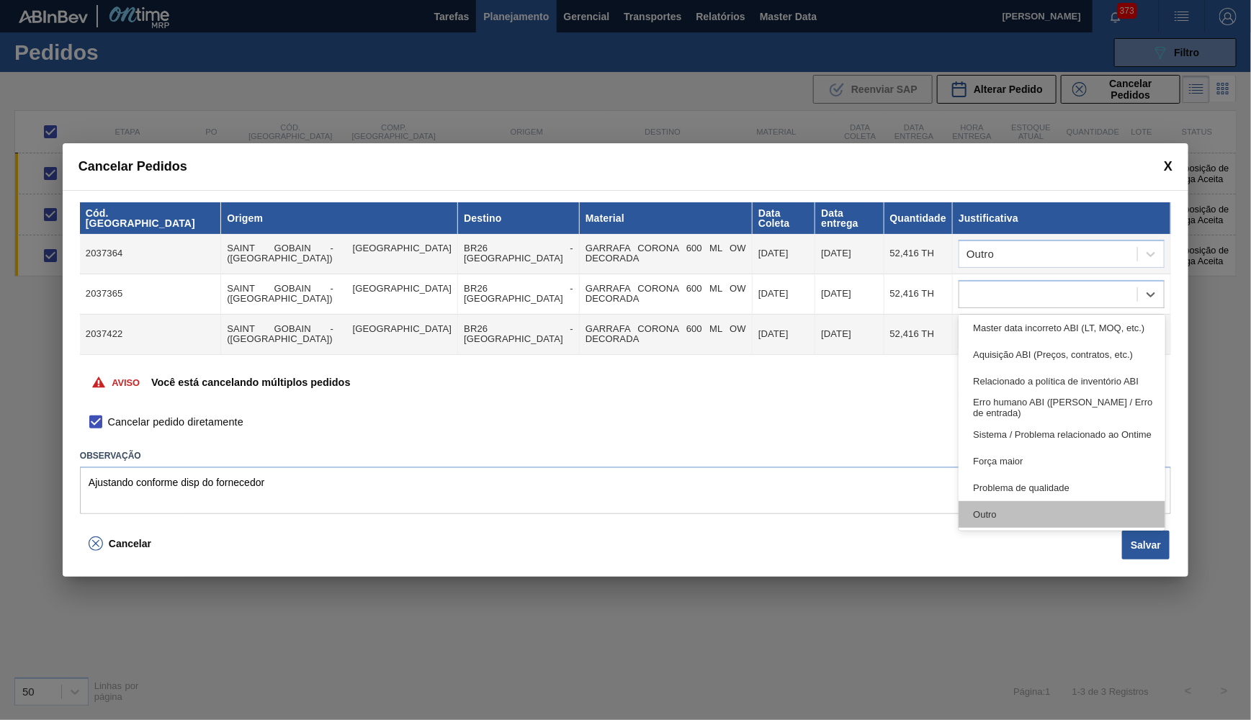
click at [1001, 504] on div "Outro" at bounding box center [1062, 514] width 206 height 27
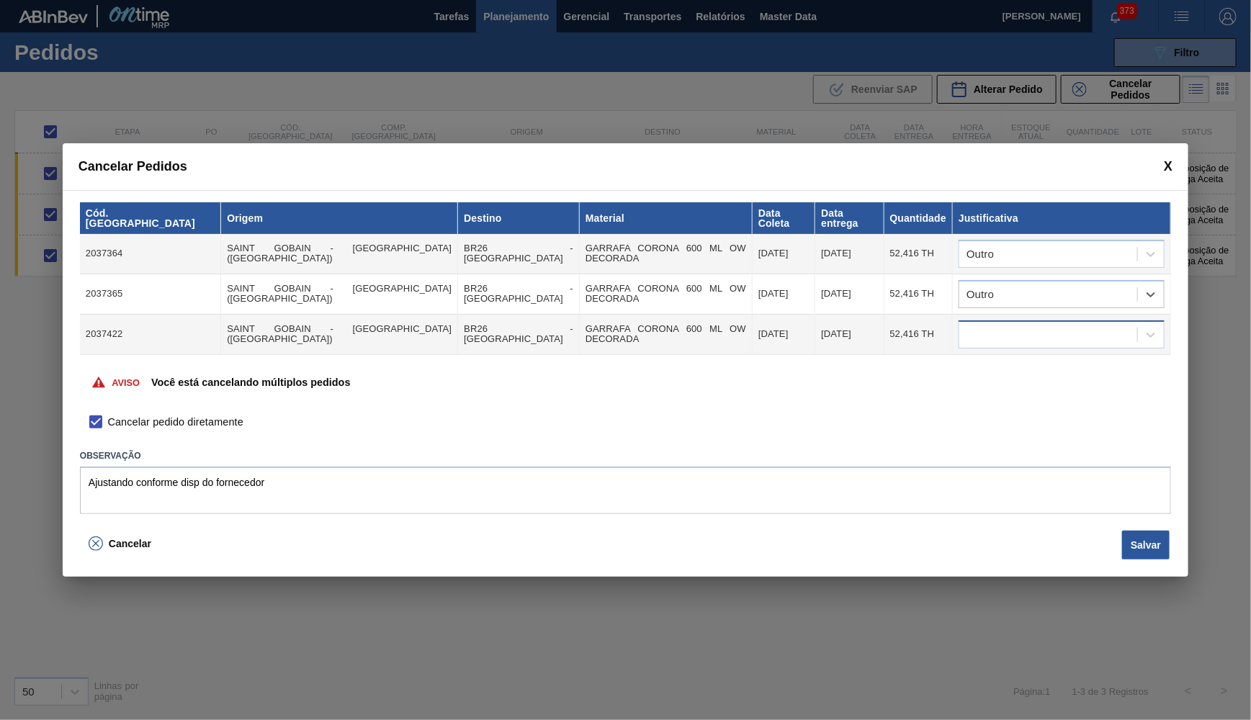
click at [1009, 331] on div at bounding box center [1049, 334] width 178 height 21
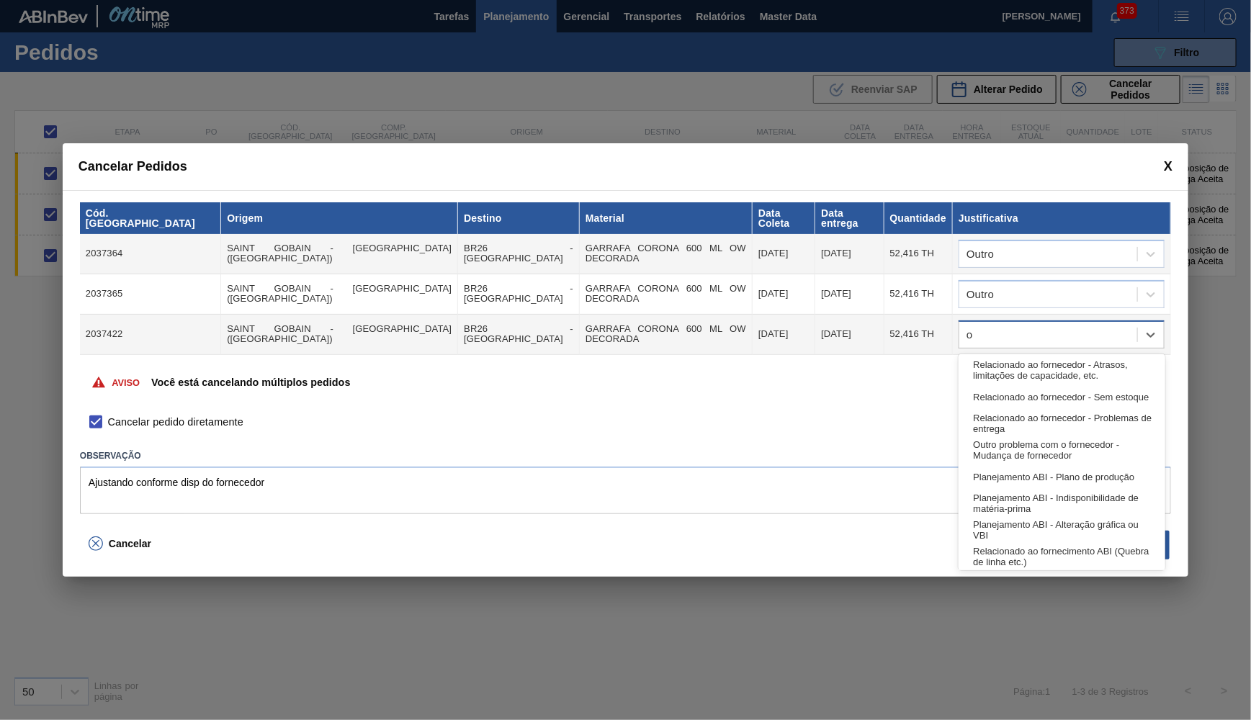
type input "ou"
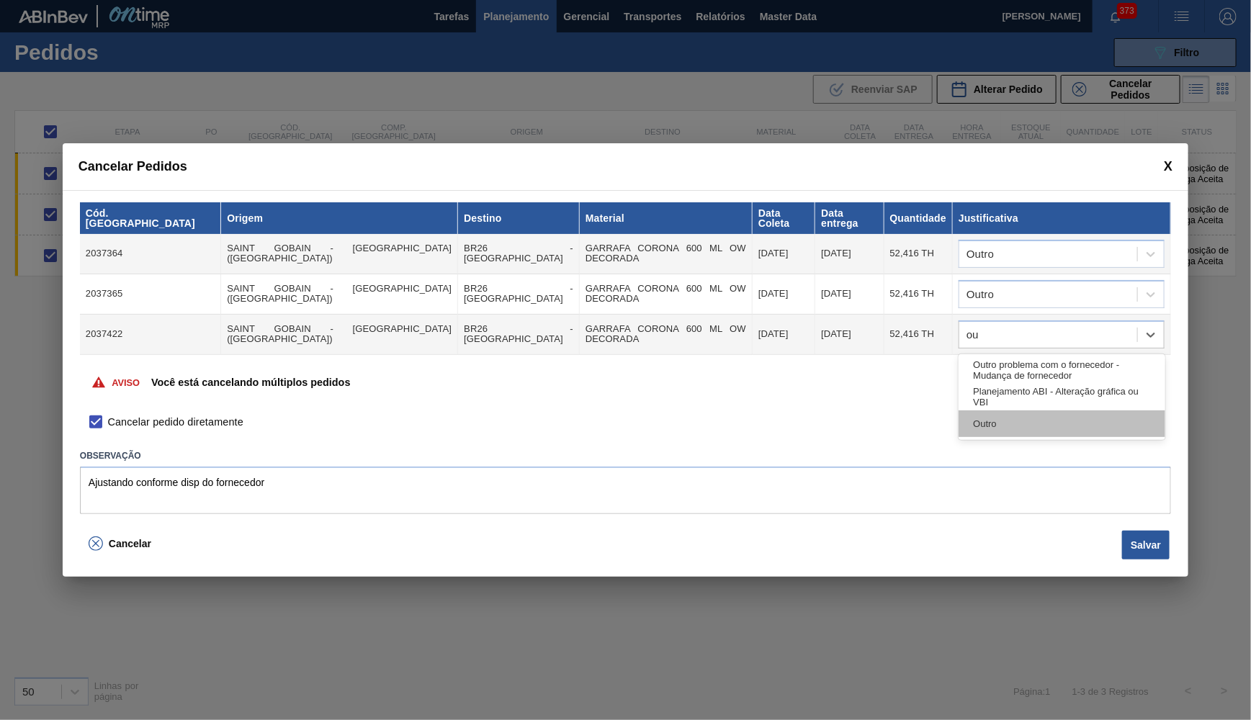
click at [1028, 421] on div "Outro" at bounding box center [1062, 424] width 206 height 27
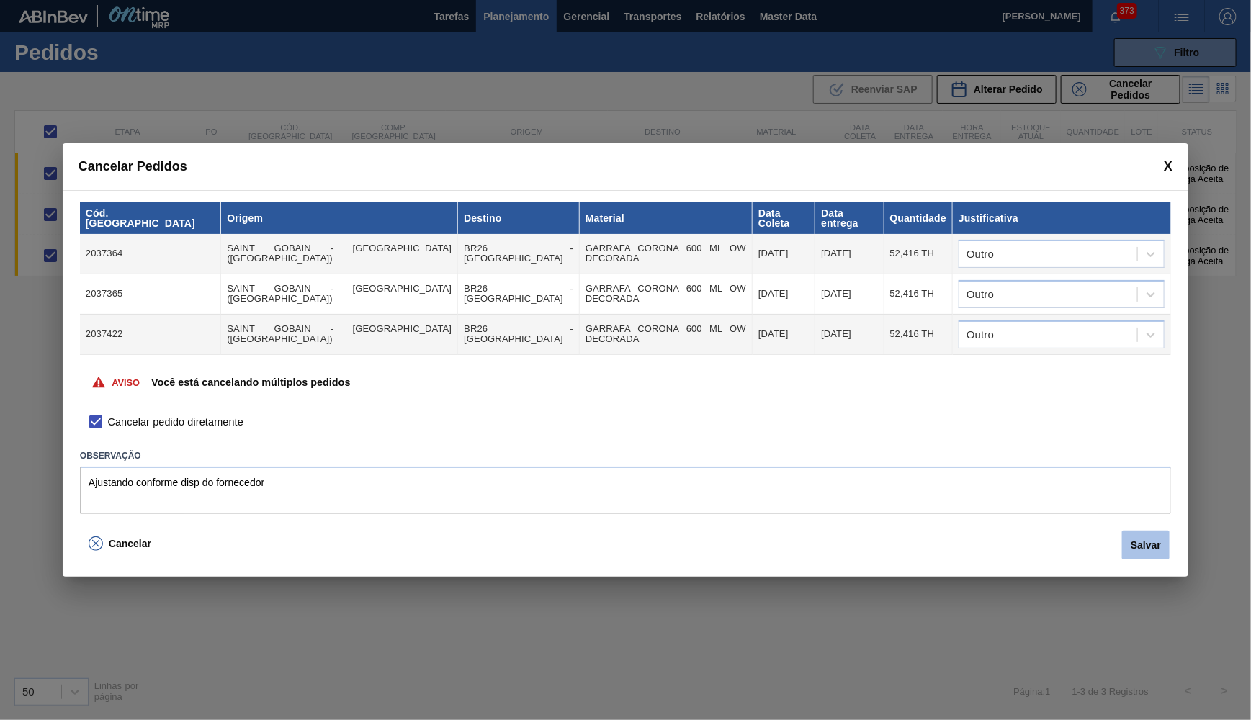
click at [1134, 532] on button "Salvar" at bounding box center [1146, 545] width 48 height 29
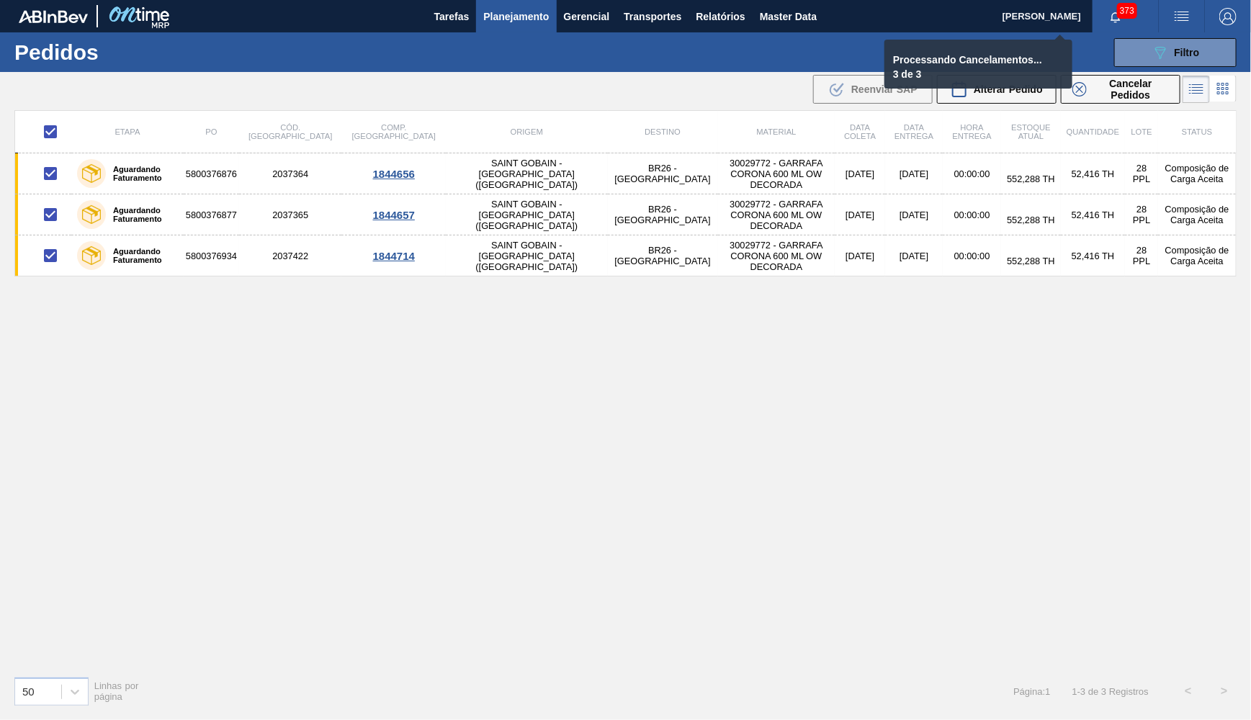
checkbox input "false"
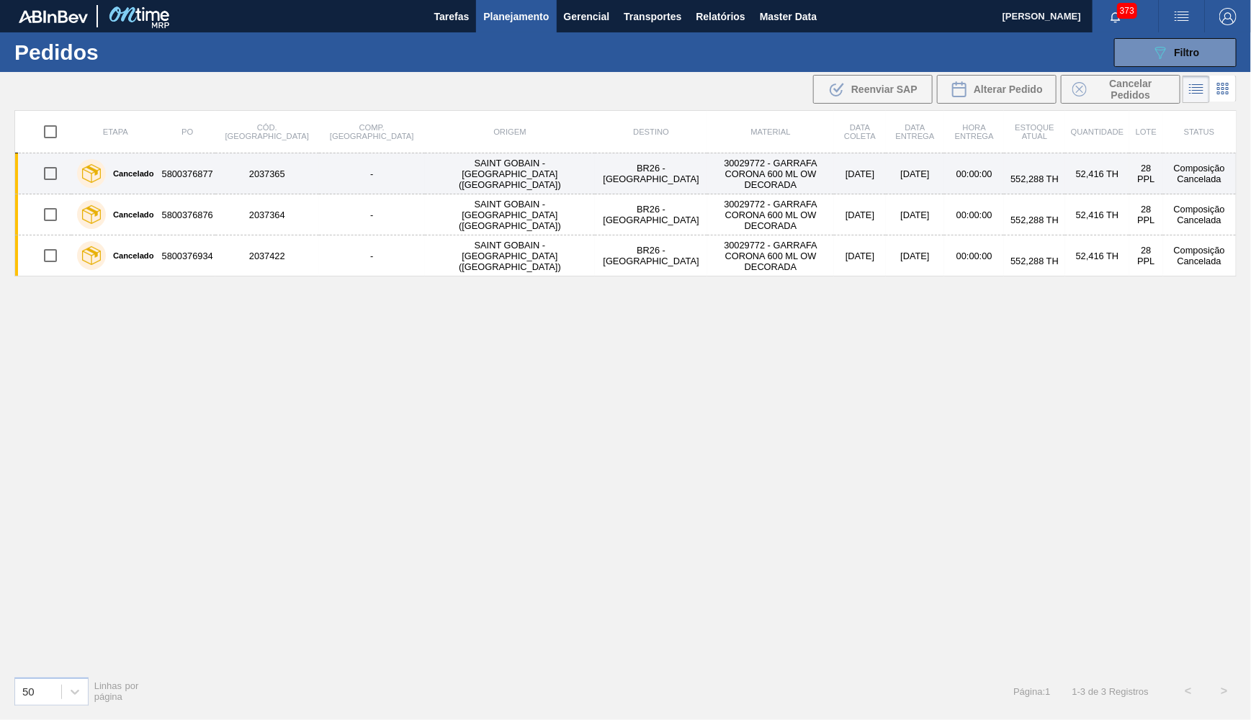
click at [595, 166] on td "BR26 - [GEOGRAPHIC_DATA]" at bounding box center [651, 173] width 112 height 41
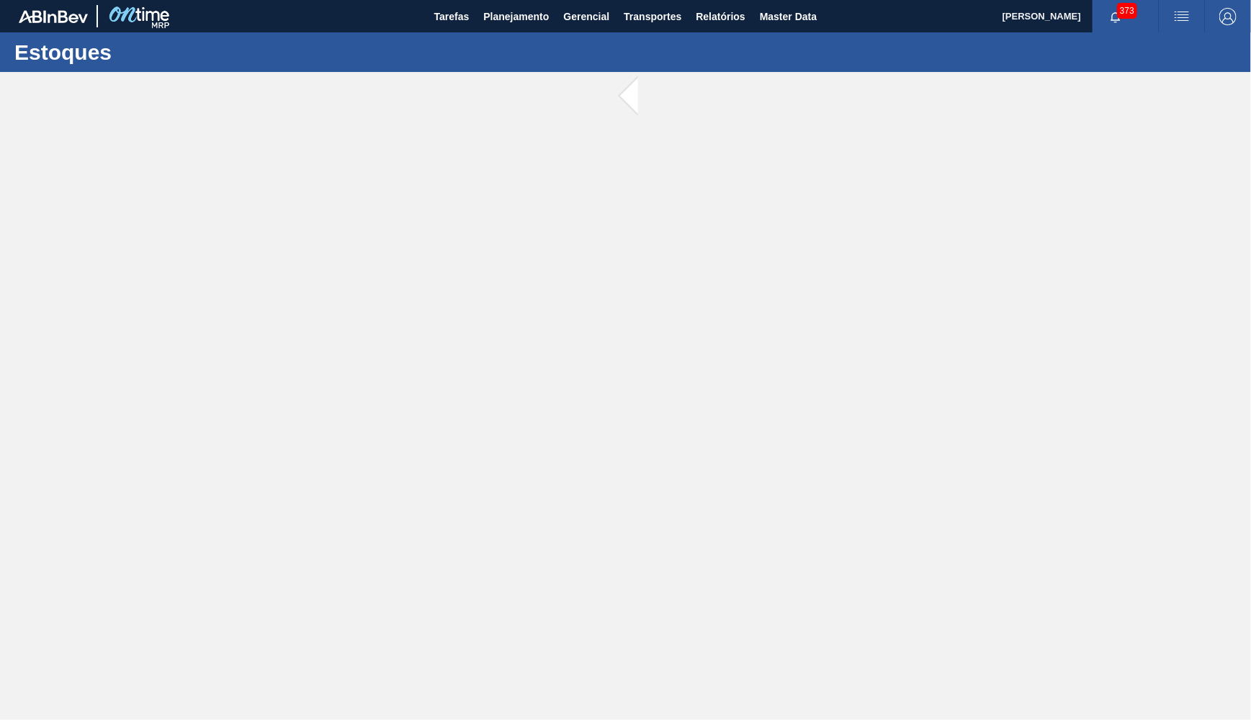
click at [37, 339] on main "Tarefas Planejamento Gerencial Transportes Relatórios Master Data [PERSON_NAME]…" at bounding box center [625, 360] width 1251 height 720
click at [535, 26] on button "Planejamento" at bounding box center [516, 16] width 80 height 32
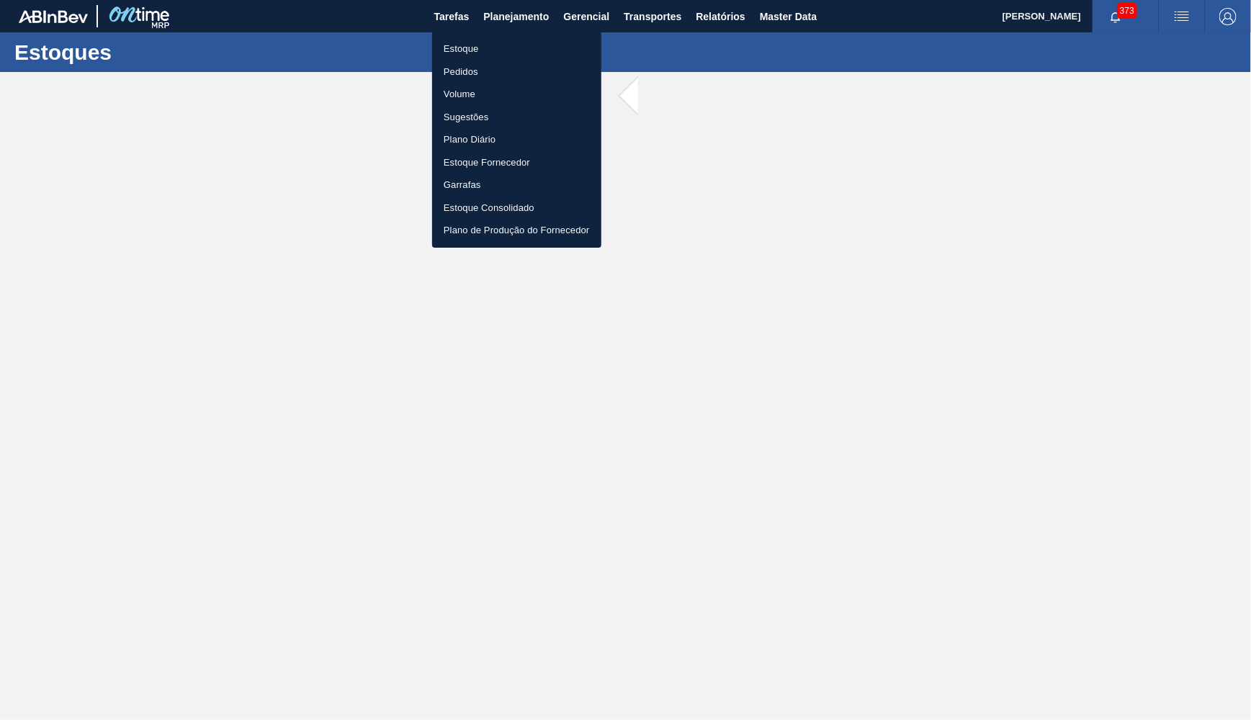
click at [473, 46] on li "Estoque" at bounding box center [516, 48] width 169 height 23
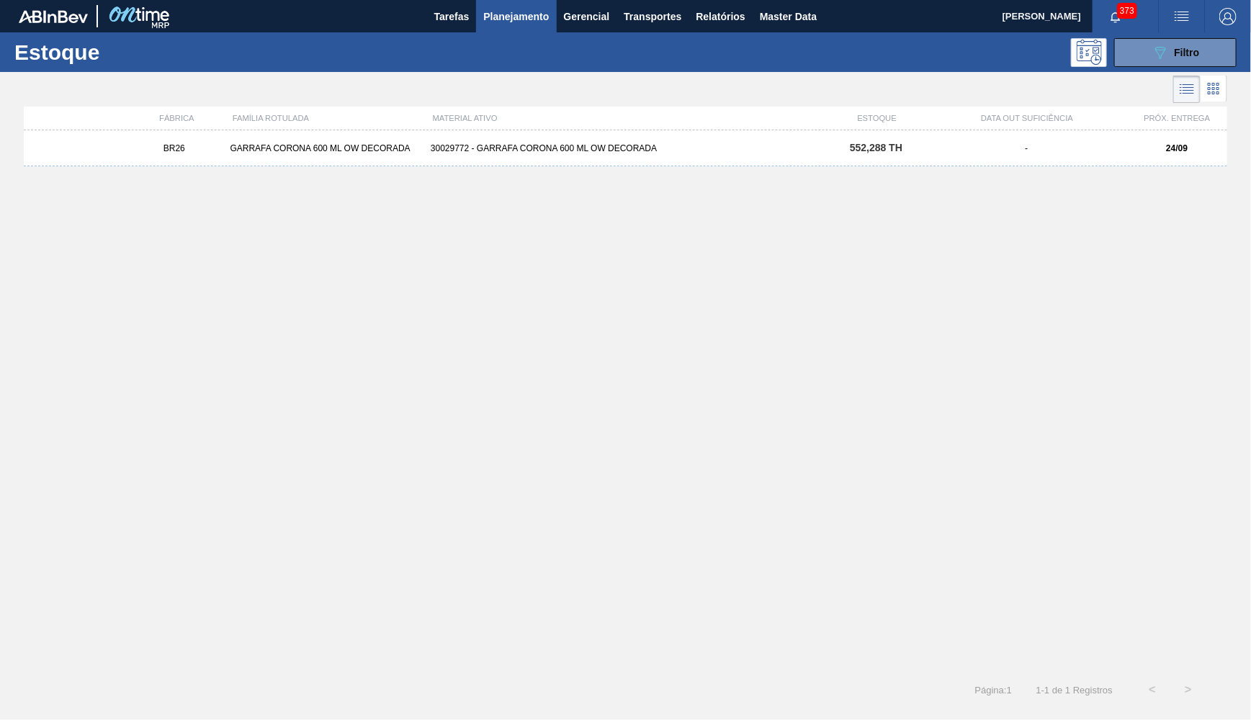
click at [718, 156] on div "BR26 GARRAFA CORONA 600 ML OW DECORADA 30029772 - GARRAFA CORONA 600 ML OW DECO…" at bounding box center [626, 148] width 1204 height 36
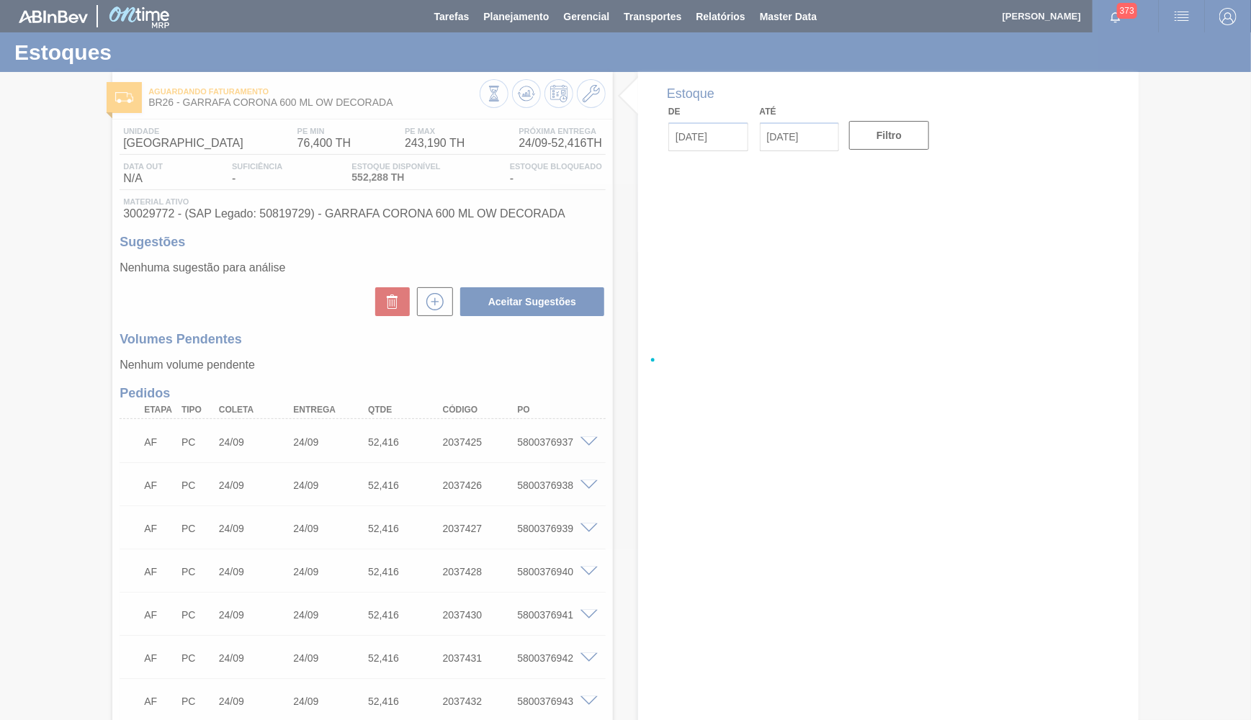
type input "[DATE]"
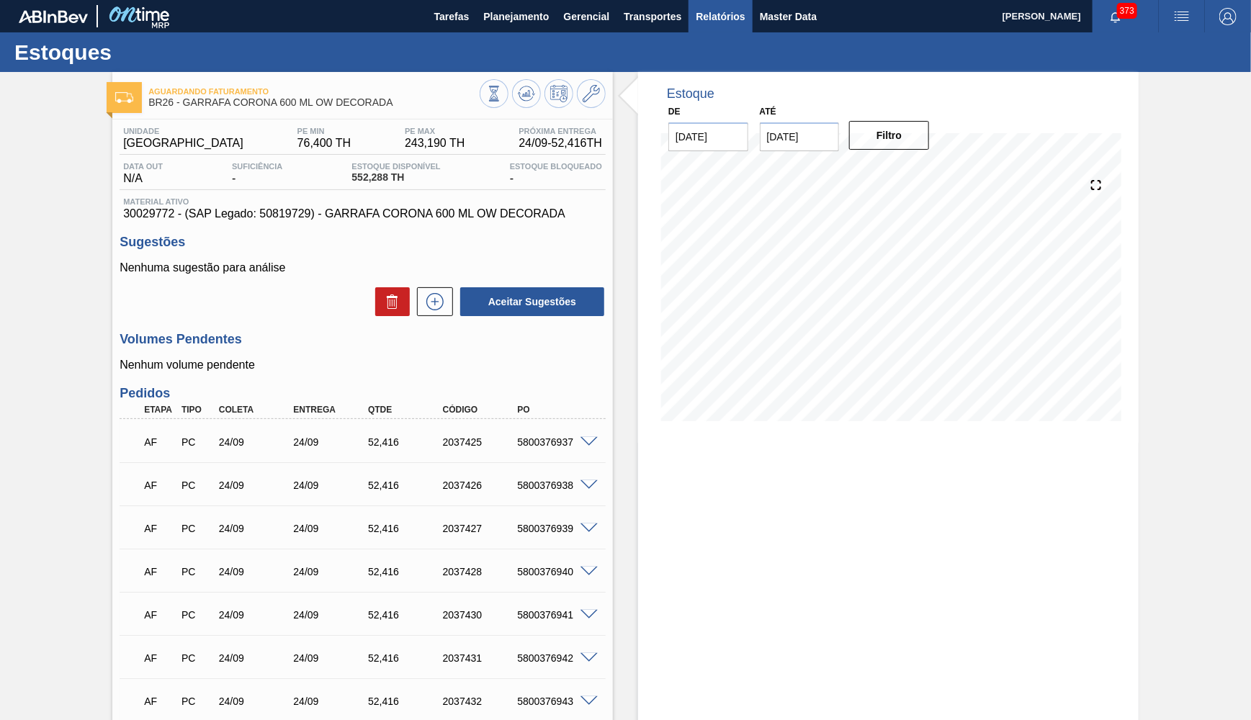
click at [697, 21] on span "Relatórios" at bounding box center [720, 16] width 49 height 17
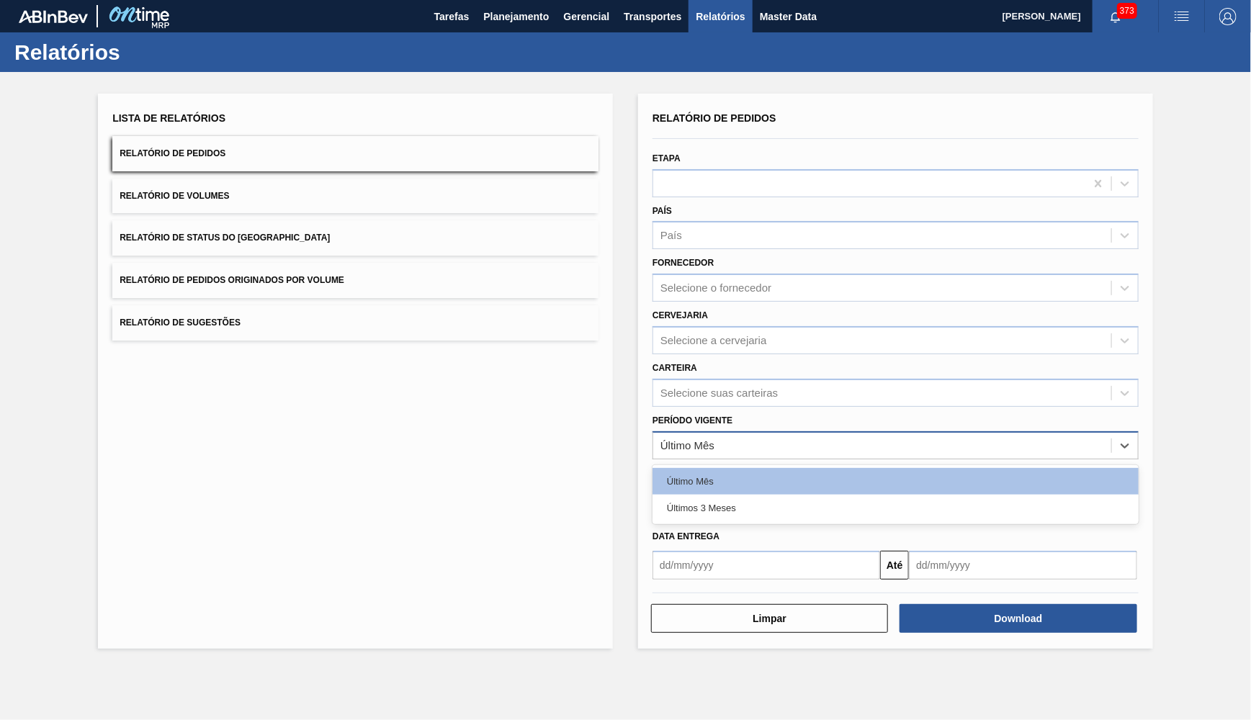
click at [728, 435] on div "Último Mês" at bounding box center [882, 445] width 458 height 21
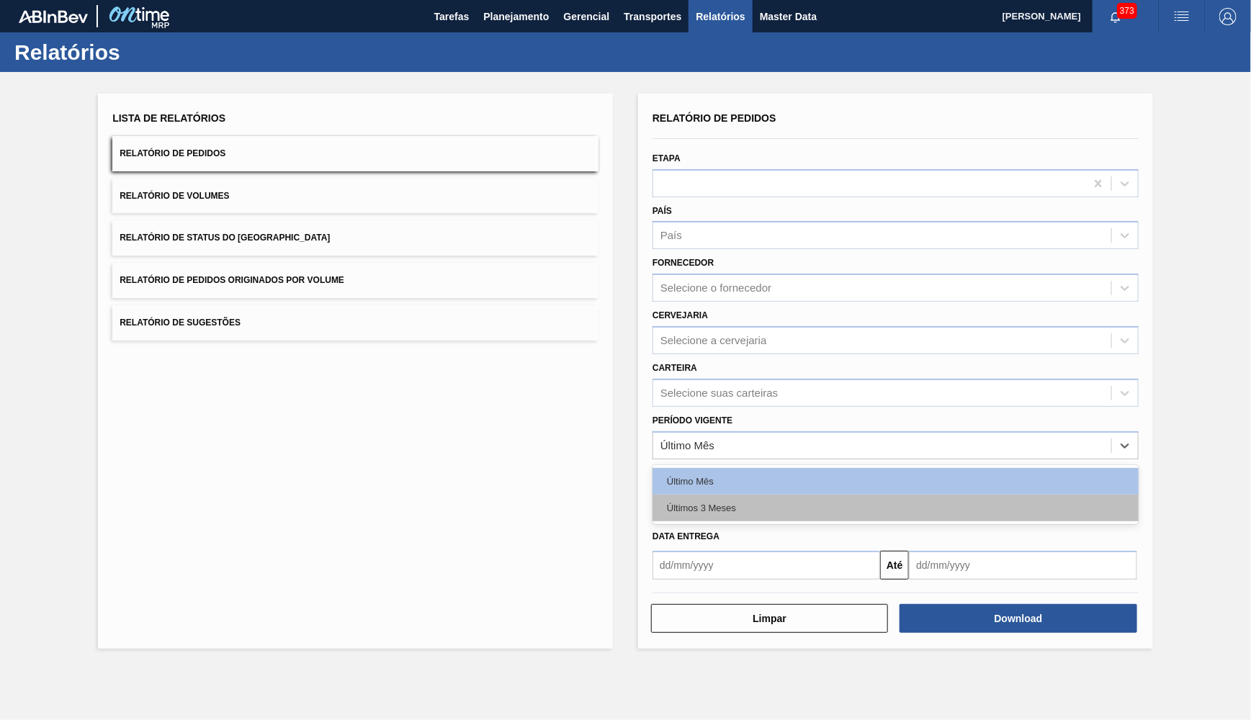
click at [740, 495] on div "Últimos 3 Meses" at bounding box center [896, 508] width 486 height 27
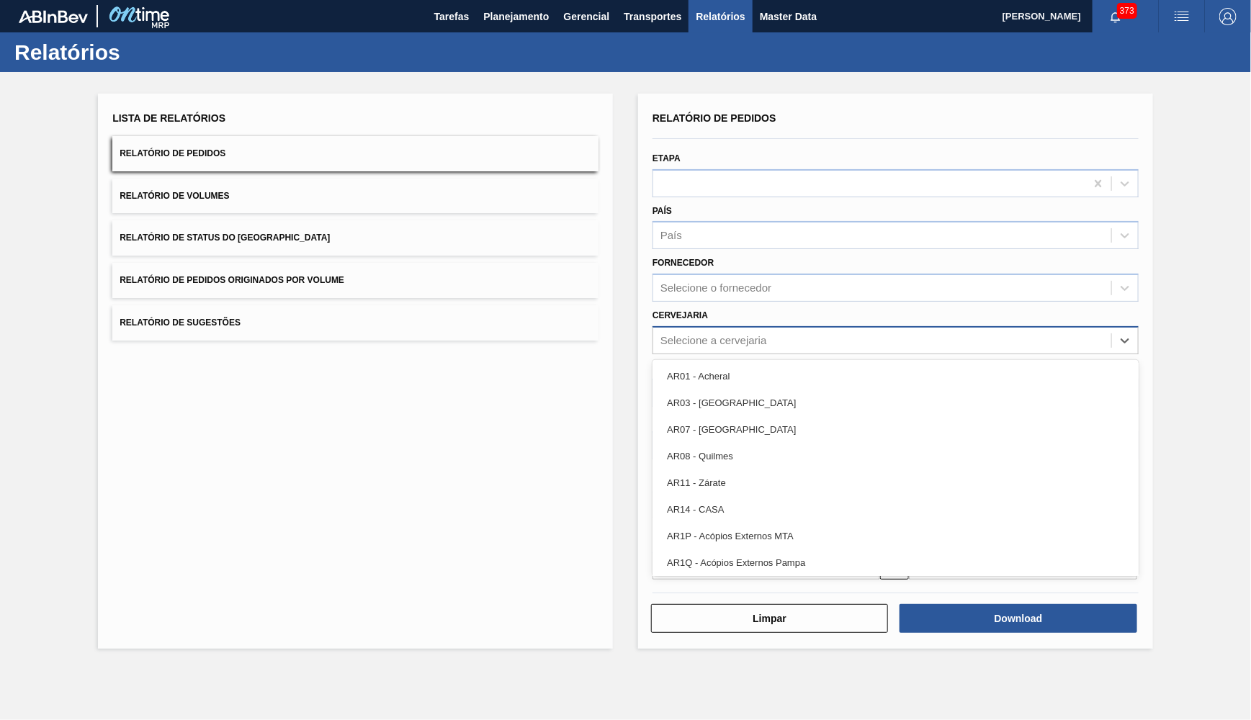
click at [699, 334] on div "Selecione a cervejaria" at bounding box center [714, 340] width 107 height 12
type input "26"
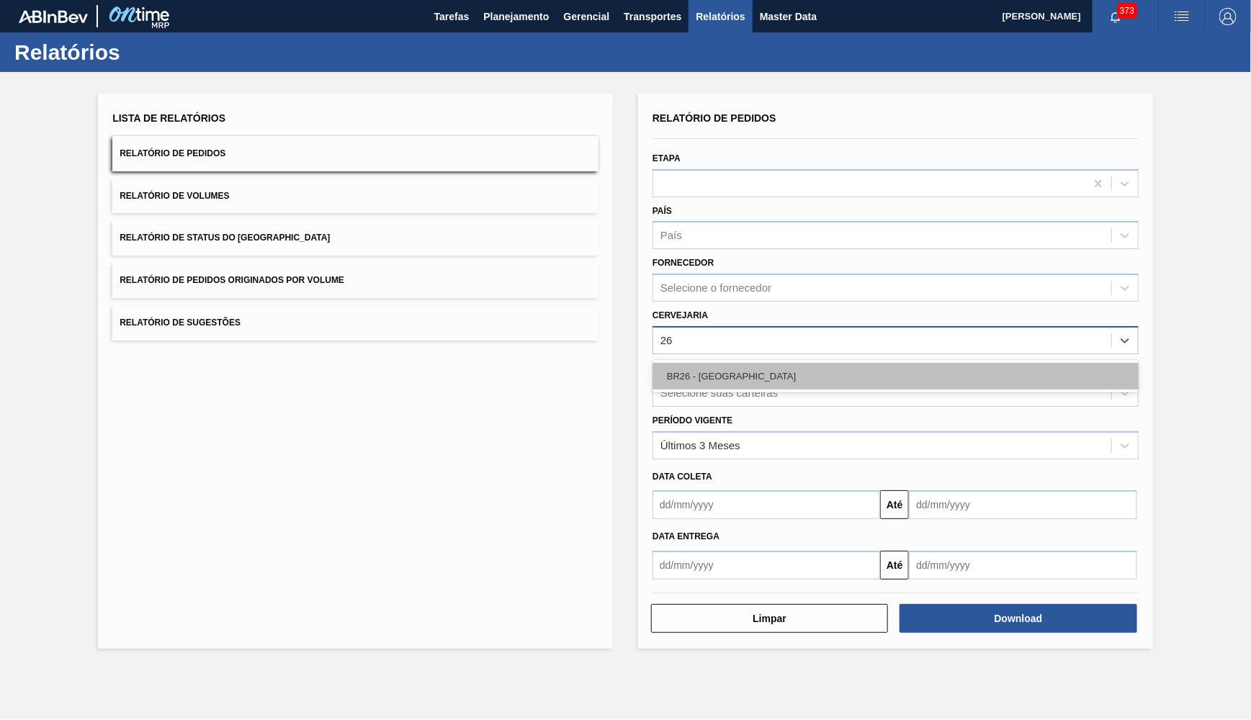
click at [792, 363] on div "BR26 - [GEOGRAPHIC_DATA]" at bounding box center [896, 376] width 486 height 27
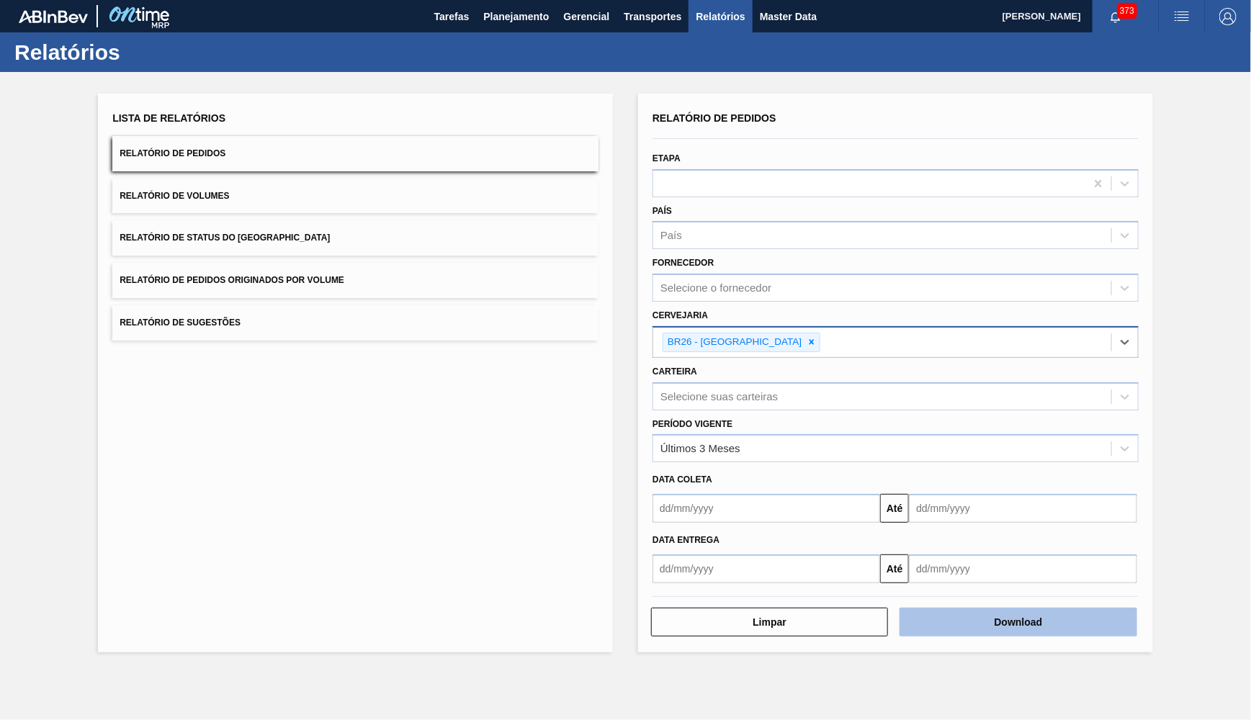
click at [1089, 608] on button "Download" at bounding box center [1018, 622] width 237 height 29
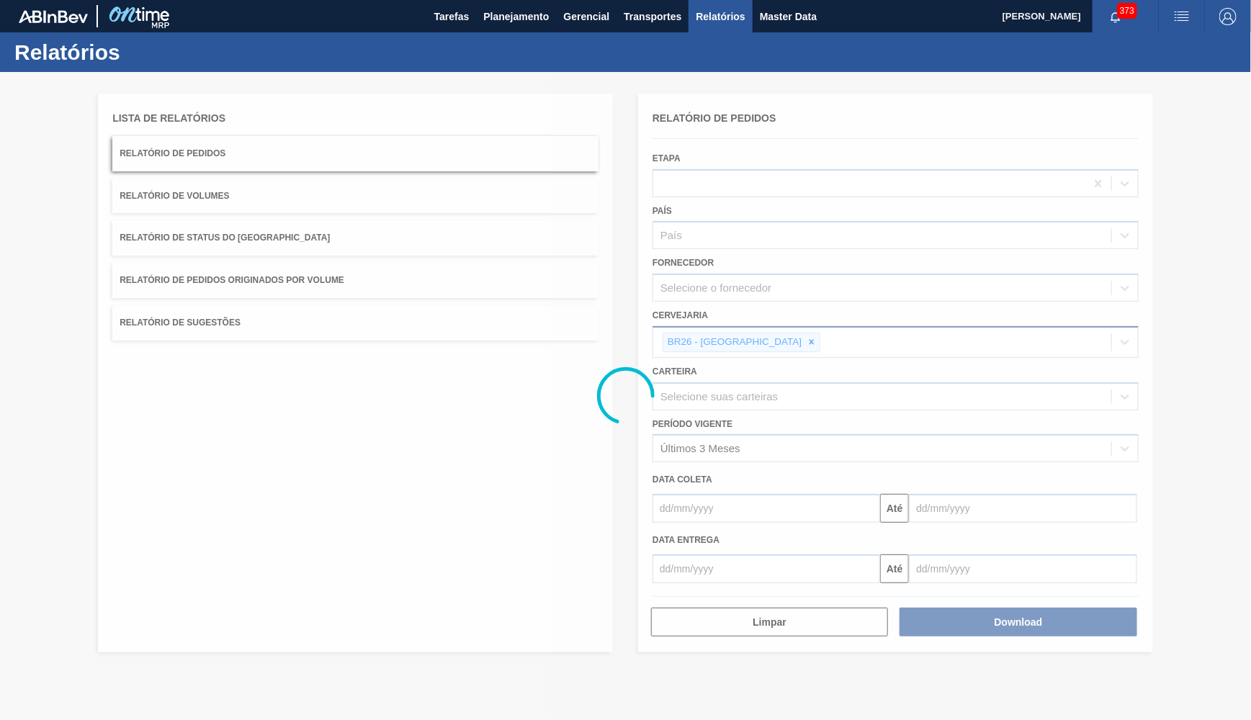
click at [39, 223] on div at bounding box center [625, 396] width 1251 height 648
